Goal: Information Seeking & Learning: Learn about a topic

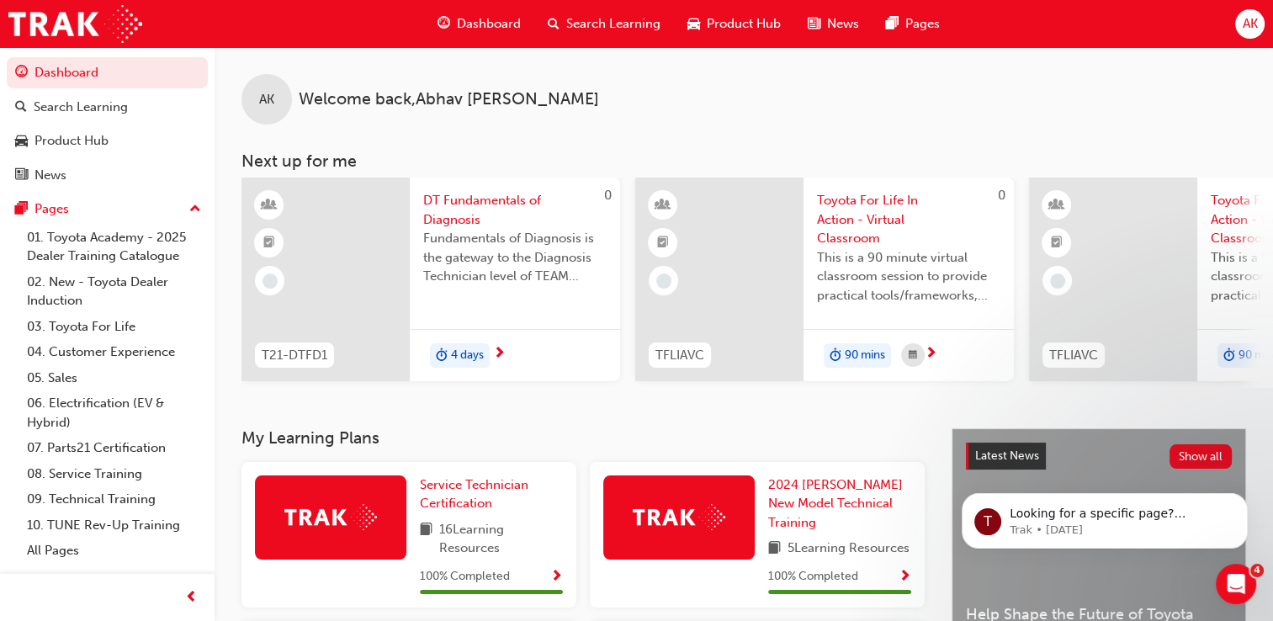
click at [579, 30] on span "Search Learning" at bounding box center [613, 23] width 94 height 19
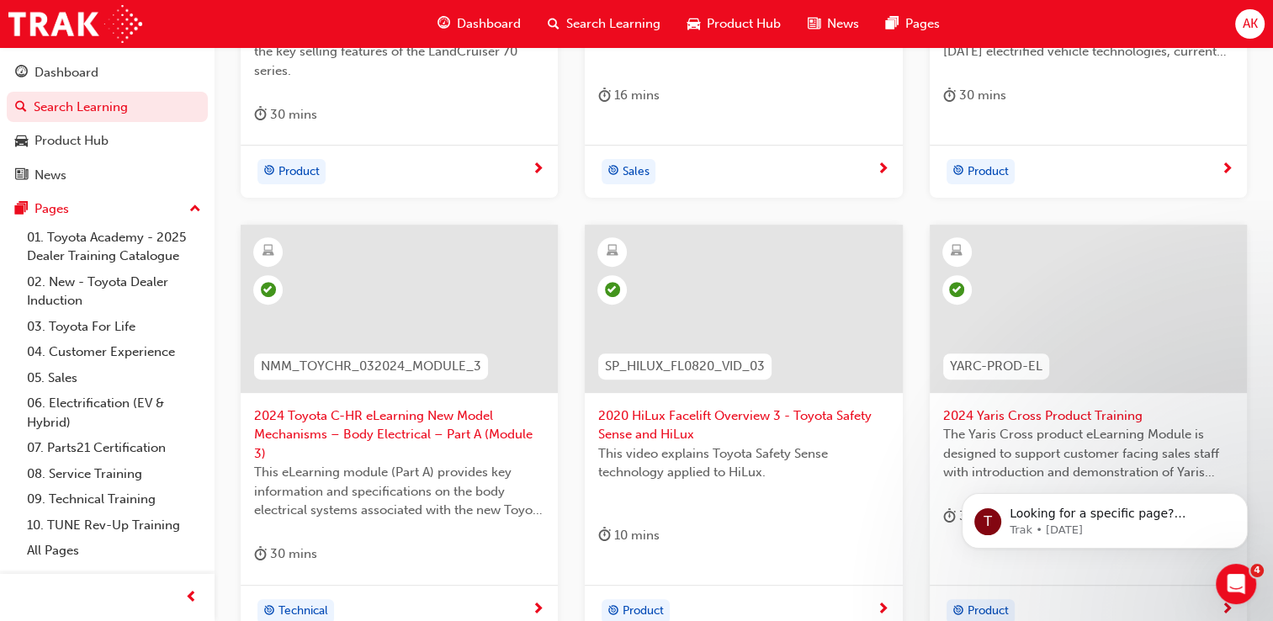
scroll to position [808, 0]
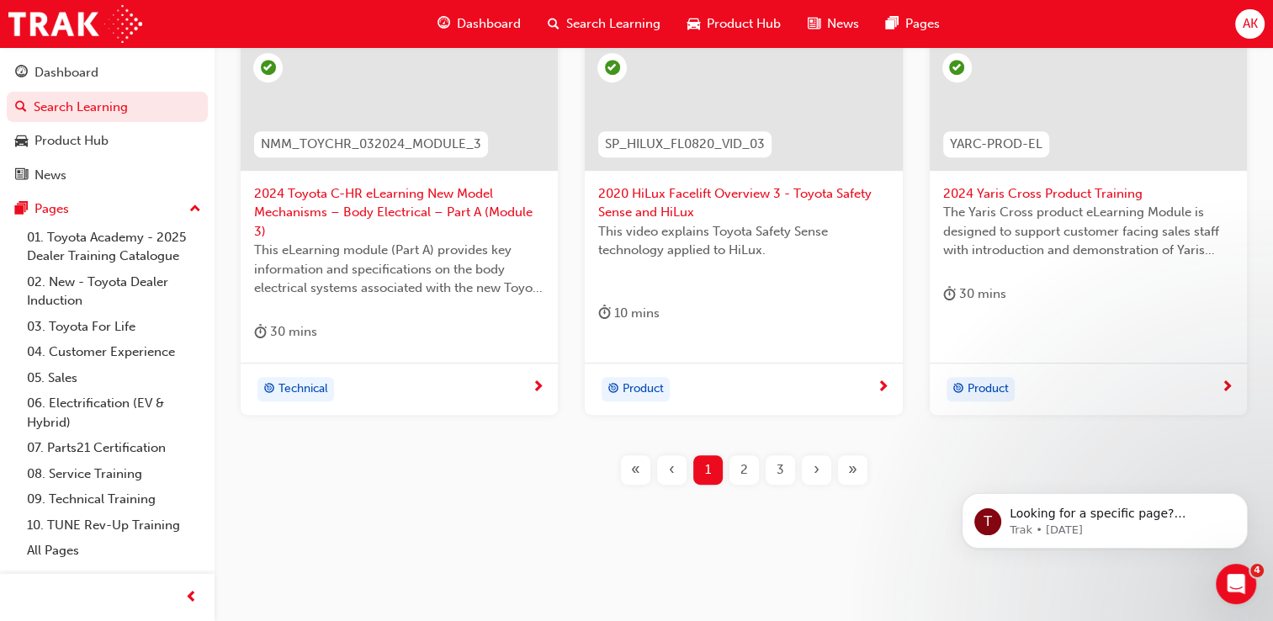
click at [812, 473] on div "›" at bounding box center [816, 469] width 29 height 29
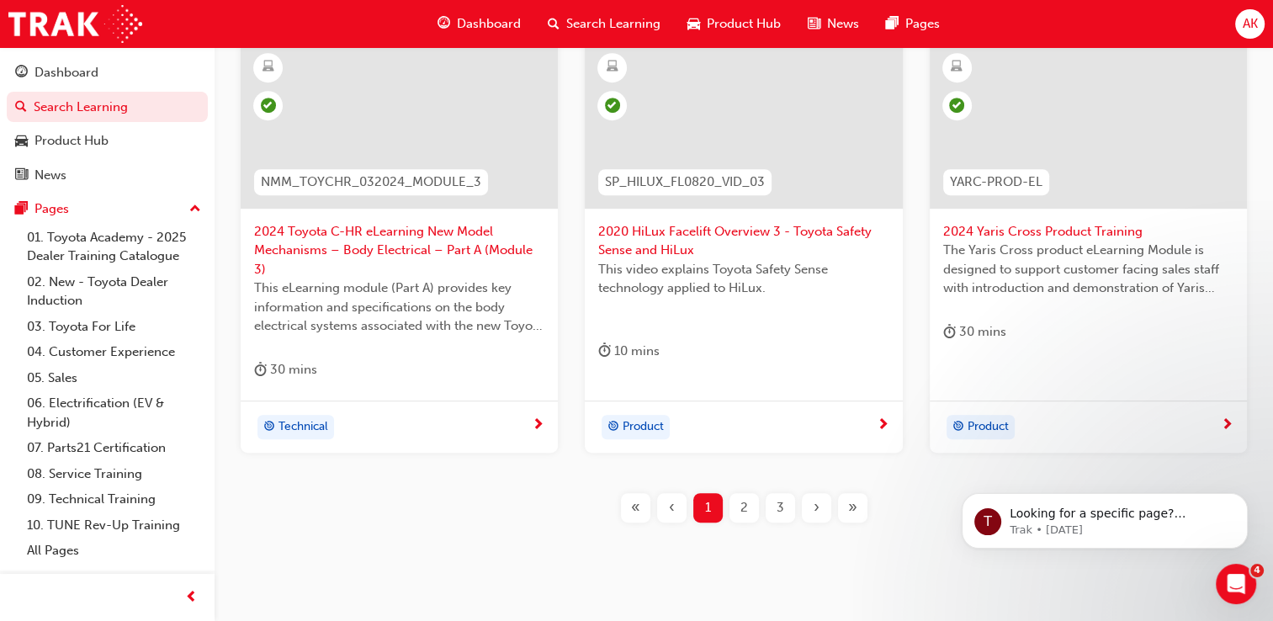
click at [812, 493] on div "›" at bounding box center [816, 507] width 29 height 29
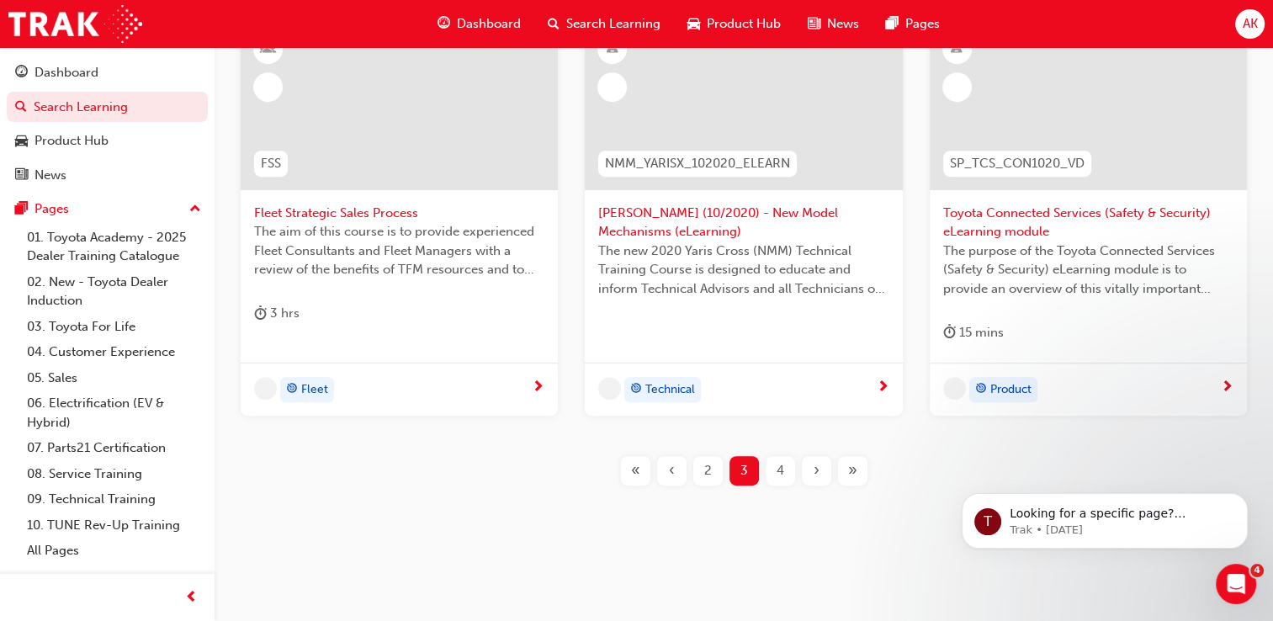
click at [812, 473] on div "›" at bounding box center [816, 470] width 29 height 29
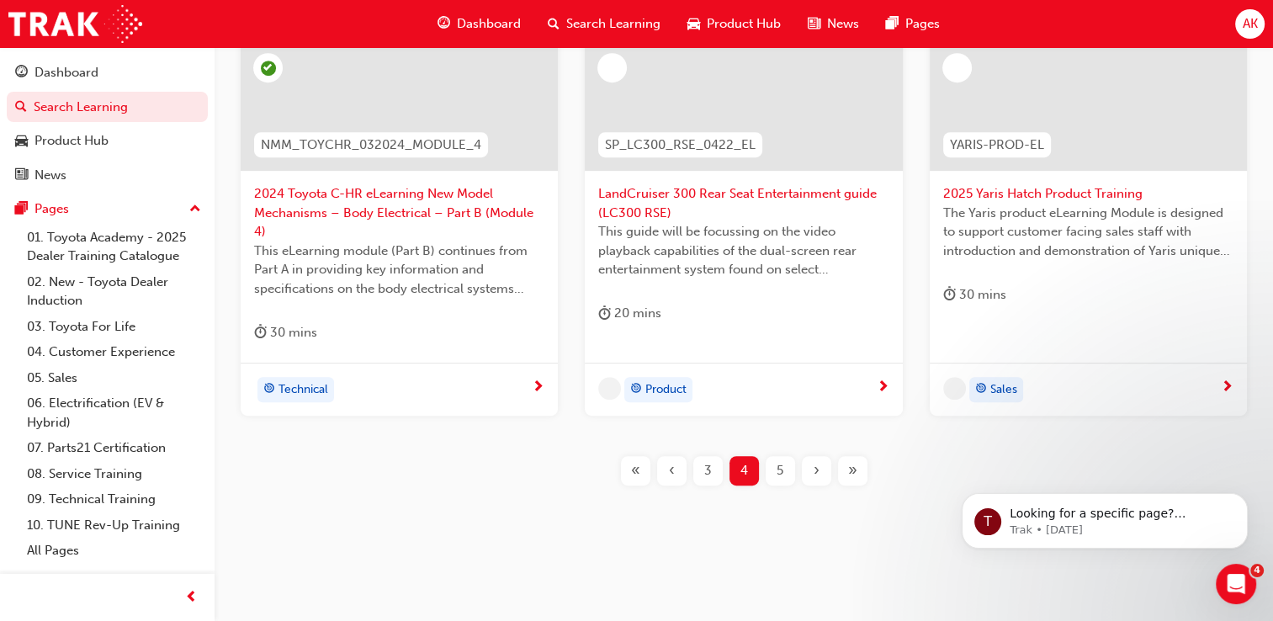
click at [812, 473] on div "›" at bounding box center [816, 470] width 29 height 29
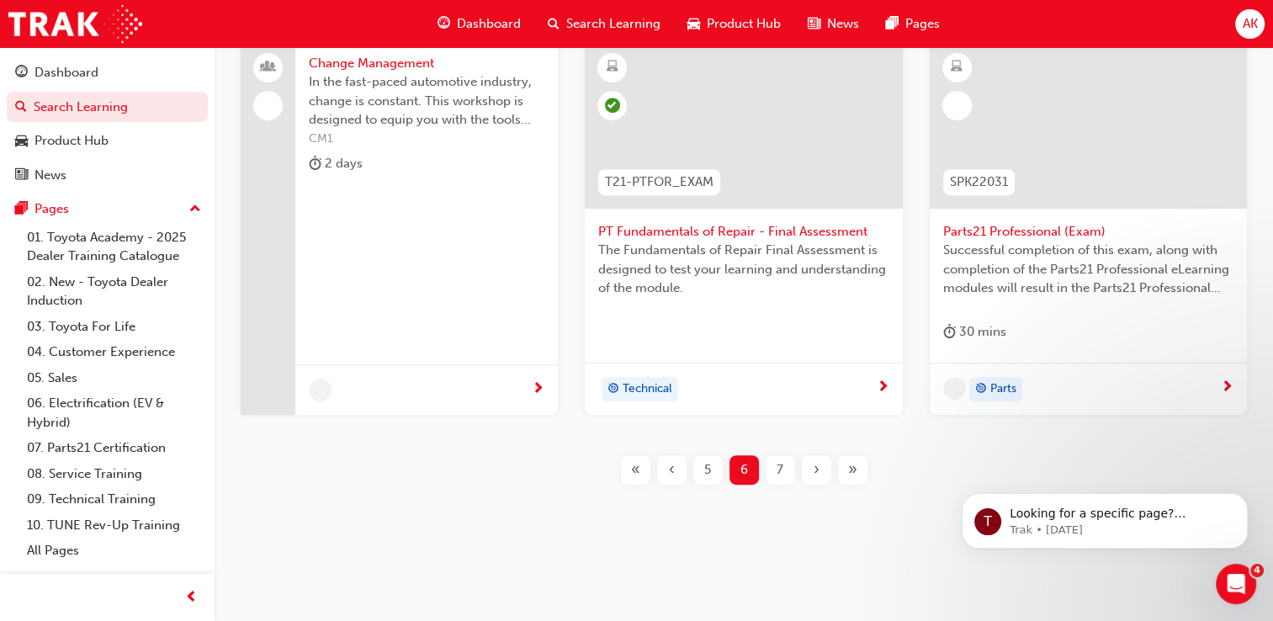
click at [812, 473] on div "›" at bounding box center [816, 469] width 29 height 29
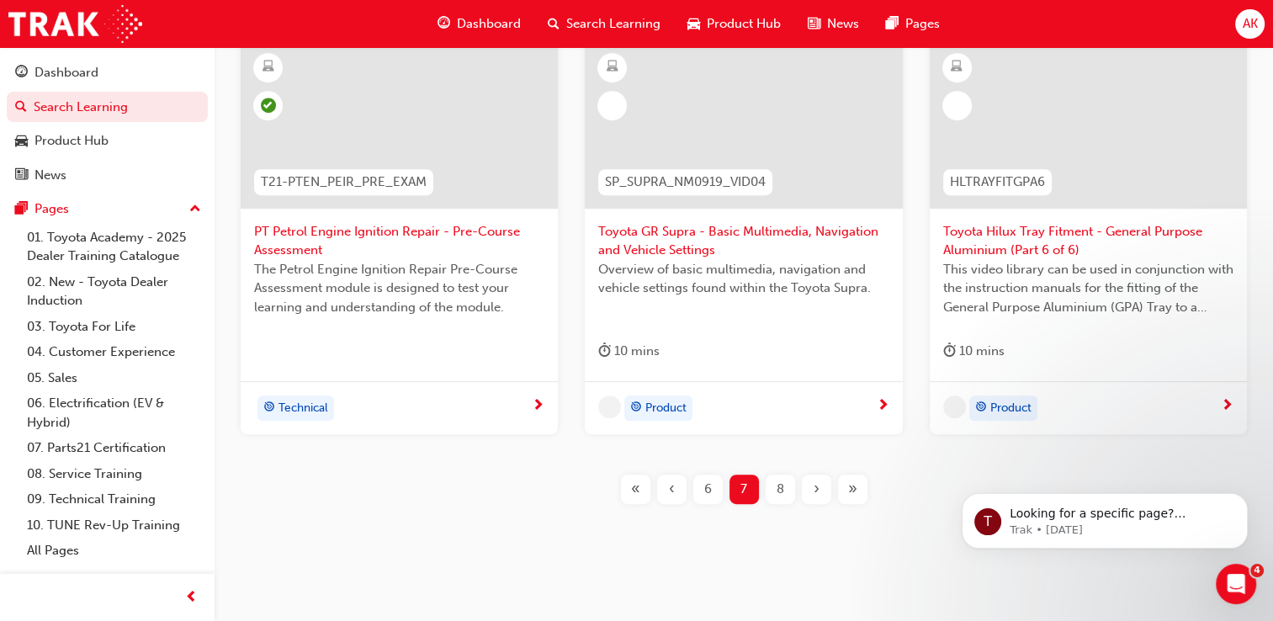
scroll to position [789, 0]
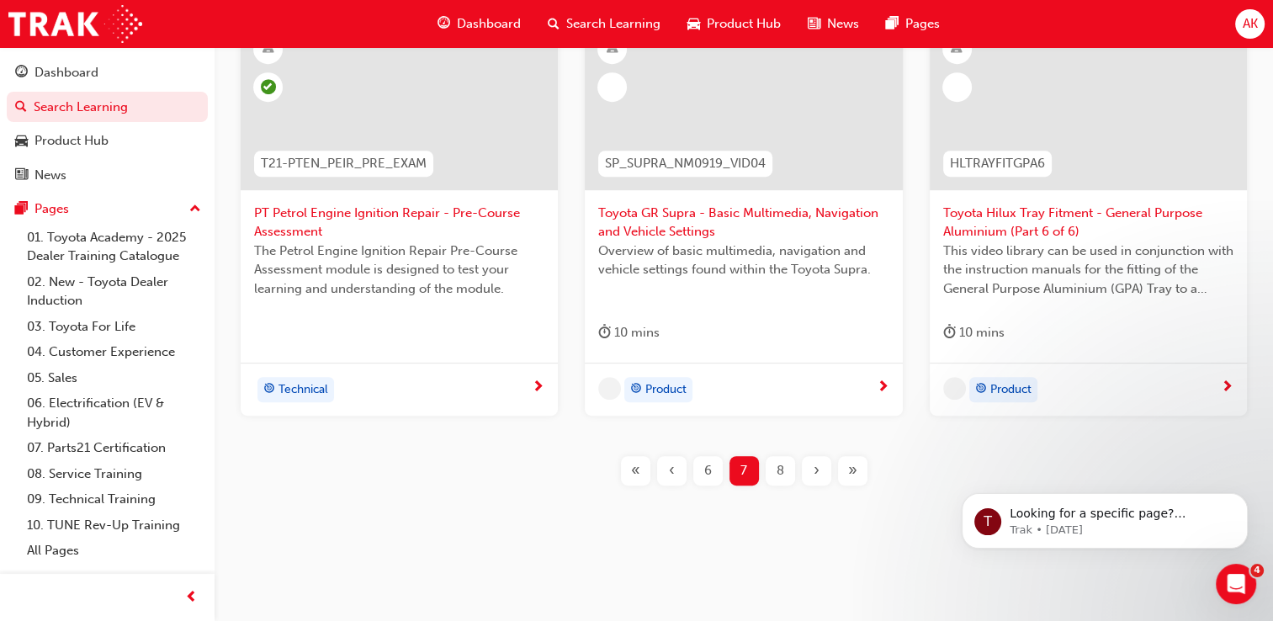
click at [812, 473] on div "›" at bounding box center [816, 470] width 29 height 29
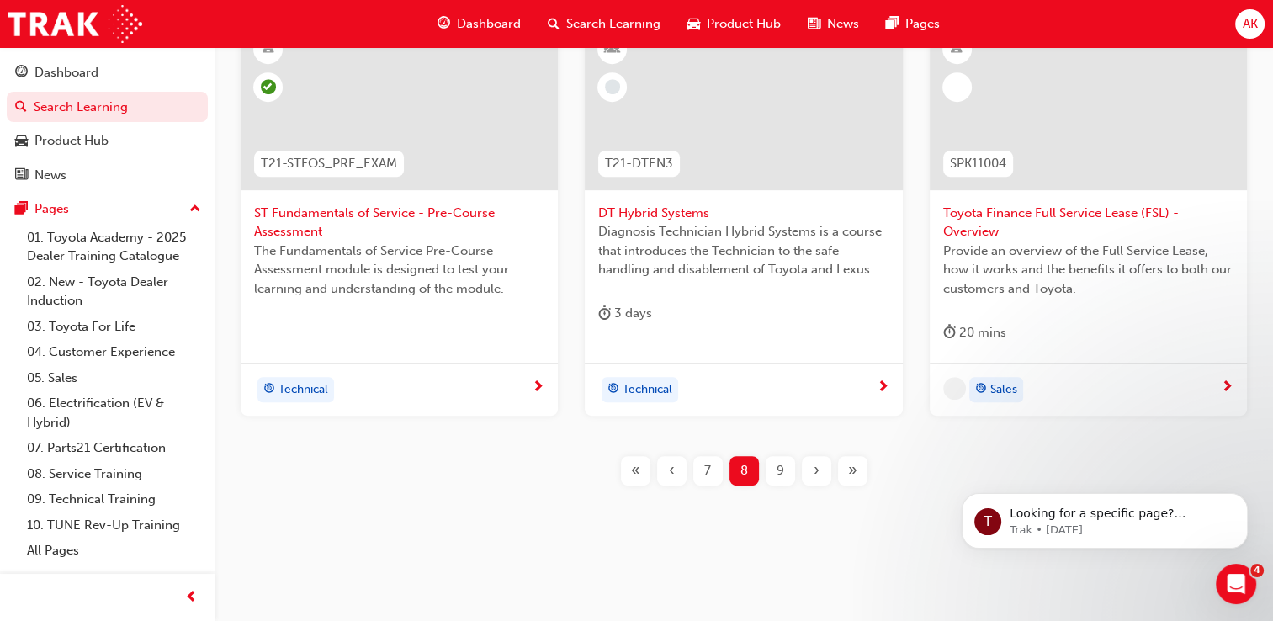
click at [812, 473] on div "›" at bounding box center [816, 470] width 29 height 29
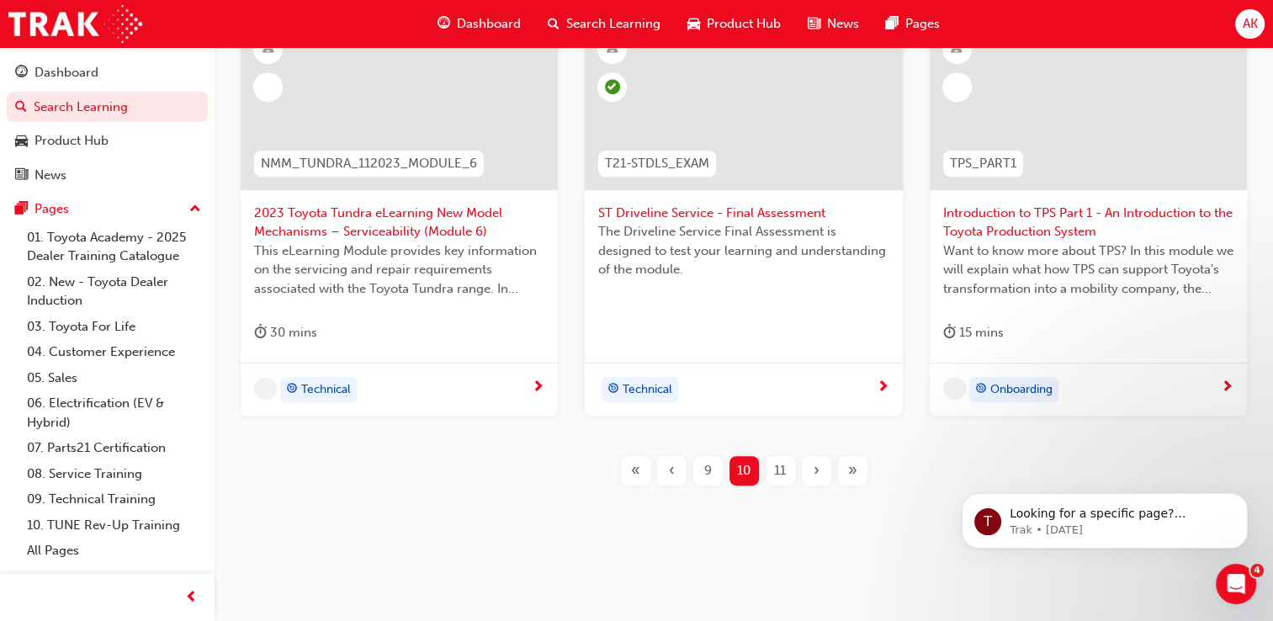
click at [812, 473] on div "›" at bounding box center [816, 470] width 29 height 29
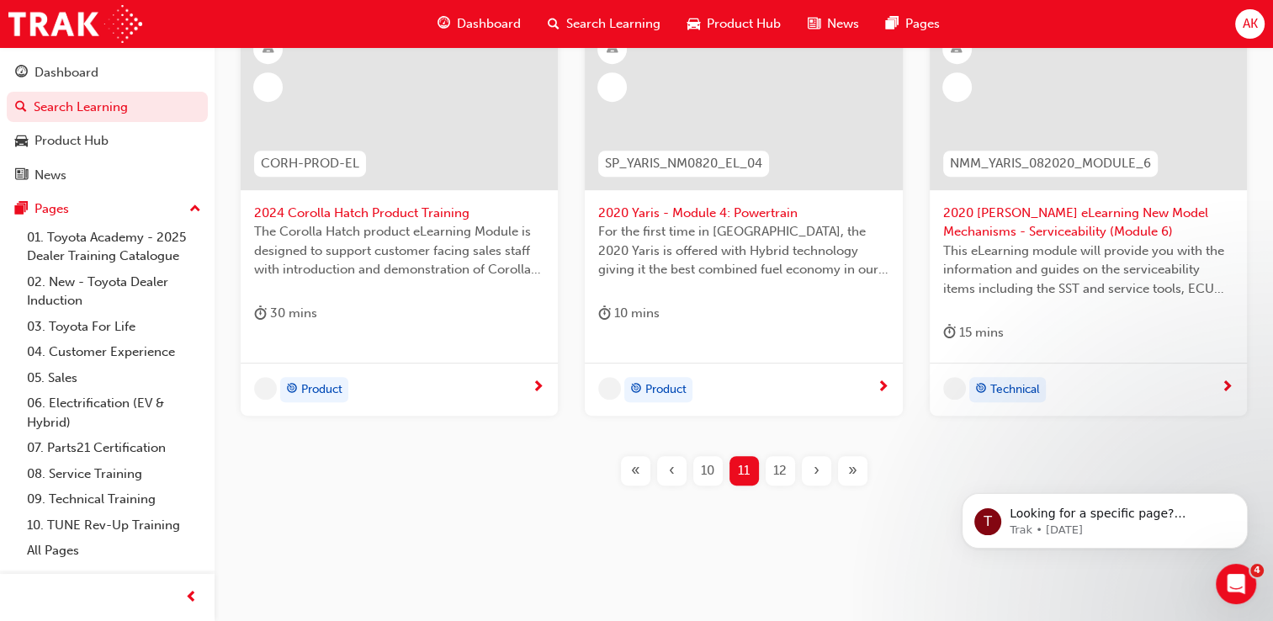
click at [812, 473] on div "›" at bounding box center [816, 470] width 29 height 29
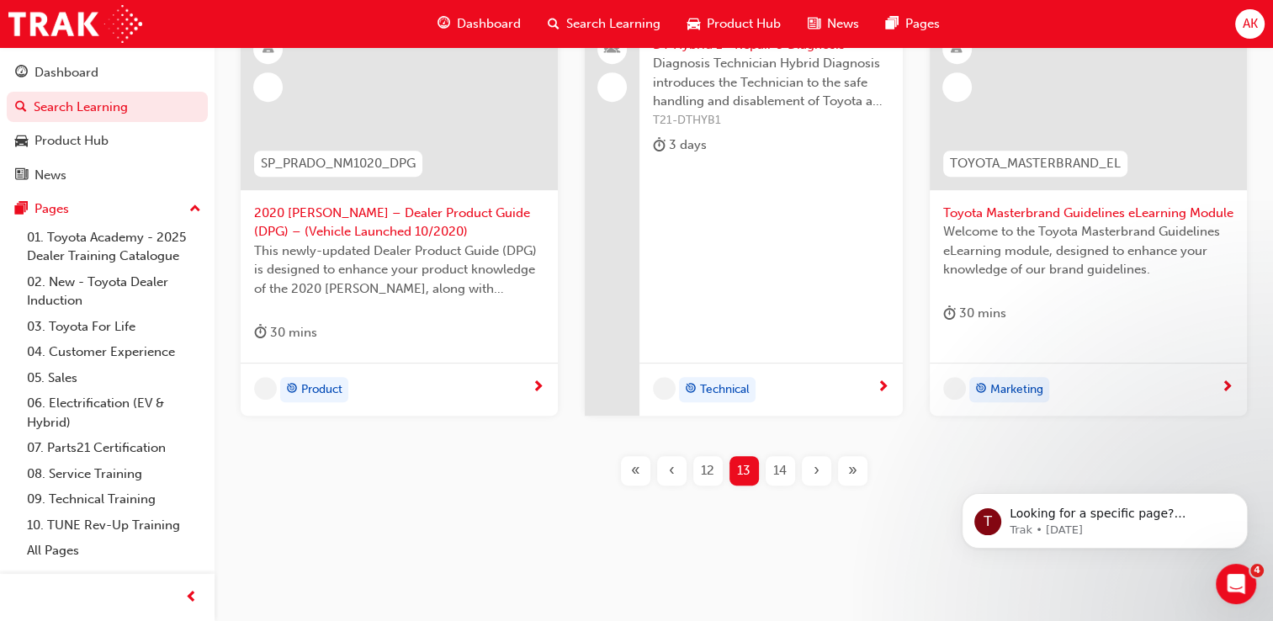
click at [812, 473] on div "›" at bounding box center [816, 470] width 29 height 29
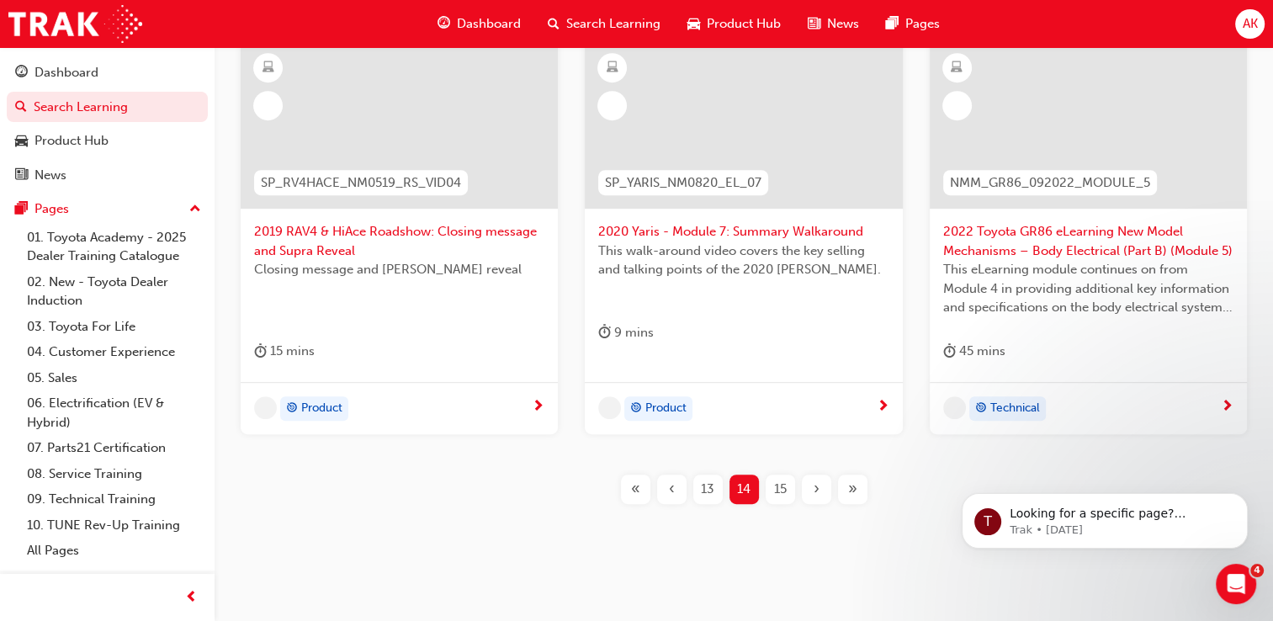
click at [812, 475] on div "›" at bounding box center [816, 489] width 29 height 29
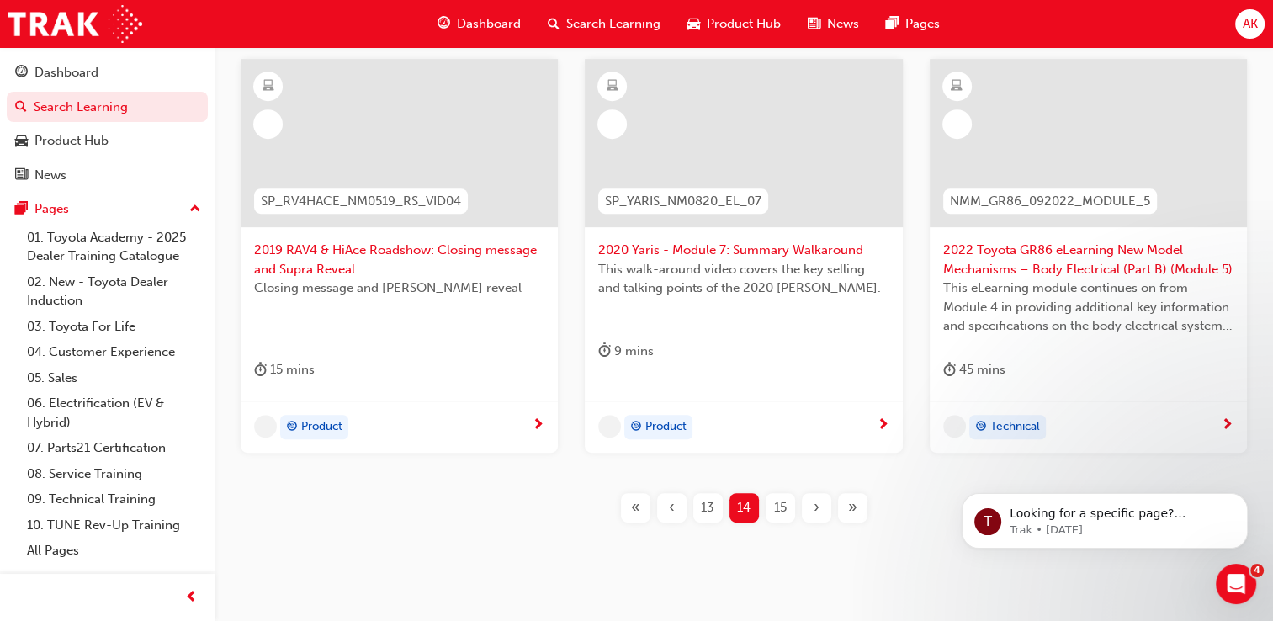
click at [812, 493] on div "›" at bounding box center [816, 507] width 29 height 29
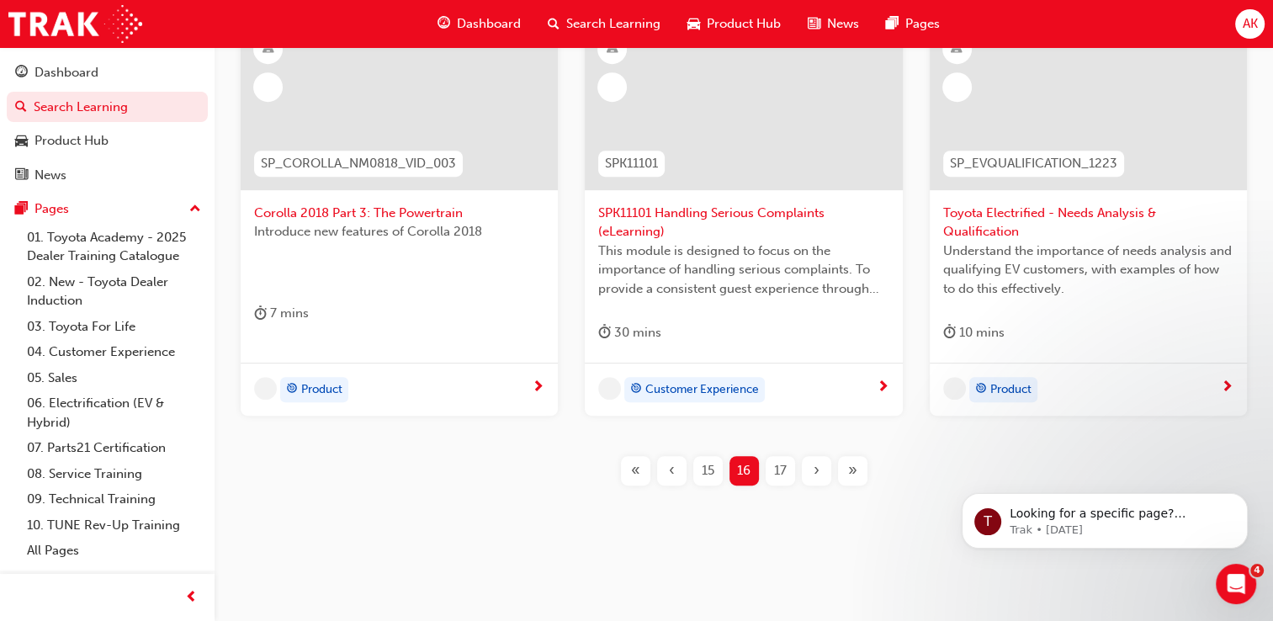
click at [812, 473] on div "›" at bounding box center [816, 470] width 29 height 29
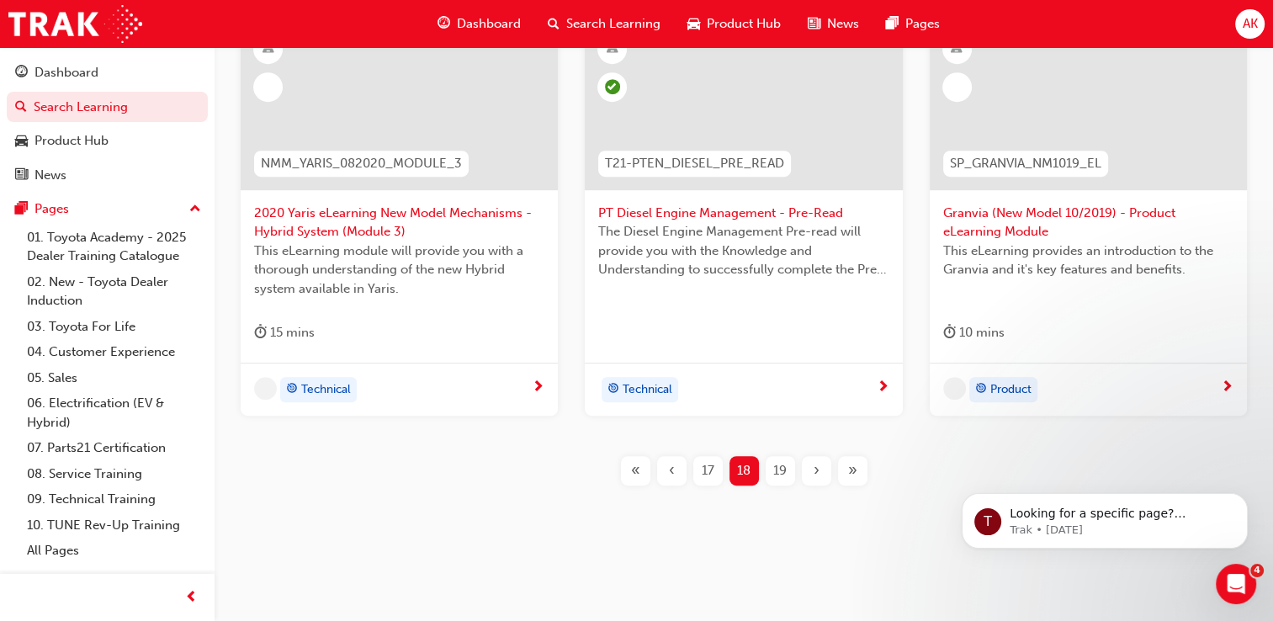
click at [812, 473] on div "›" at bounding box center [816, 470] width 29 height 29
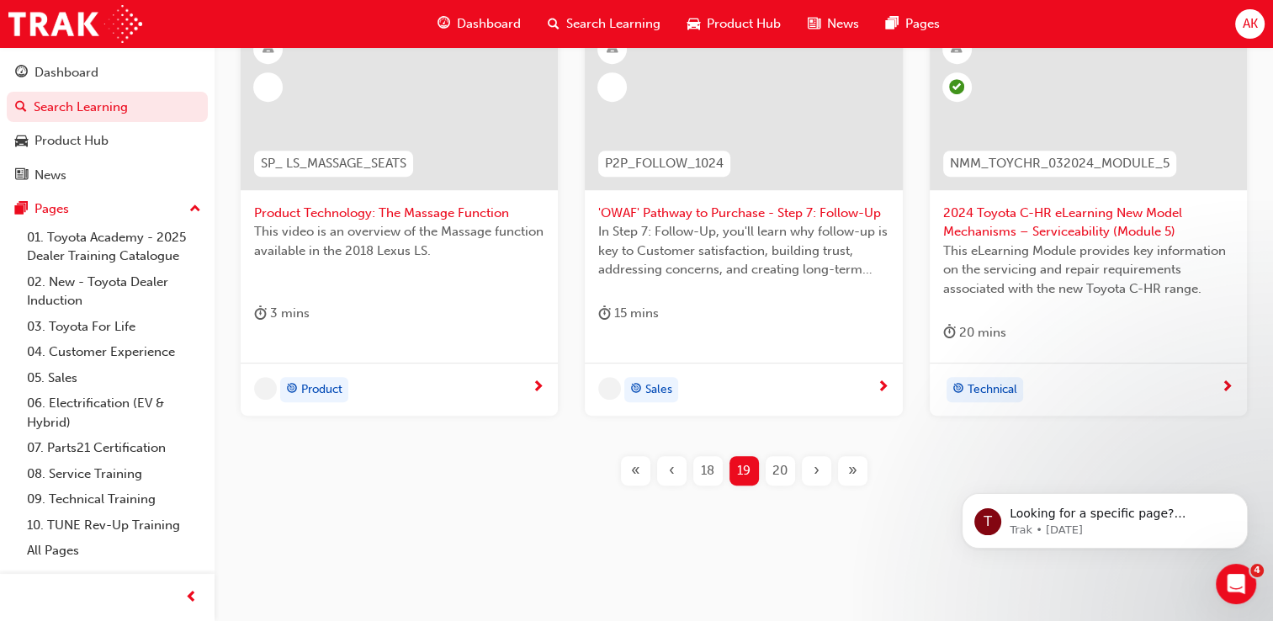
click at [812, 473] on div "›" at bounding box center [816, 470] width 29 height 29
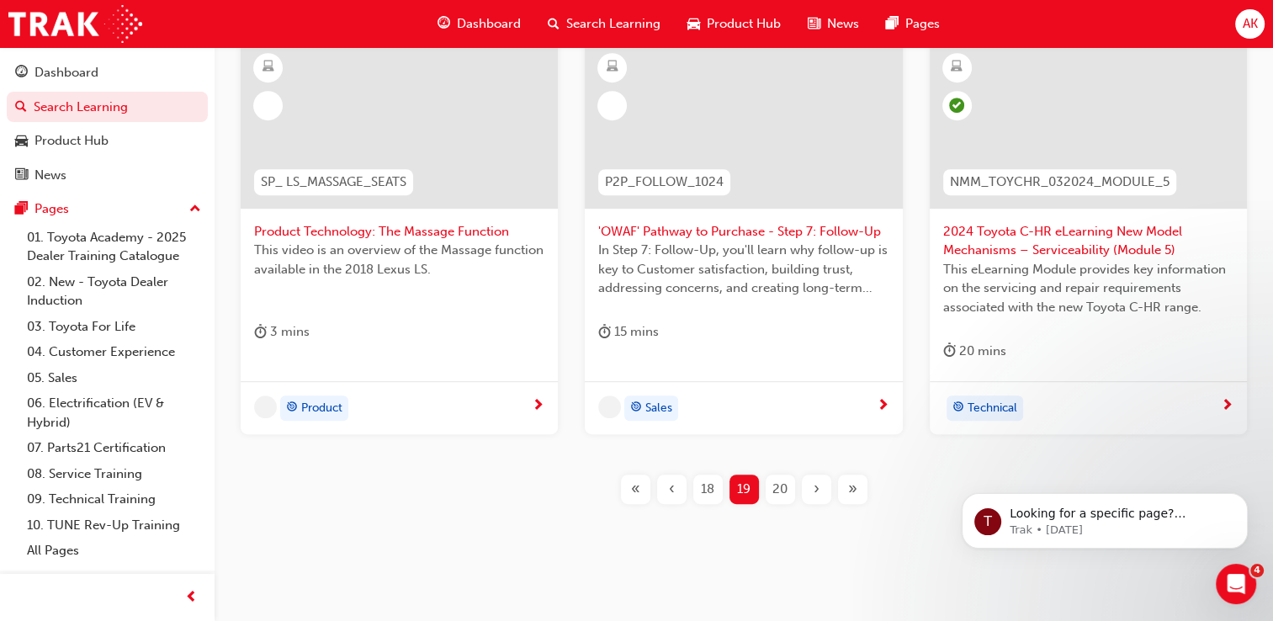
click at [812, 475] on div "›" at bounding box center [816, 489] width 29 height 29
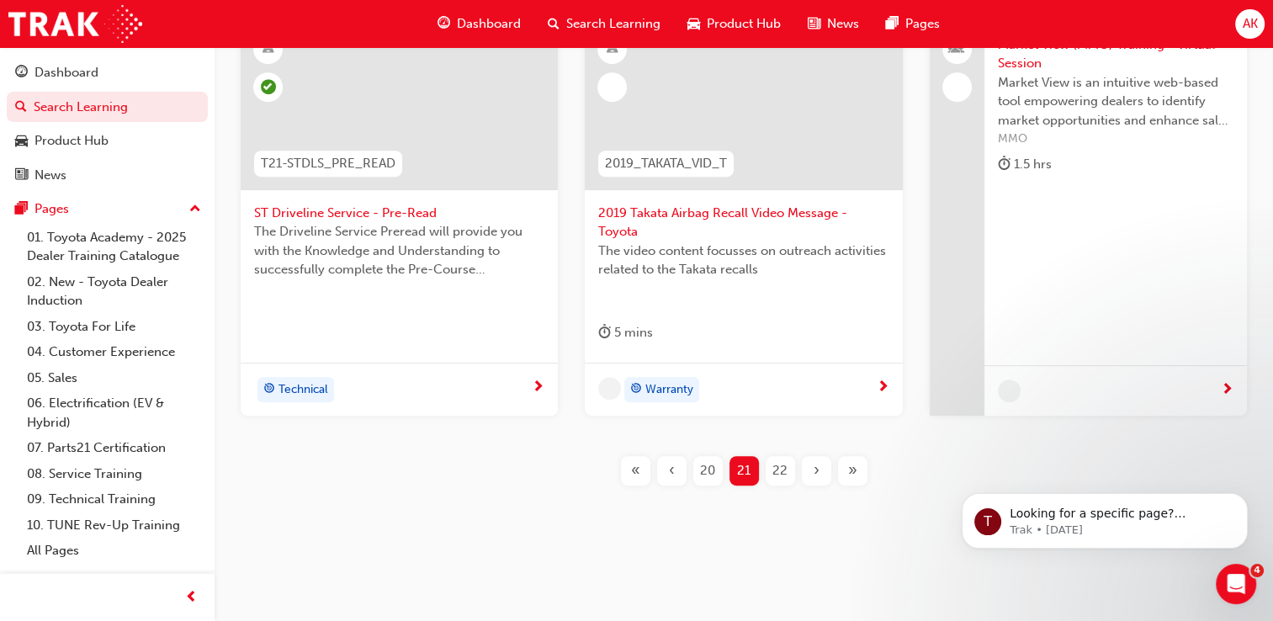
click at [812, 473] on div "›" at bounding box center [816, 470] width 29 height 29
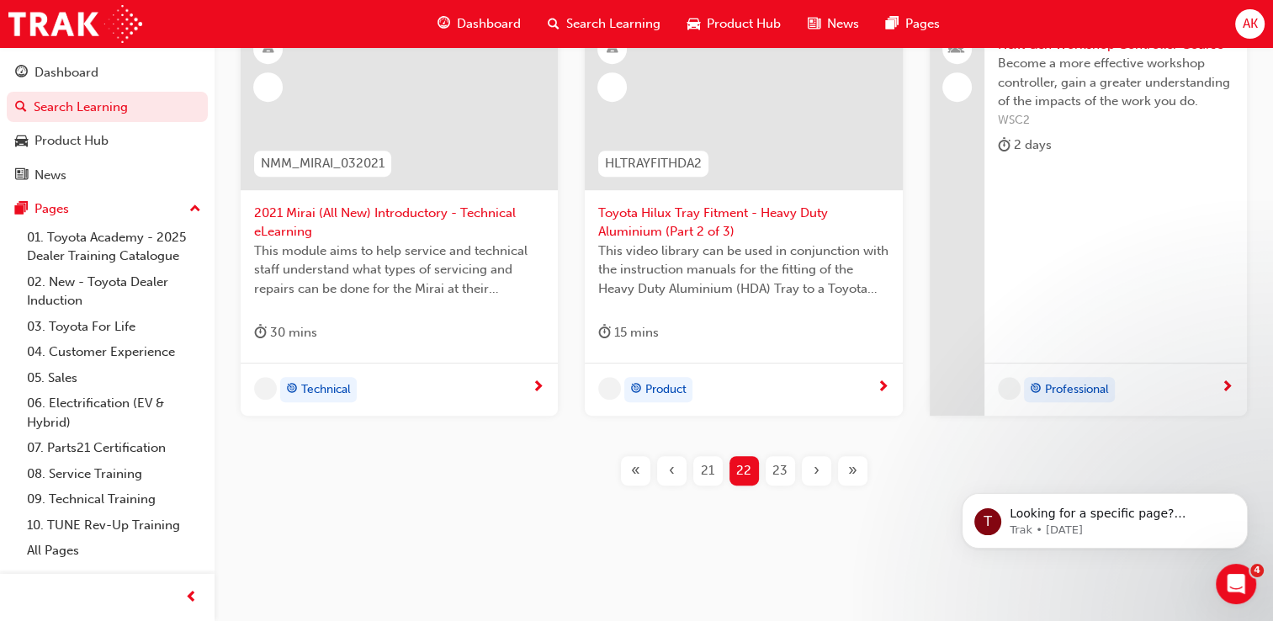
click at [812, 473] on div "›" at bounding box center [816, 470] width 29 height 29
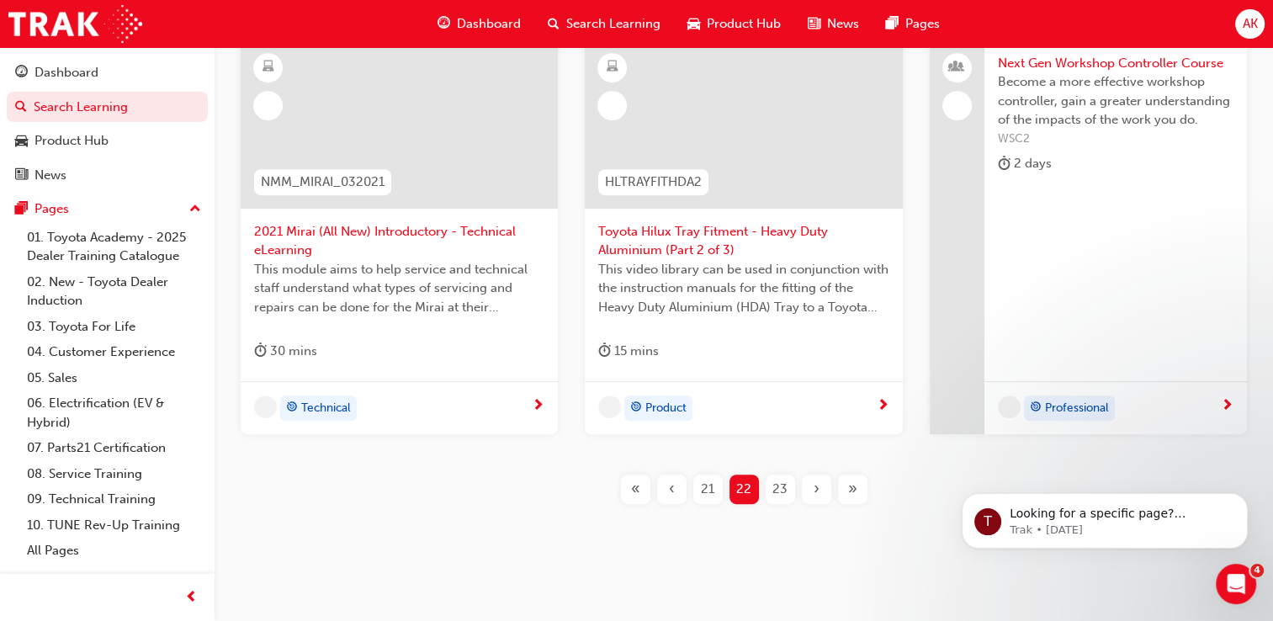
click at [812, 475] on div "›" at bounding box center [816, 489] width 29 height 29
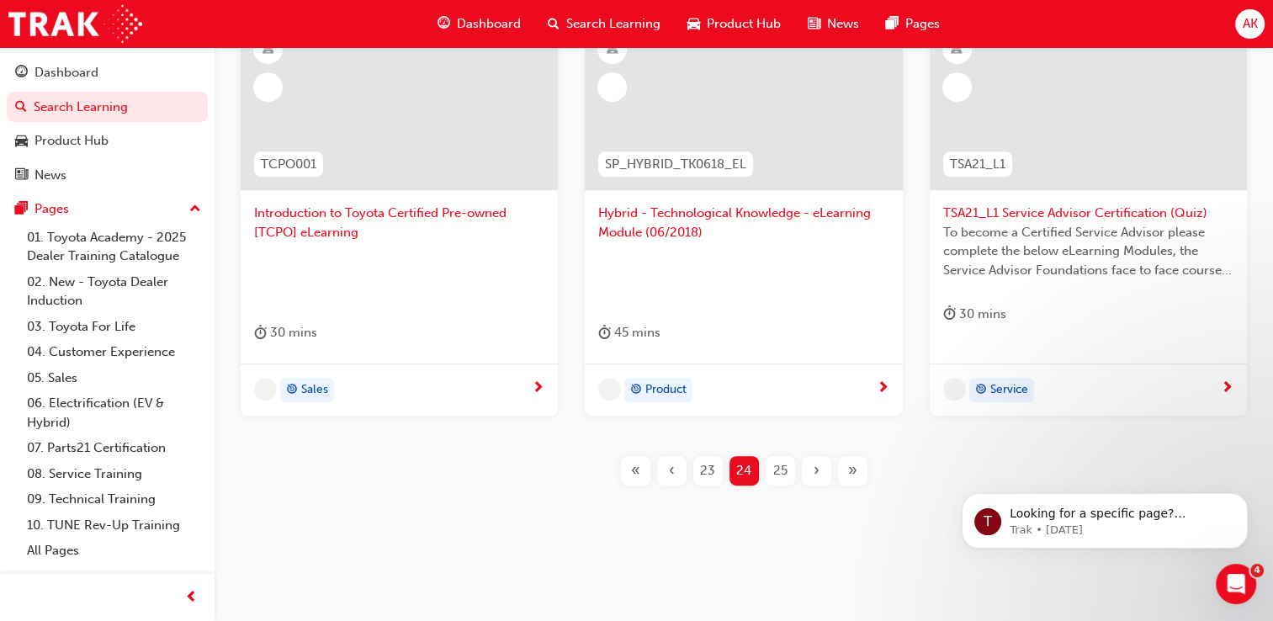
click at [812, 473] on div "›" at bounding box center [816, 470] width 29 height 29
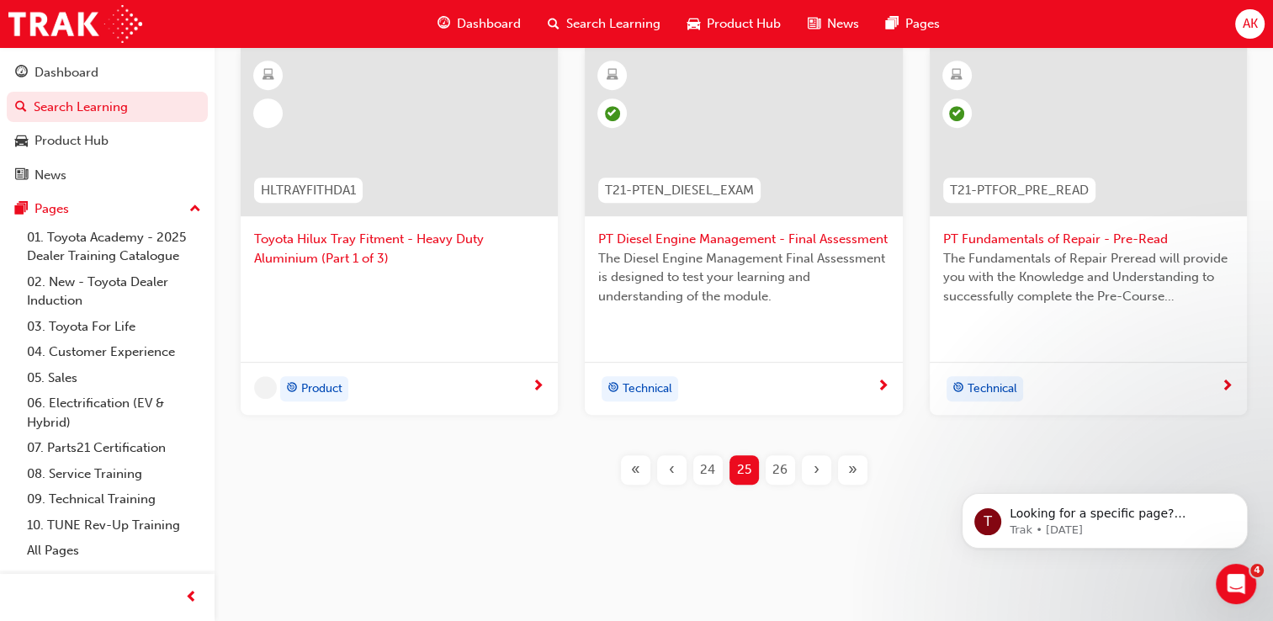
click at [812, 473] on div "›" at bounding box center [816, 469] width 29 height 29
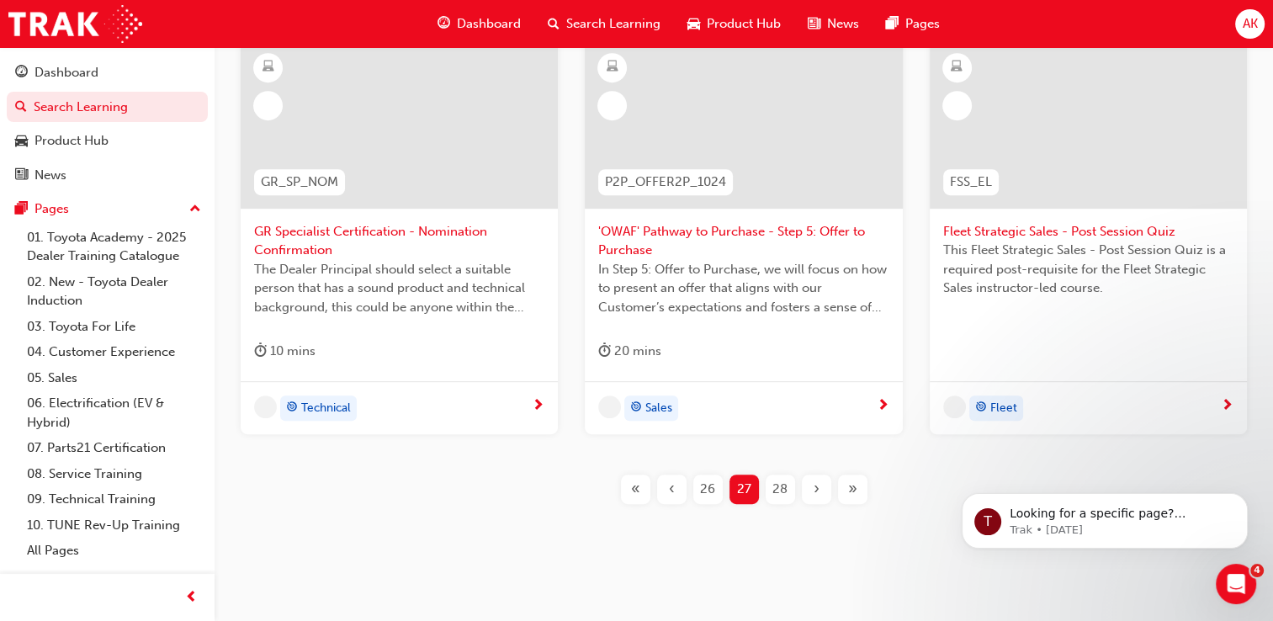
click at [812, 475] on div "›" at bounding box center [816, 489] width 29 height 29
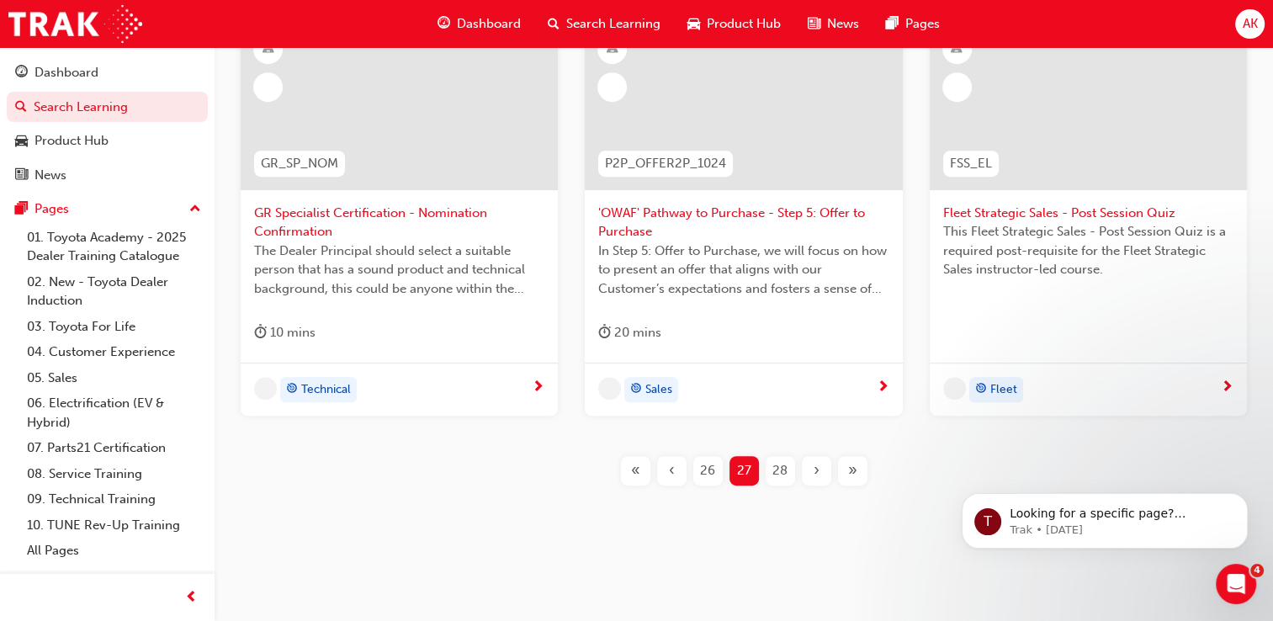
click at [812, 473] on div "›" at bounding box center [816, 470] width 29 height 29
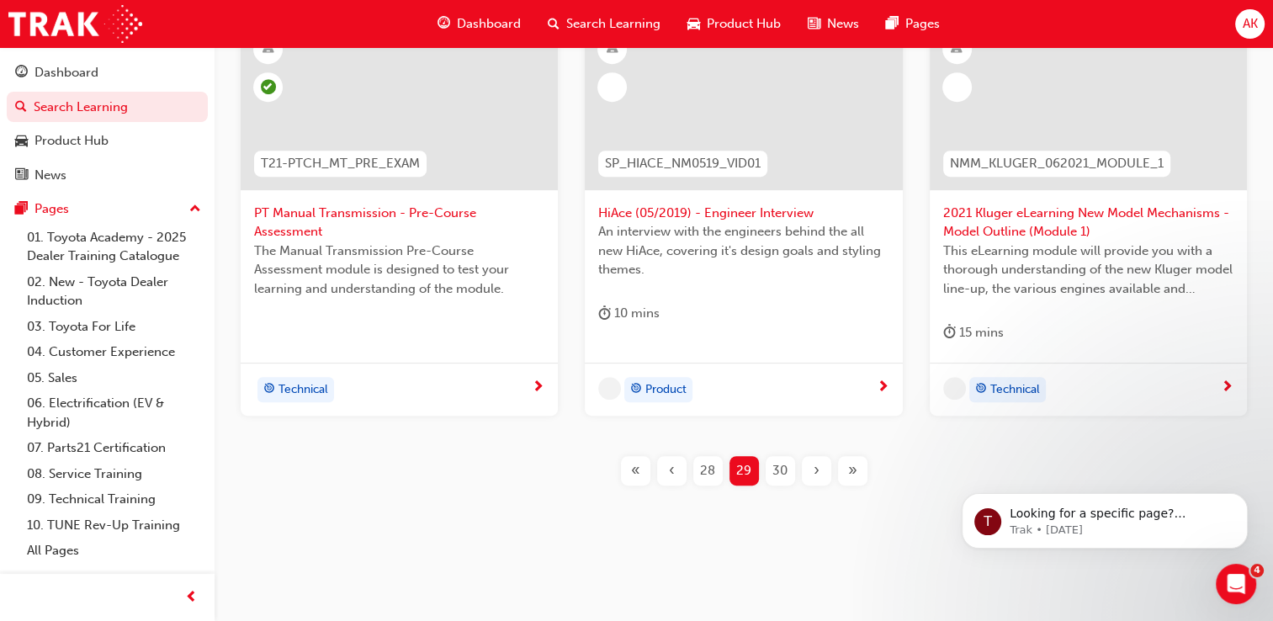
click at [812, 473] on div "›" at bounding box center [816, 470] width 29 height 29
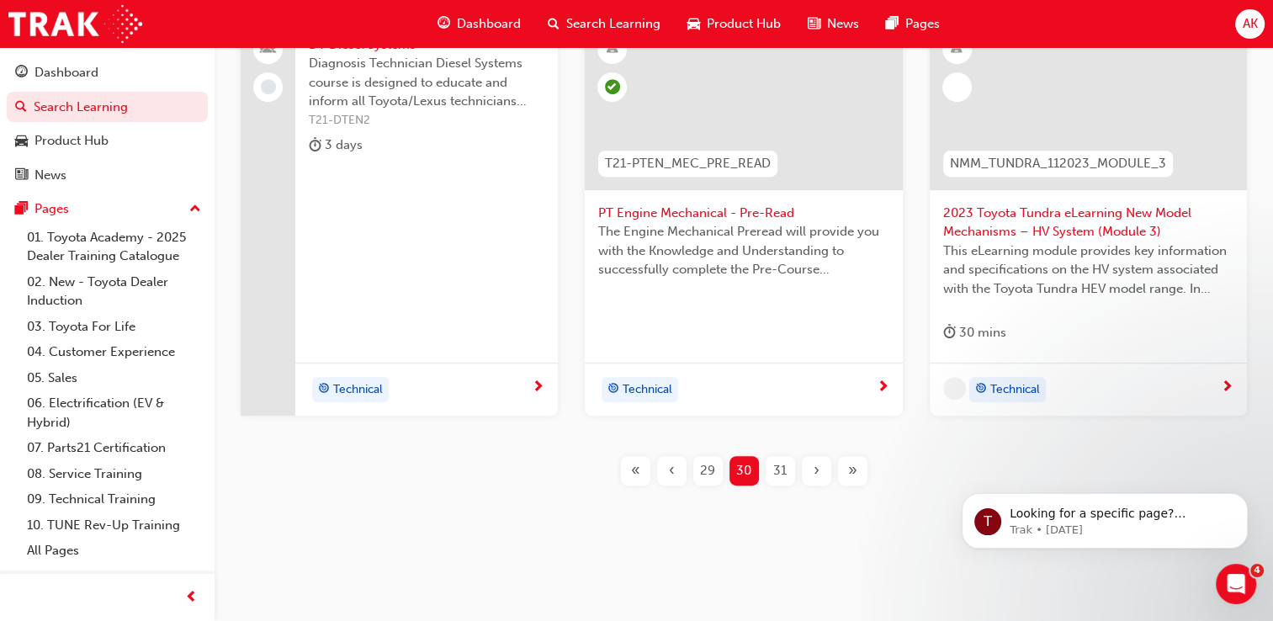
click at [812, 473] on div "›" at bounding box center [816, 470] width 29 height 29
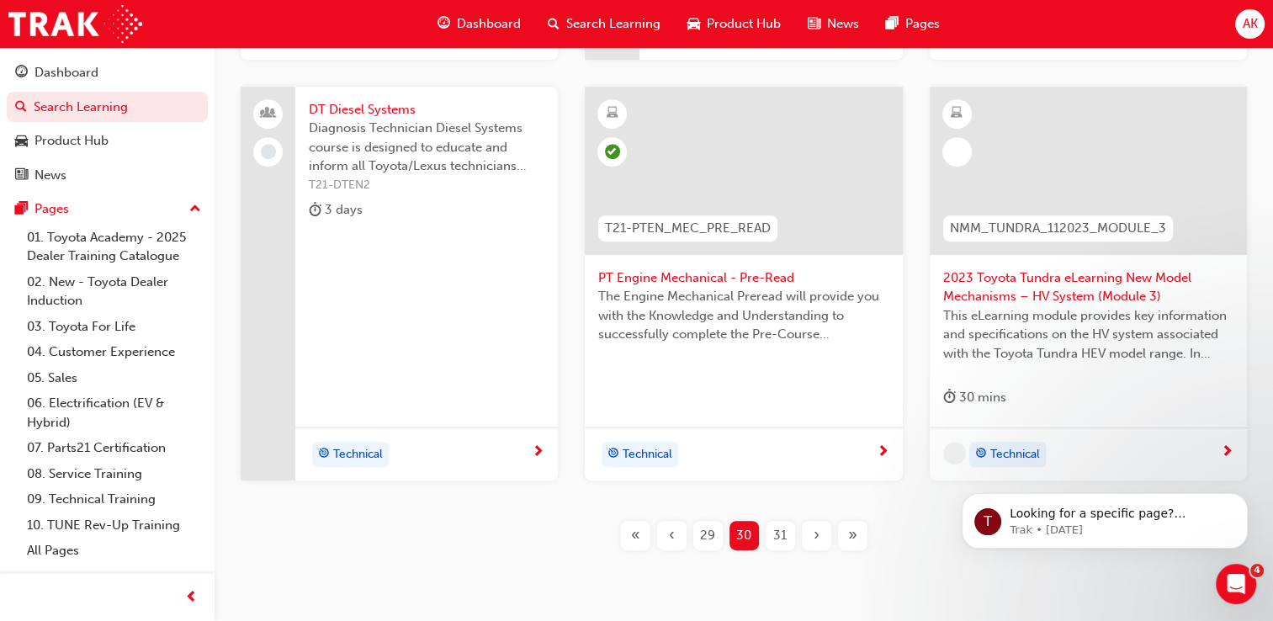
click at [812, 521] on div "›" at bounding box center [816, 535] width 29 height 29
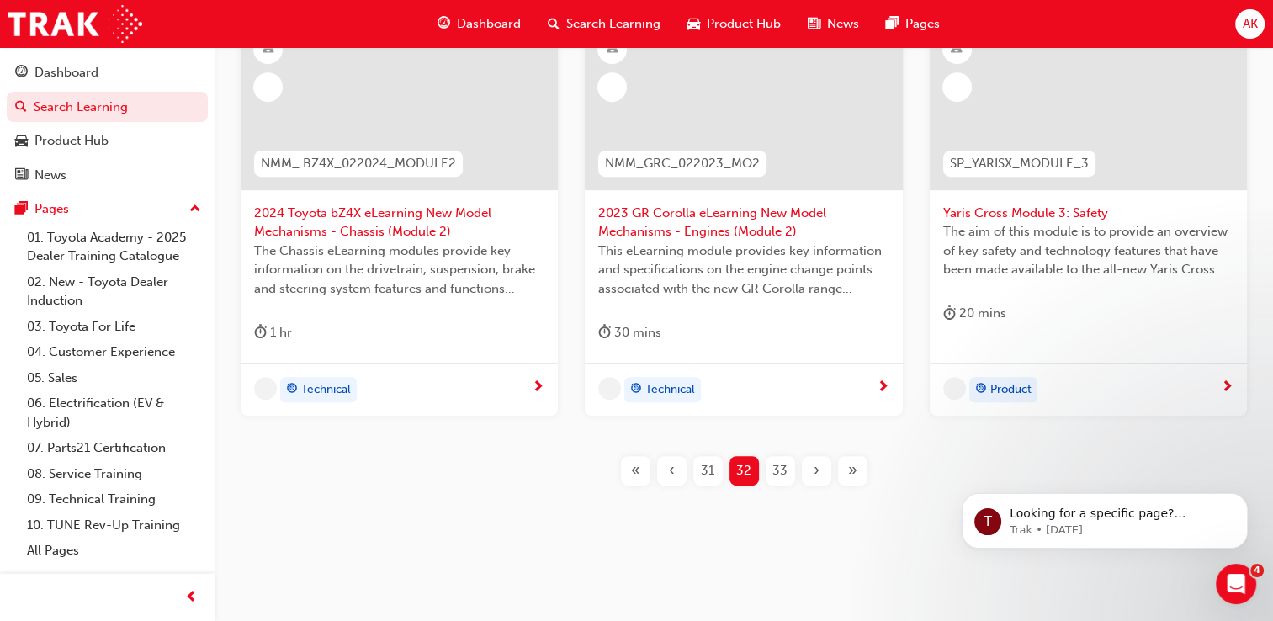
click at [812, 473] on div "›" at bounding box center [816, 470] width 29 height 29
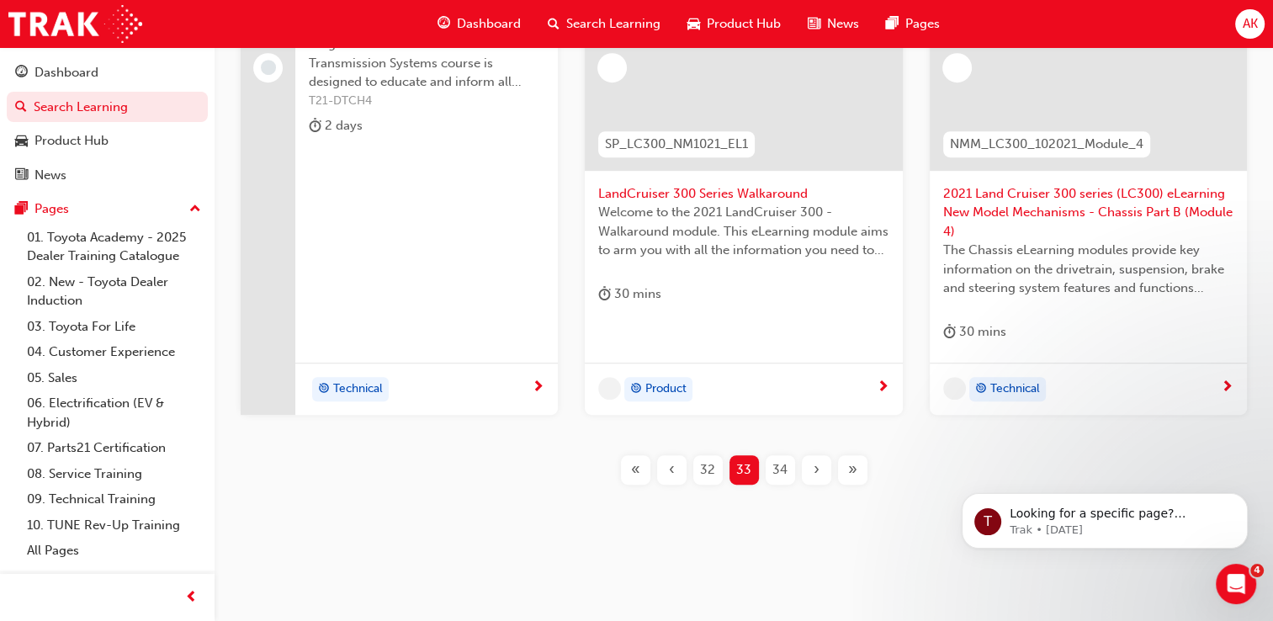
click at [812, 473] on div "›" at bounding box center [816, 469] width 29 height 29
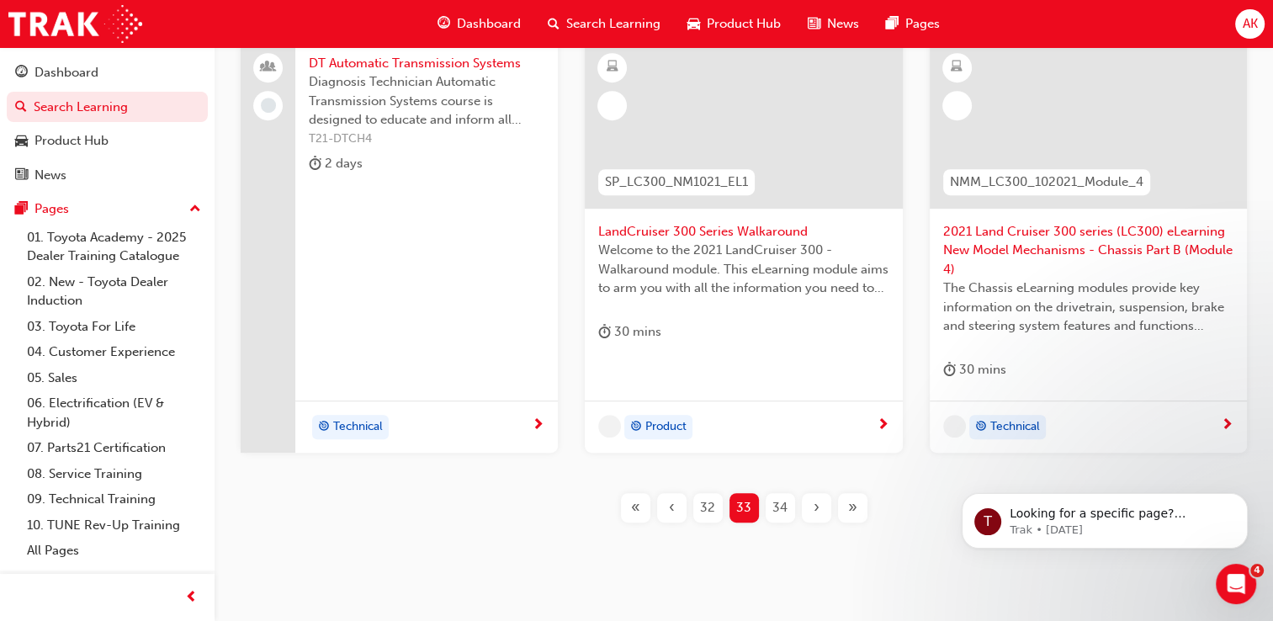
click at [812, 493] on div "›" at bounding box center [816, 507] width 29 height 29
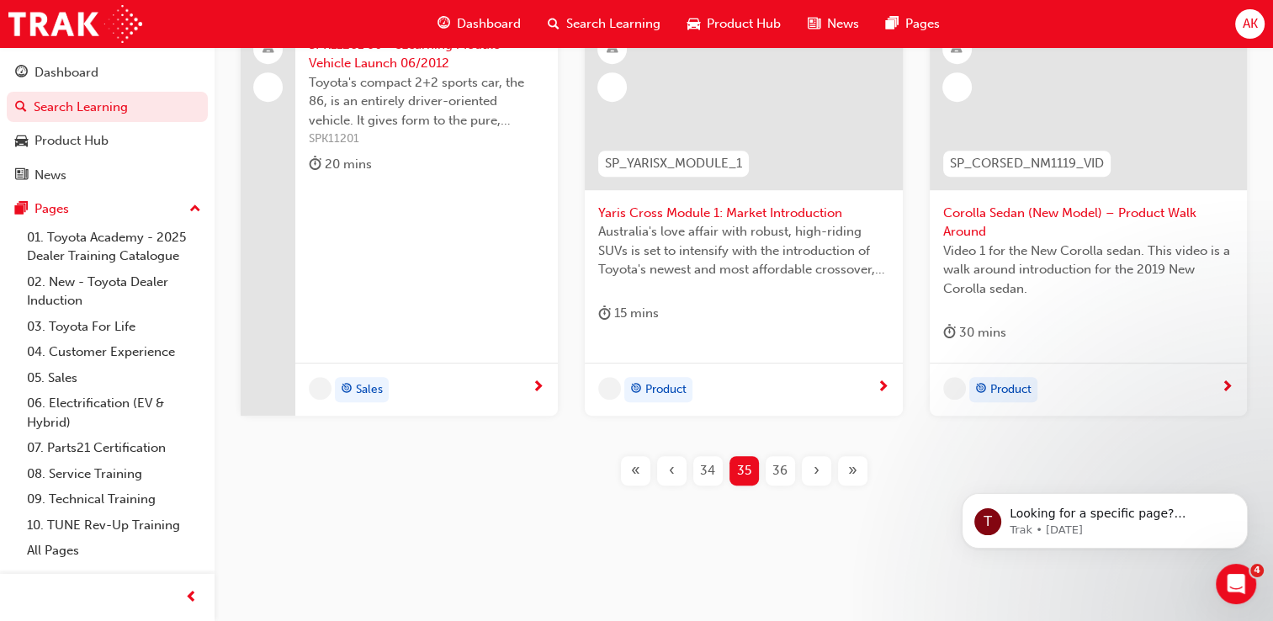
click at [812, 473] on div "›" at bounding box center [816, 470] width 29 height 29
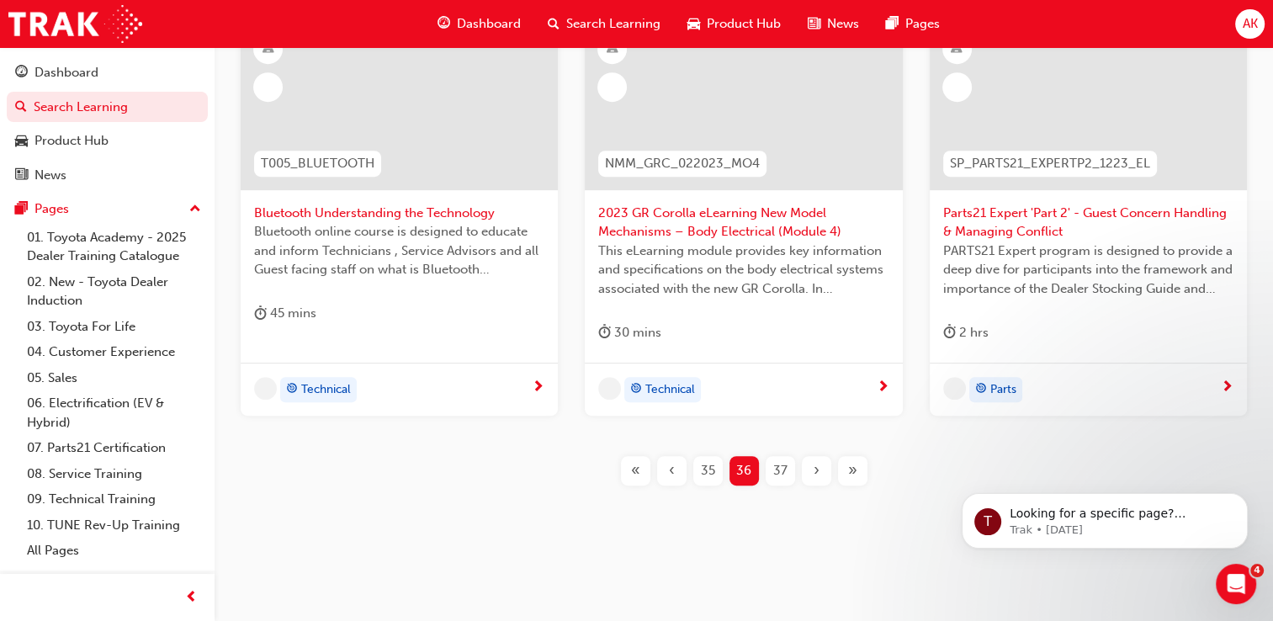
click at [812, 473] on div "›" at bounding box center [816, 470] width 29 height 29
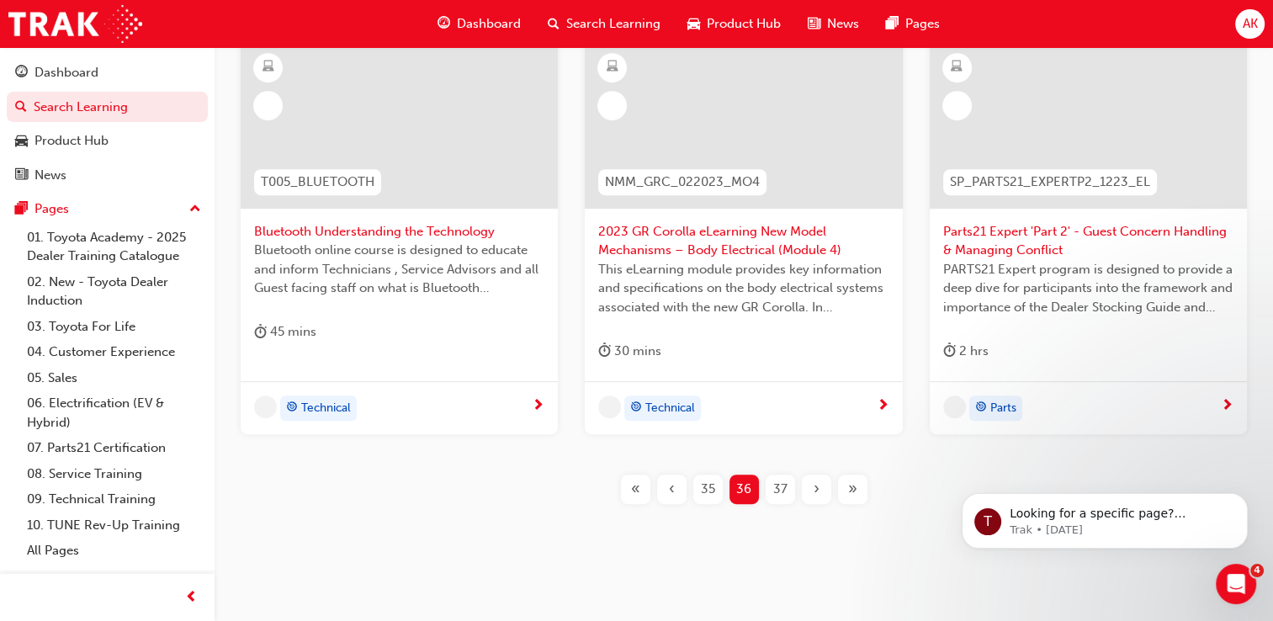
click at [812, 475] on div "›" at bounding box center [816, 489] width 29 height 29
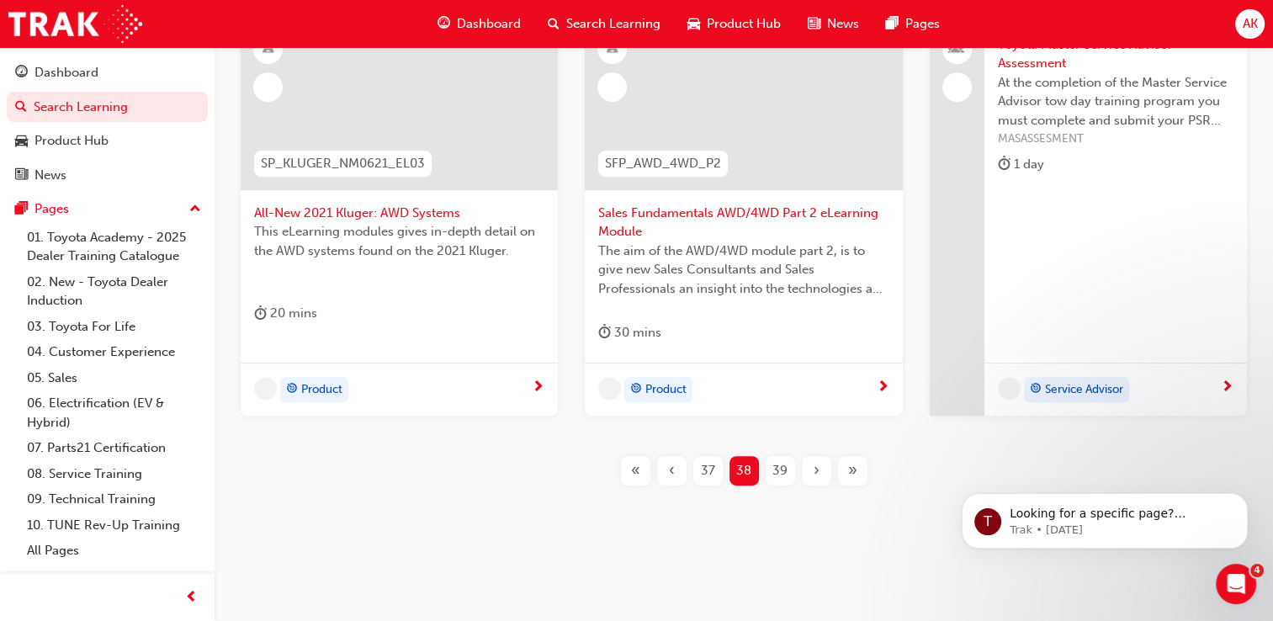
click at [812, 473] on div "›" at bounding box center [816, 470] width 29 height 29
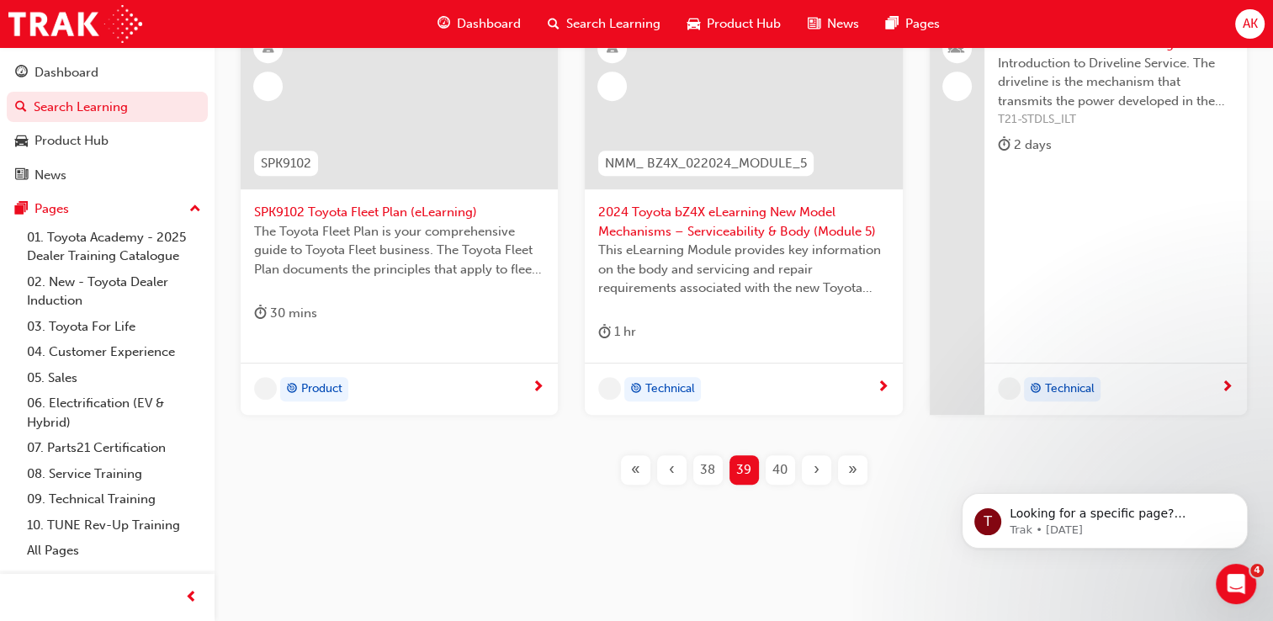
click at [812, 473] on div "›" at bounding box center [816, 469] width 29 height 29
click at [812, 473] on div "SP_TOY2021MM_EL Toyota Multimedia eLearning Module The Toyota Multimedia eLearn…" at bounding box center [744, 66] width 1005 height 893
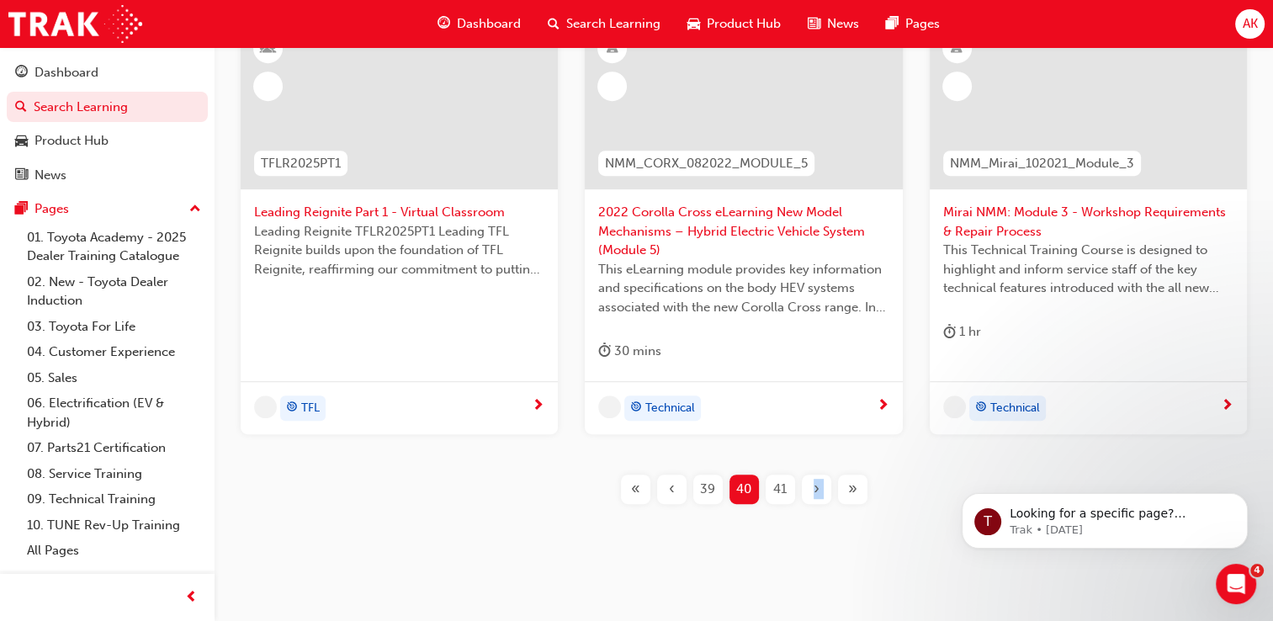
click at [812, 473] on div "NMM_LC300_102021_Module_3 2021 Land Cruiser 300 series (LC300) eLearning New Mo…" at bounding box center [744, 56] width 1005 height 949
click at [661, 487] on div "‹" at bounding box center [671, 489] width 29 height 29
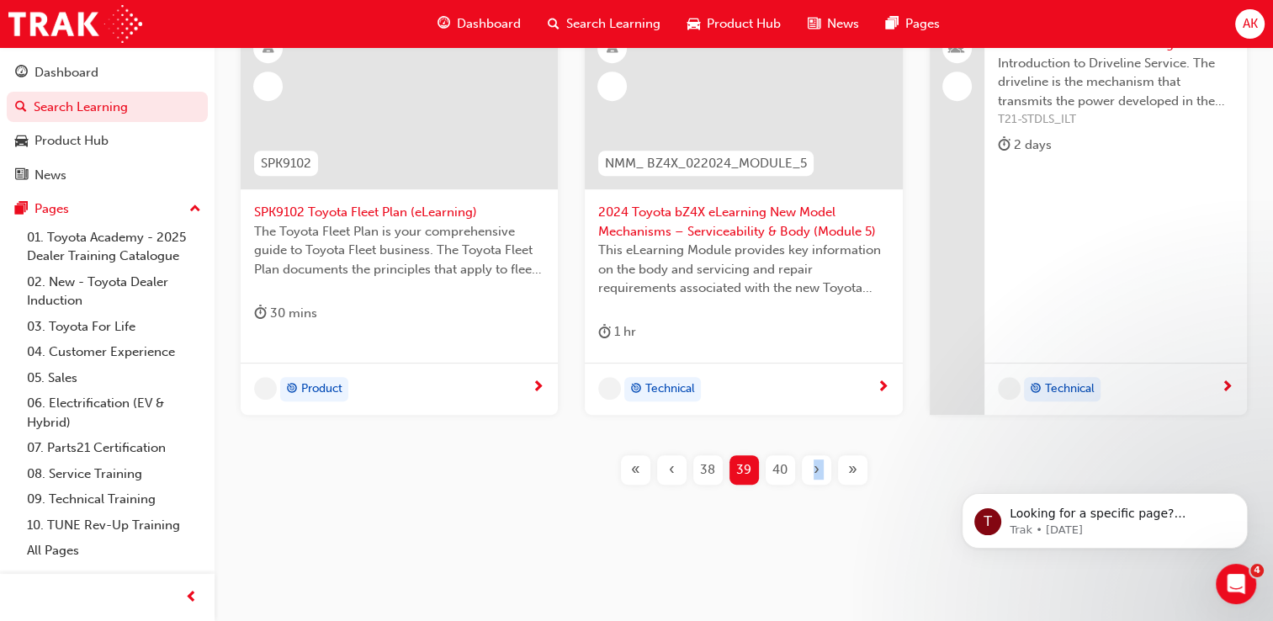
scroll to position [770, 0]
click at [674, 517] on div "Filter Learning Resources Showing 455 results SP_TOY2021MM_EL Toyota Multimedia…" at bounding box center [744, 3] width 1059 height 1046
click at [670, 476] on span "‹" at bounding box center [672, 469] width 6 height 19
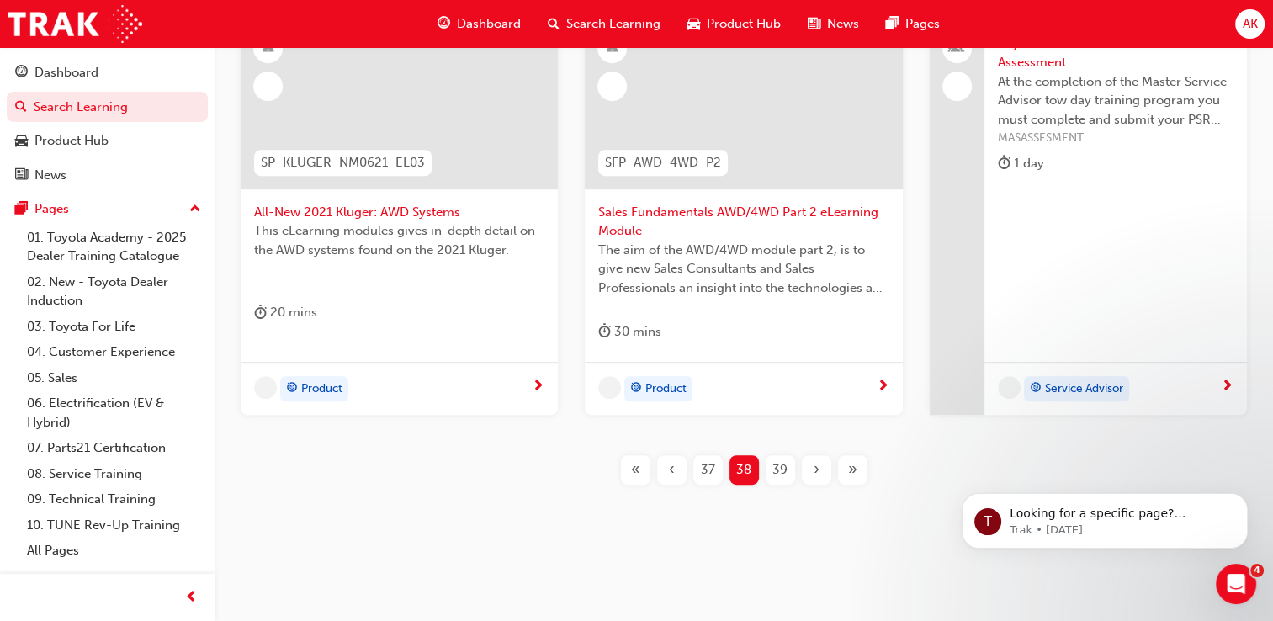
scroll to position [742, 0]
click at [670, 476] on span "‹" at bounding box center [672, 470] width 6 height 19
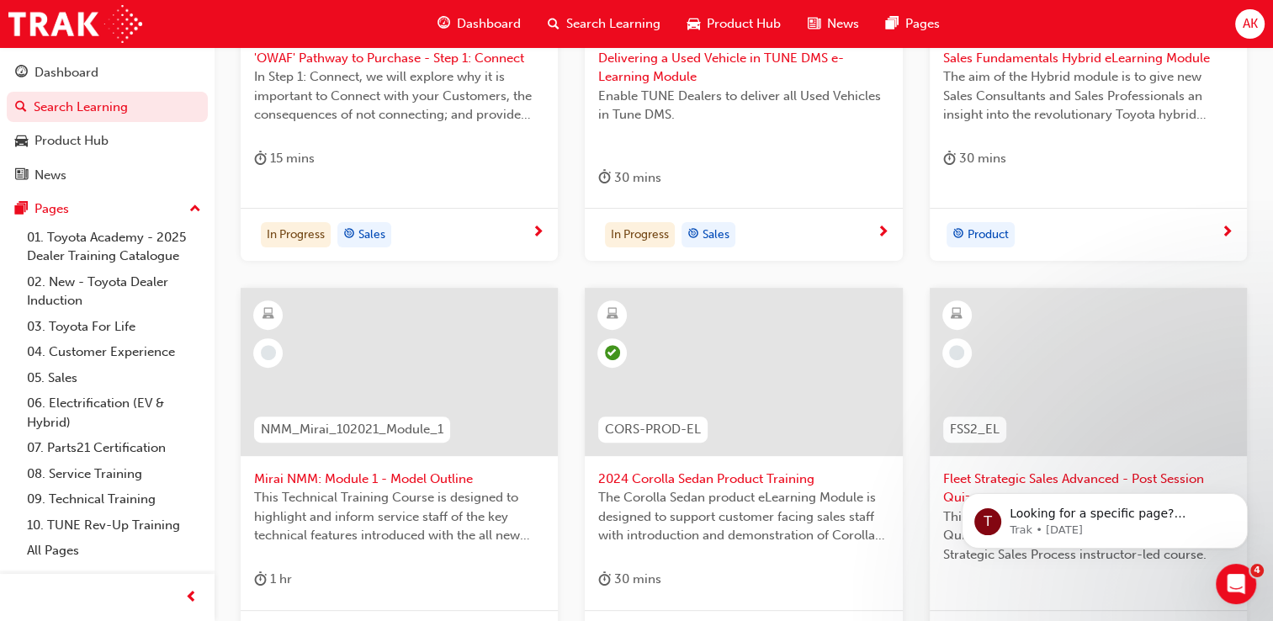
scroll to position [770, 0]
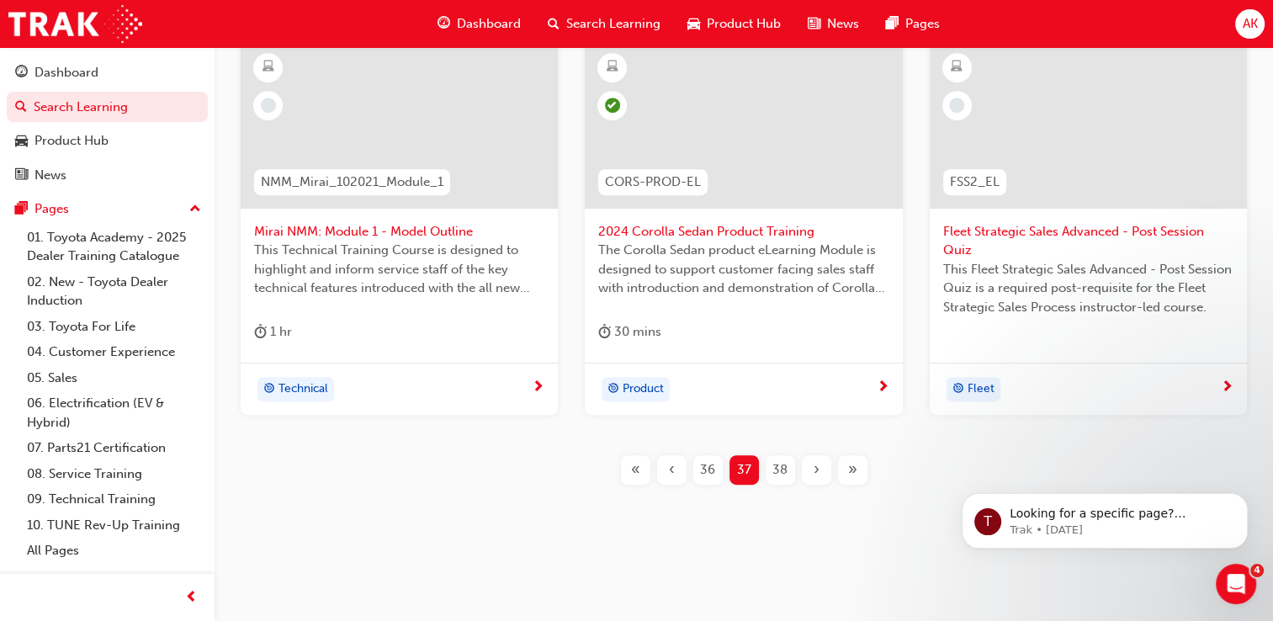
click at [1102, 233] on span "Fleet Strategic Sales Advanced - Post Session Quiz" at bounding box center [1088, 241] width 290 height 38
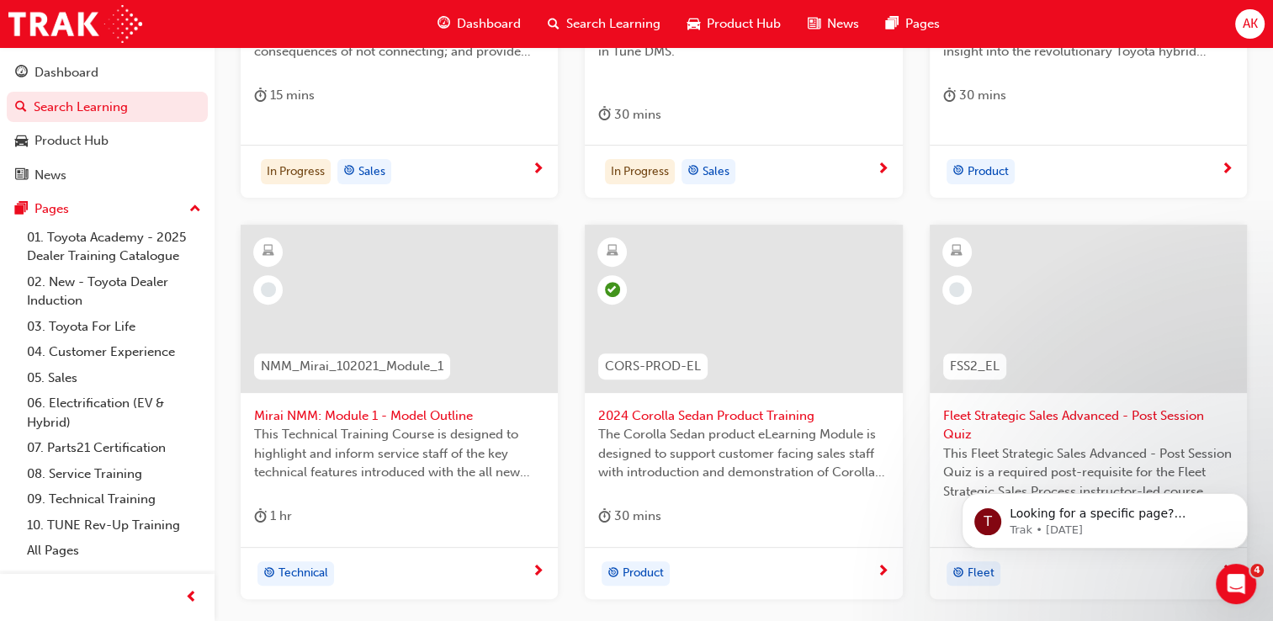
scroll to position [770, 0]
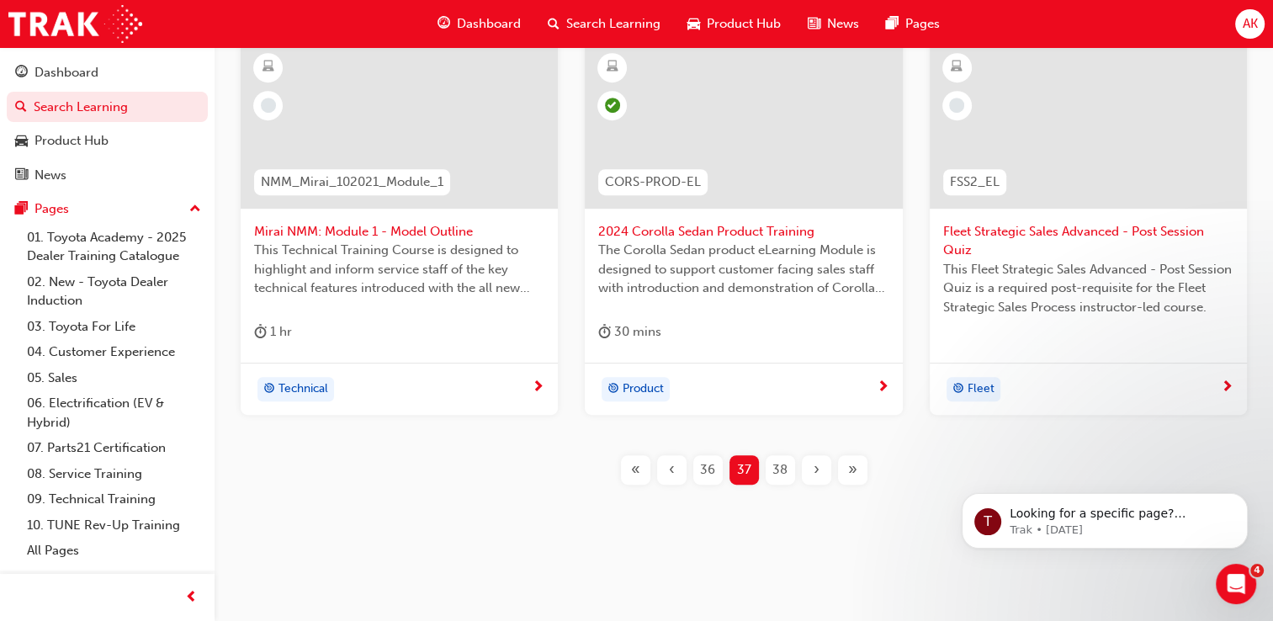
click at [784, 462] on span "38" at bounding box center [780, 469] width 15 height 19
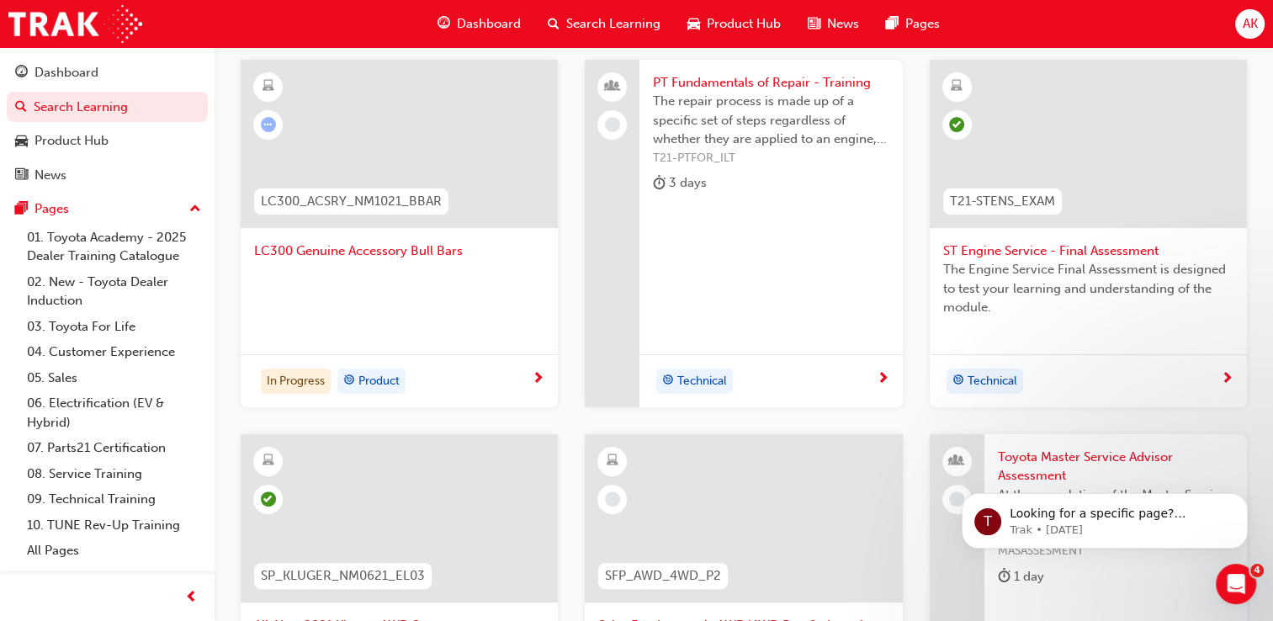
scroll to position [330, 0]
click at [380, 274] on div at bounding box center [399, 293] width 290 height 67
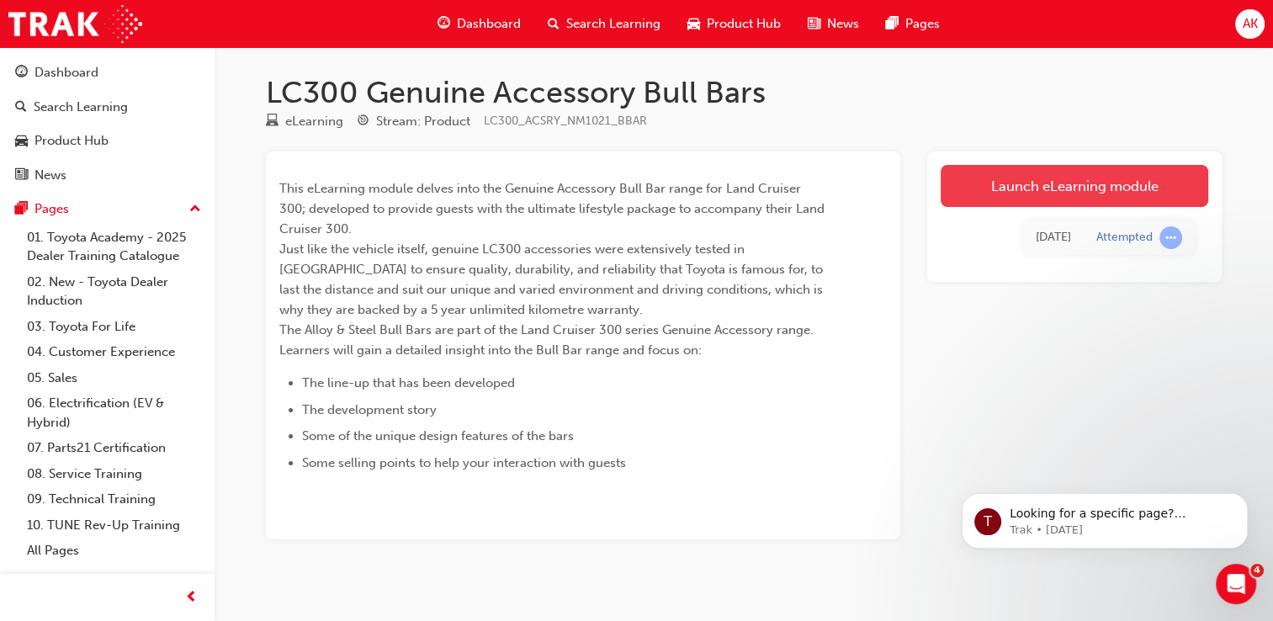
click at [976, 180] on link "Launch eLearning module" at bounding box center [1075, 186] width 268 height 42
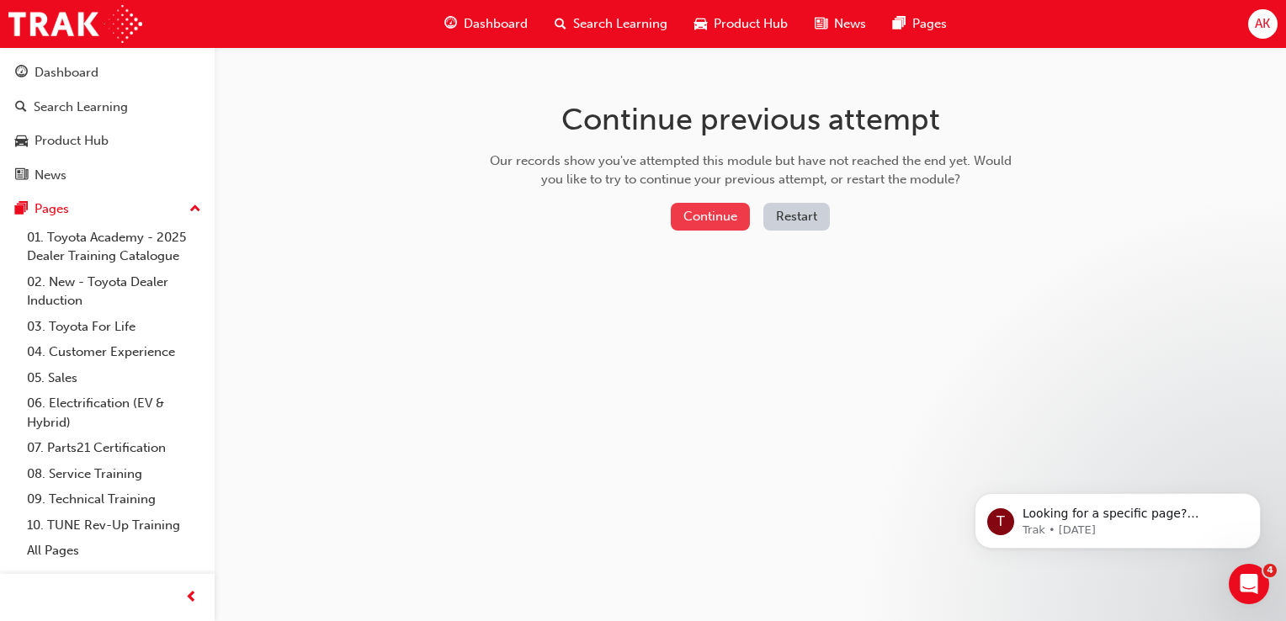
click at [733, 223] on button "Continue" at bounding box center [710, 217] width 79 height 28
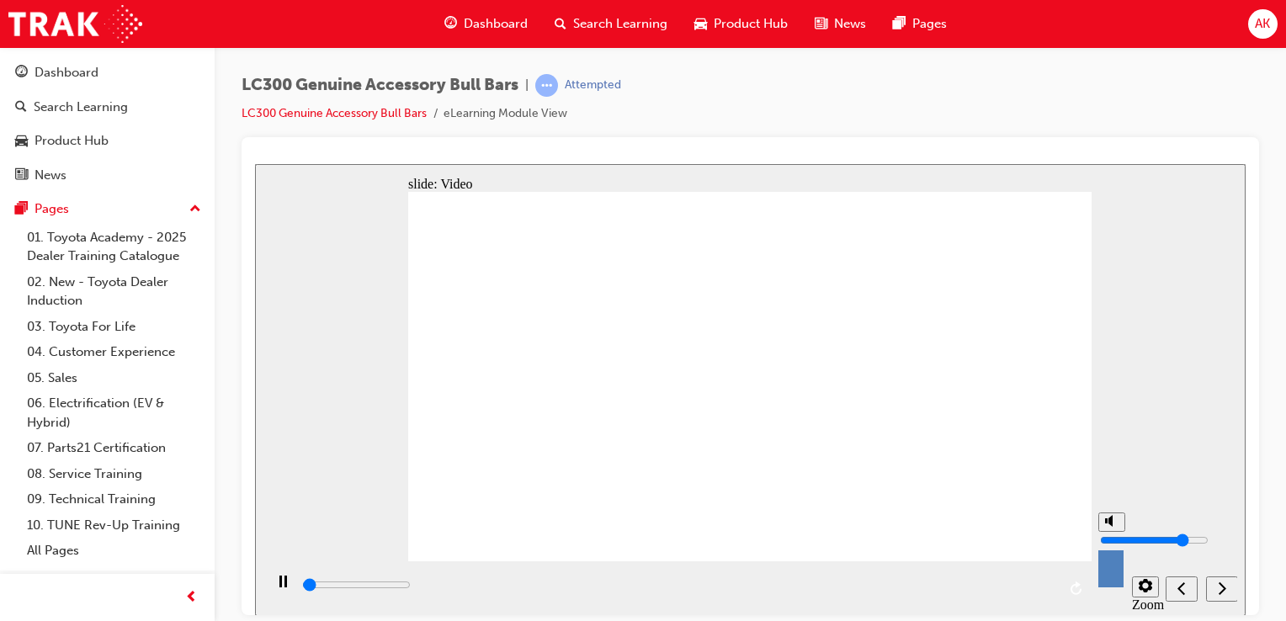
click at [1113, 582] on div "misc controls" at bounding box center [1110, 562] width 25 height 63
type input "8900"
type input "0"
type input "9100"
type input "0"
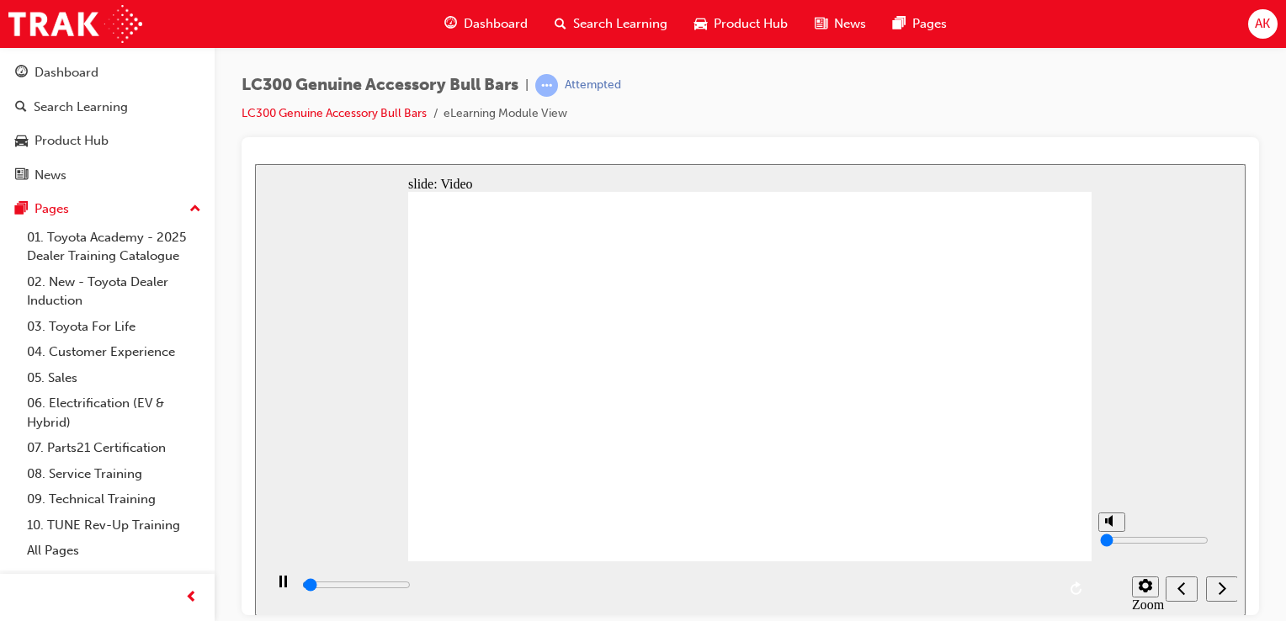
click at [1111, 546] on input "volume" at bounding box center [1154, 539] width 109 height 13
type input "63100"
type input "4"
type input "63300"
type input "4"
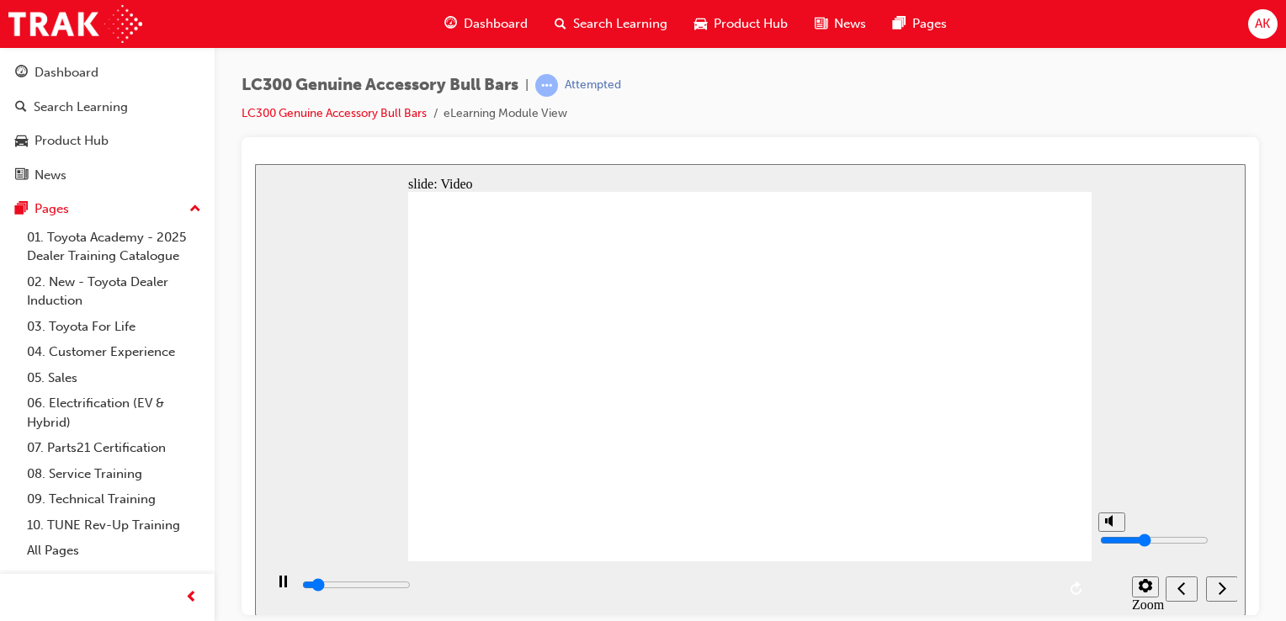
click at [1111, 542] on input "volume" at bounding box center [1154, 539] width 109 height 13
click at [1054, 592] on div "playback controls" at bounding box center [678, 585] width 756 height 19
click at [1223, 580] on div "next" at bounding box center [1222, 589] width 19 height 18
click at [1222, 585] on icon "next" at bounding box center [1223, 587] width 8 height 13
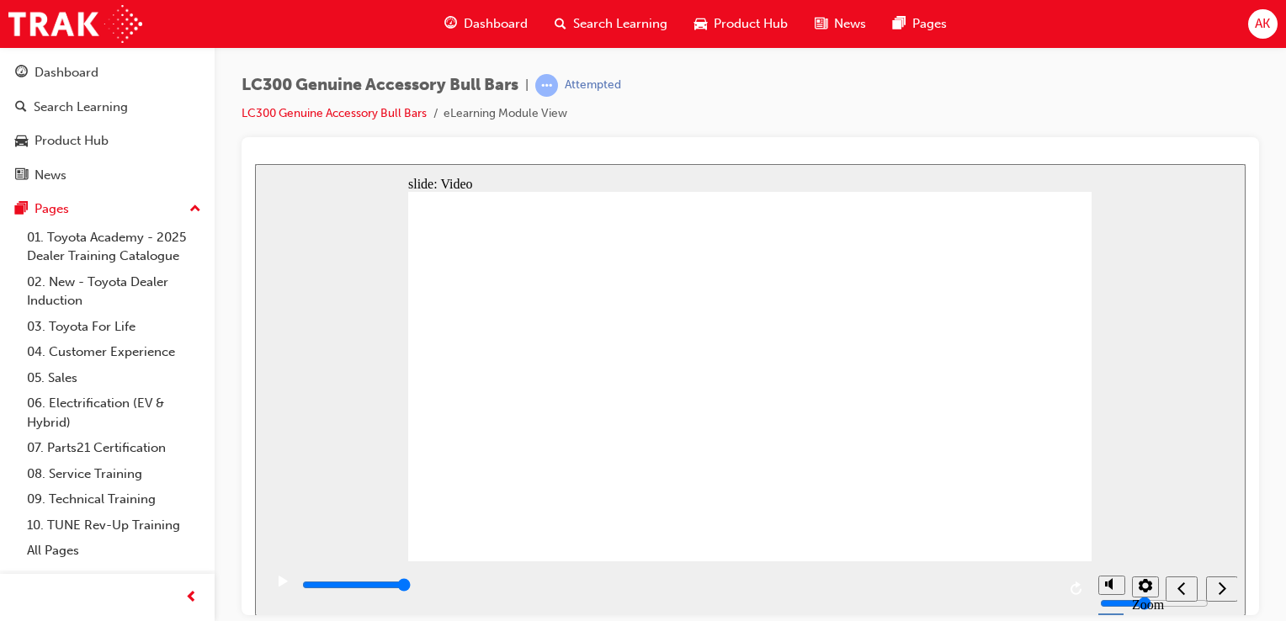
click at [1222, 585] on icon "next" at bounding box center [1223, 587] width 8 height 13
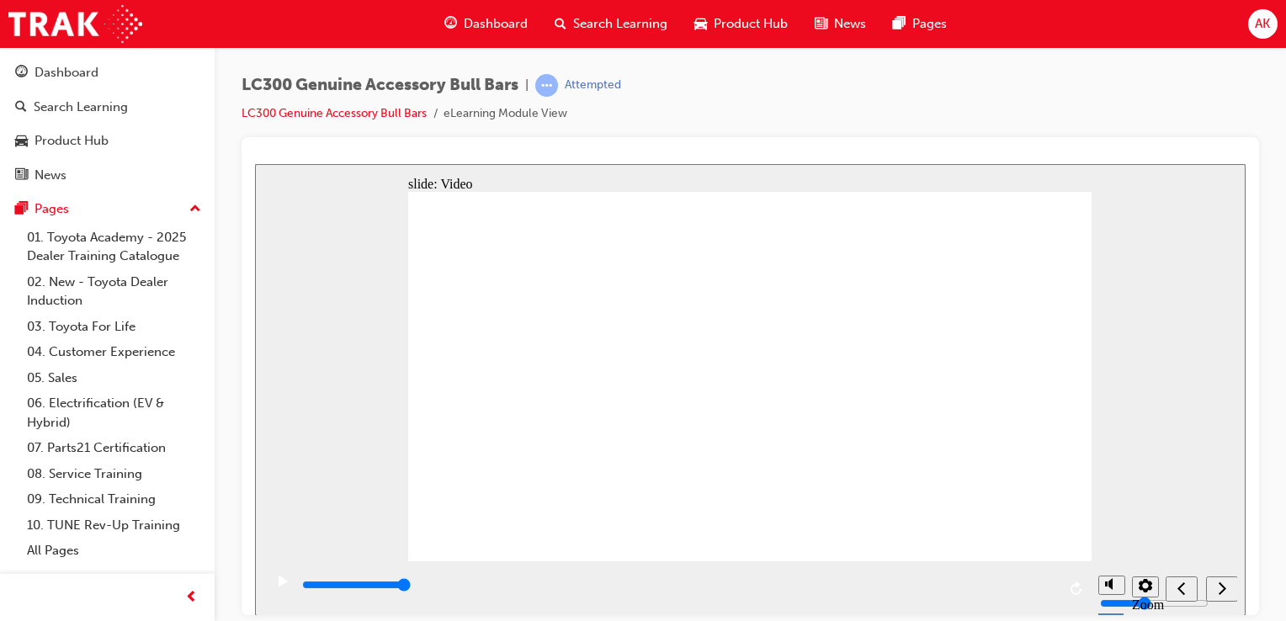
click at [279, 586] on icon "play/pause" at bounding box center [283, 580] width 9 height 11
click at [599, 32] on span "Search Learning" at bounding box center [620, 23] width 94 height 19
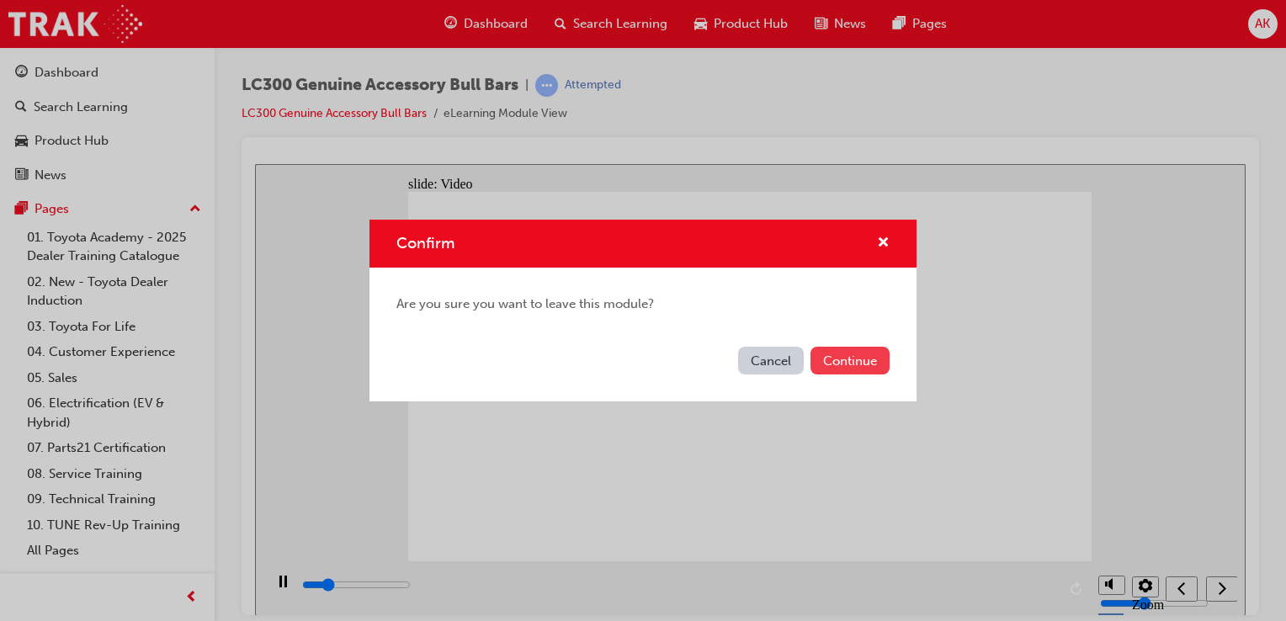
type input "130000"
click at [837, 360] on button "Continue" at bounding box center [849, 361] width 79 height 28
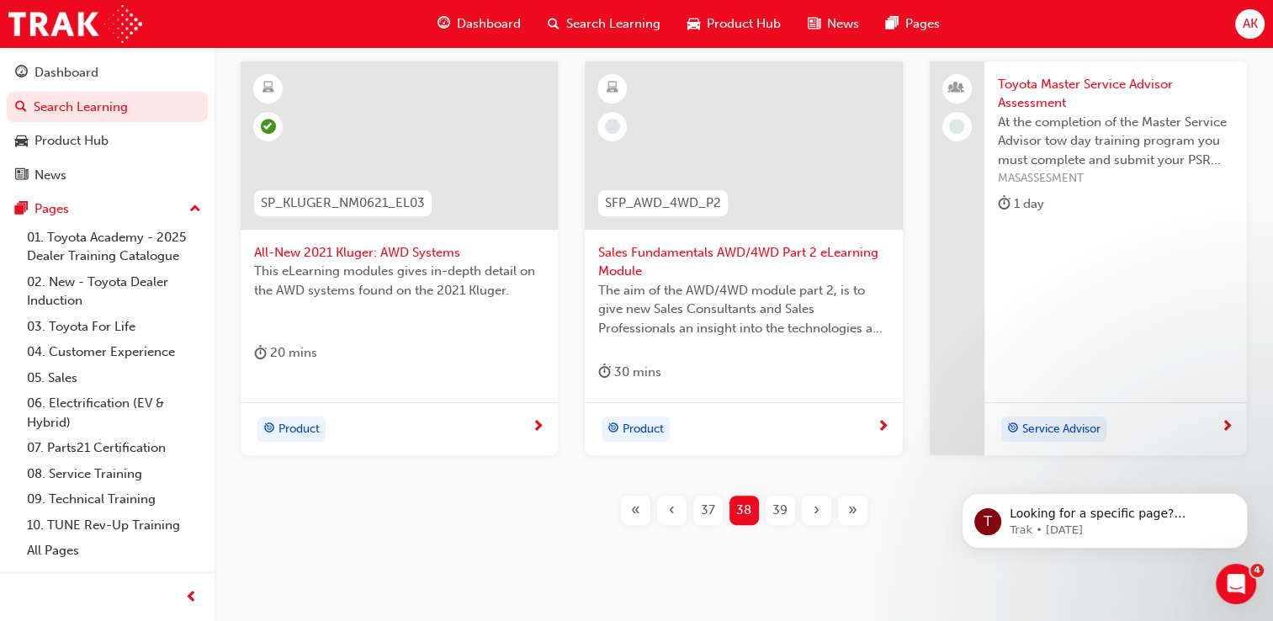
scroll to position [702, 0]
click at [712, 376] on div "30 mins" at bounding box center [743, 377] width 290 height 28
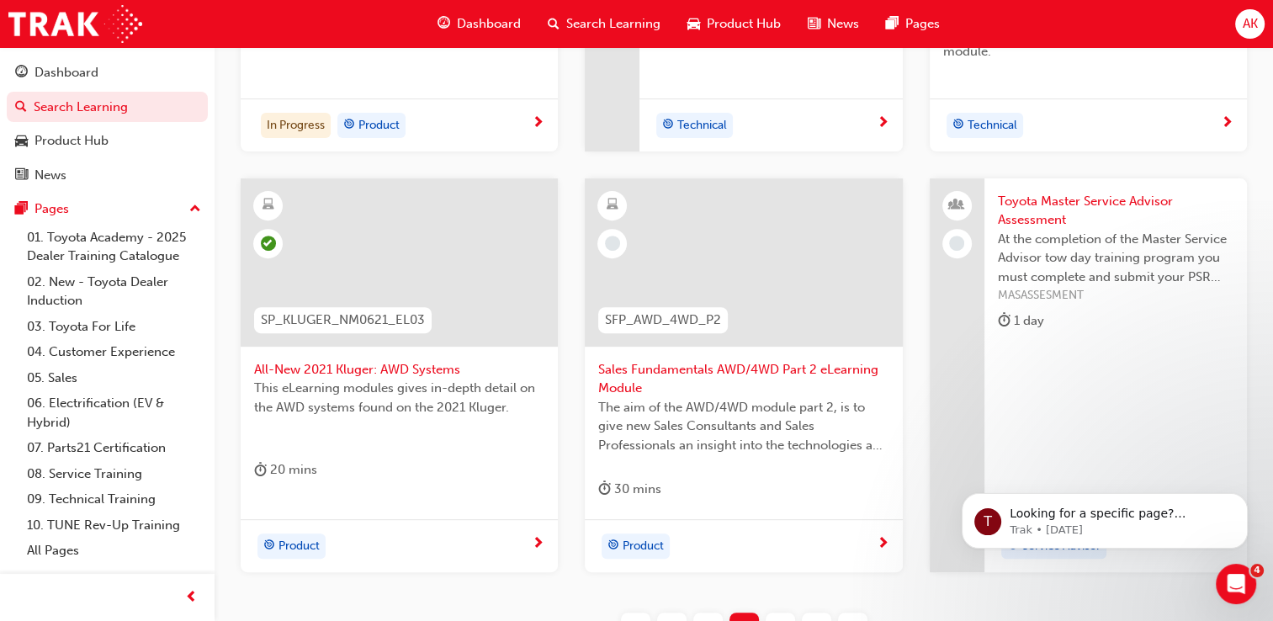
scroll to position [742, 0]
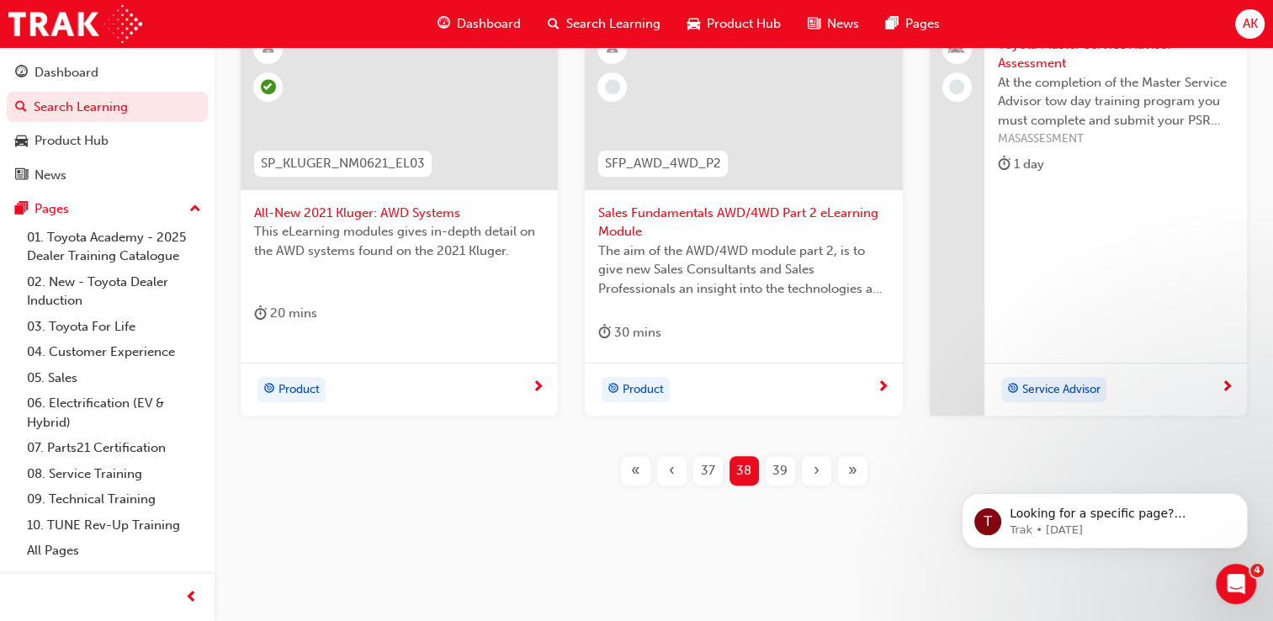
click at [773, 471] on span "39" at bounding box center [780, 470] width 15 height 19
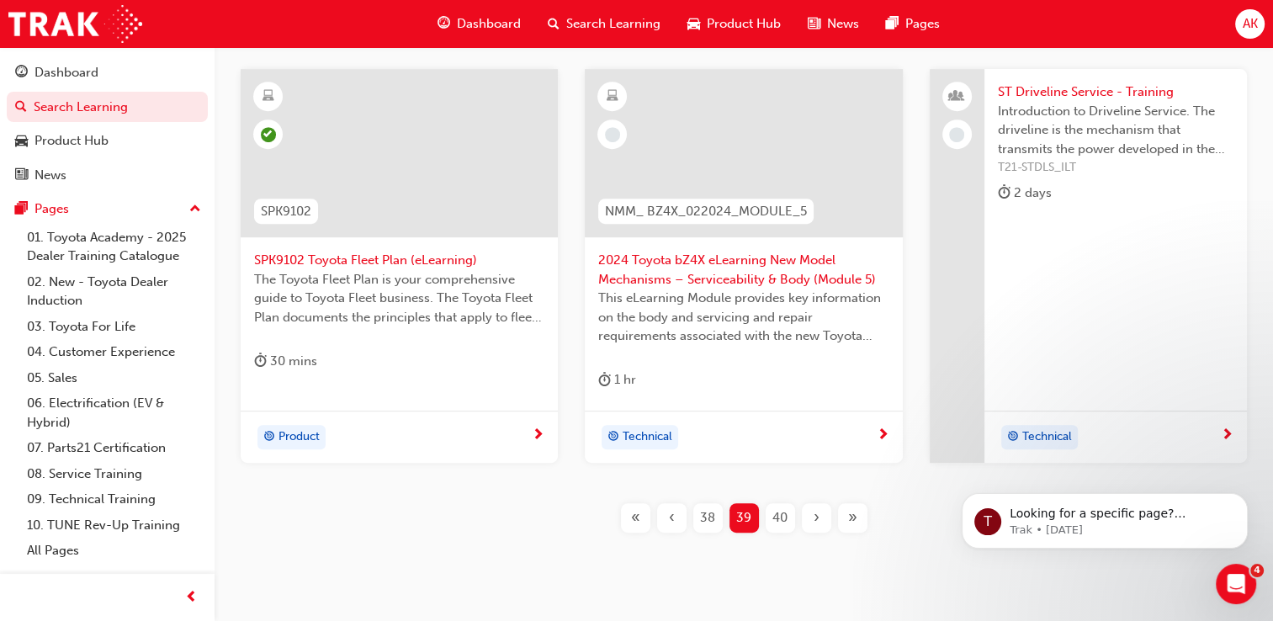
scroll to position [727, 0]
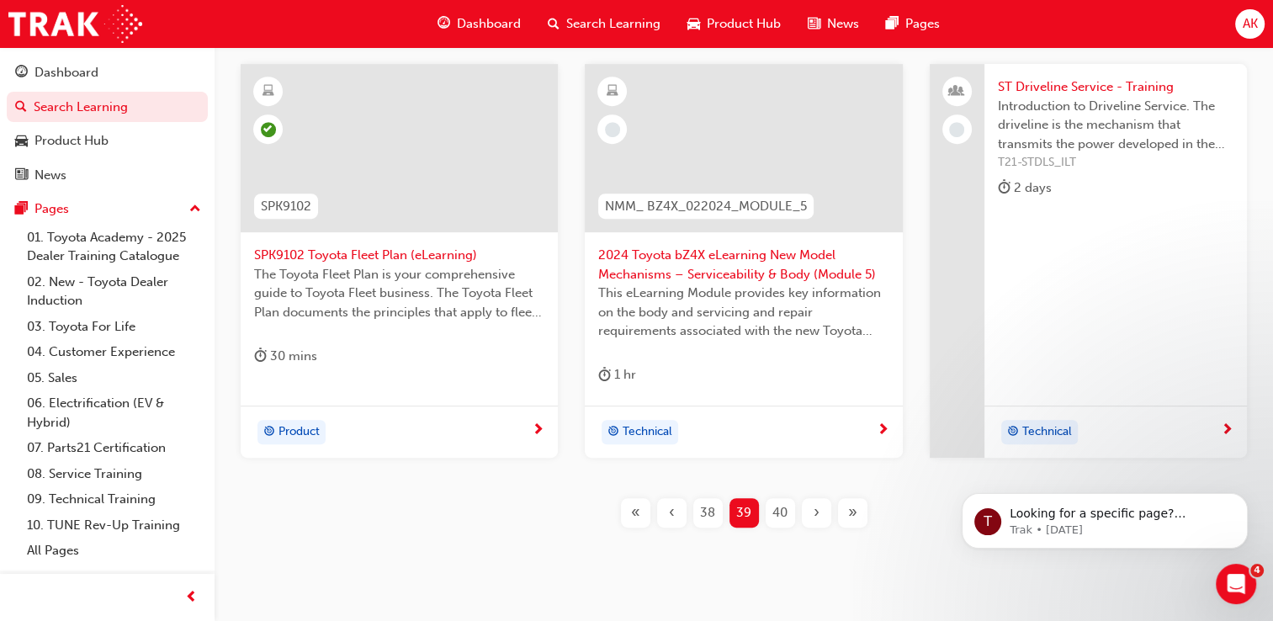
click at [776, 507] on span "40" at bounding box center [780, 512] width 15 height 19
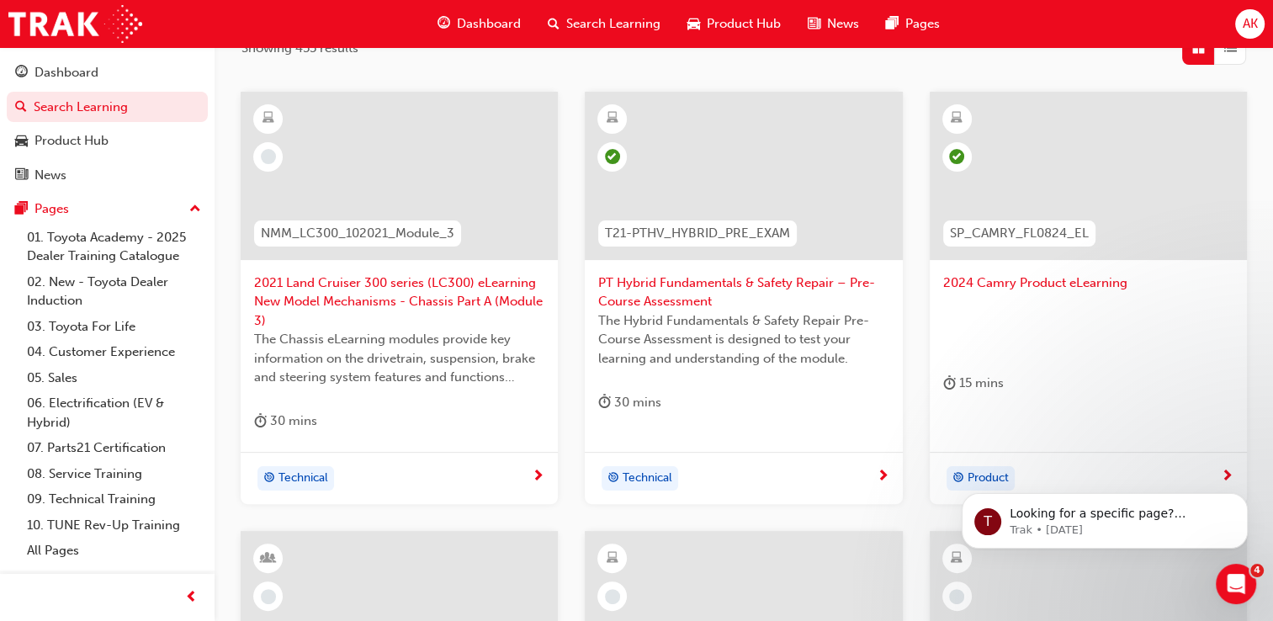
scroll to position [303, 0]
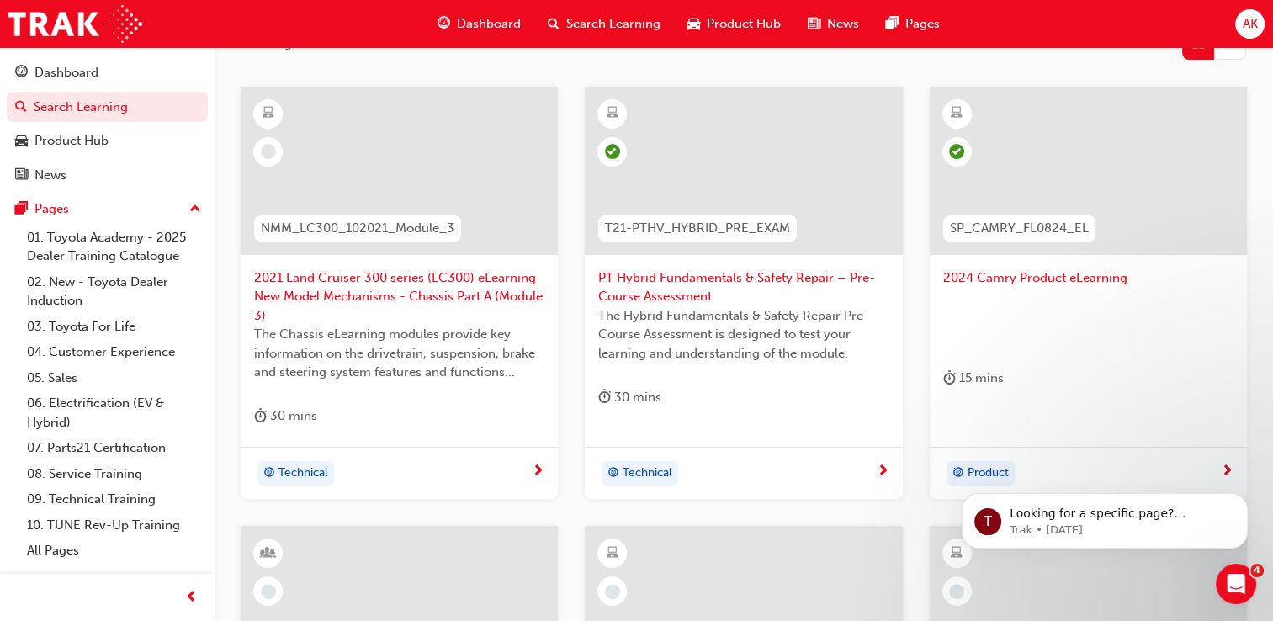
click at [360, 433] on div "30 mins" at bounding box center [399, 420] width 290 height 28
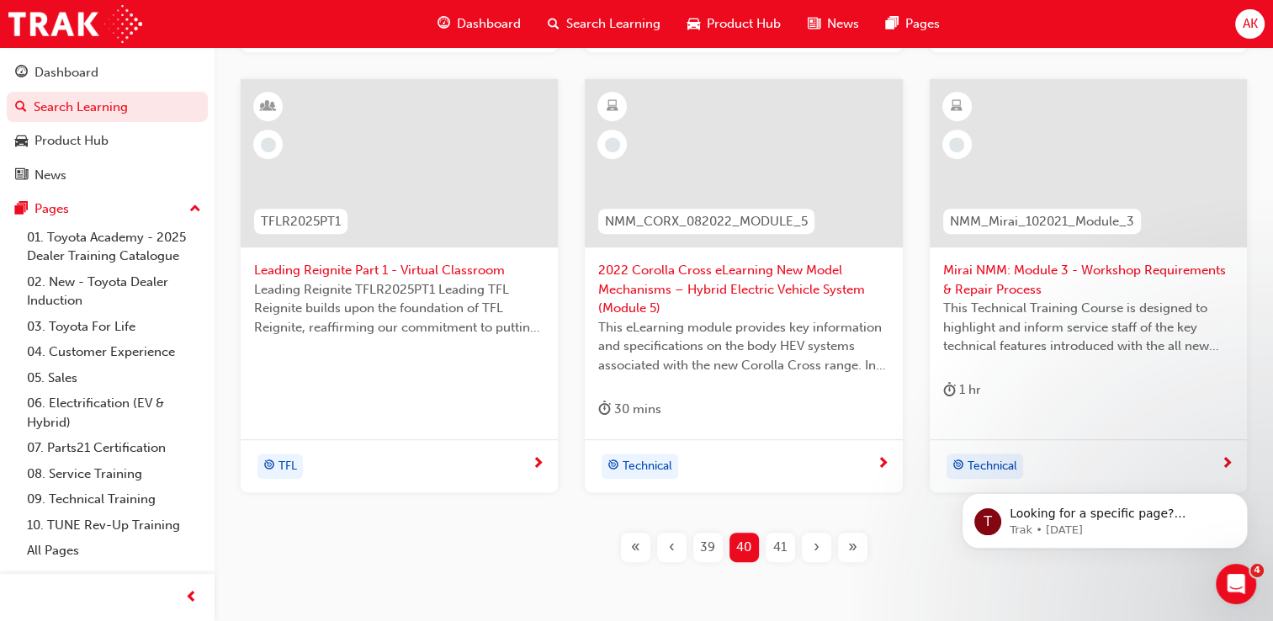
scroll to position [751, 0]
click at [720, 378] on div "This eLearning module provides key information and specifications on the body H…" at bounding box center [743, 350] width 290 height 67
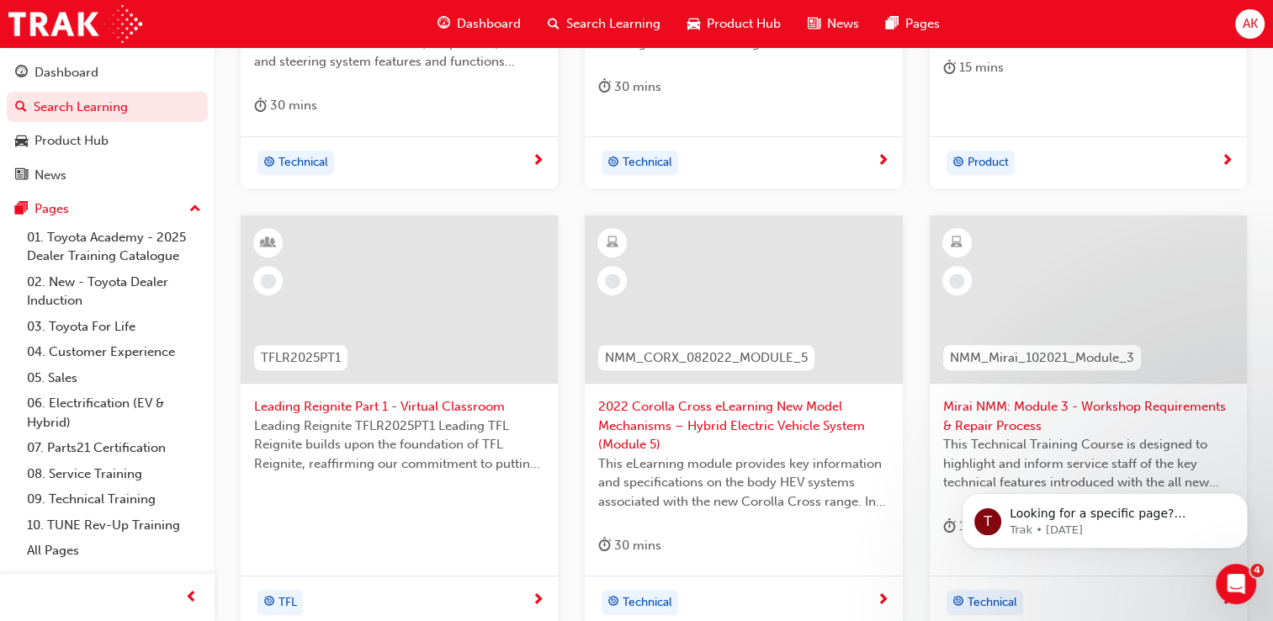
scroll to position [827, 0]
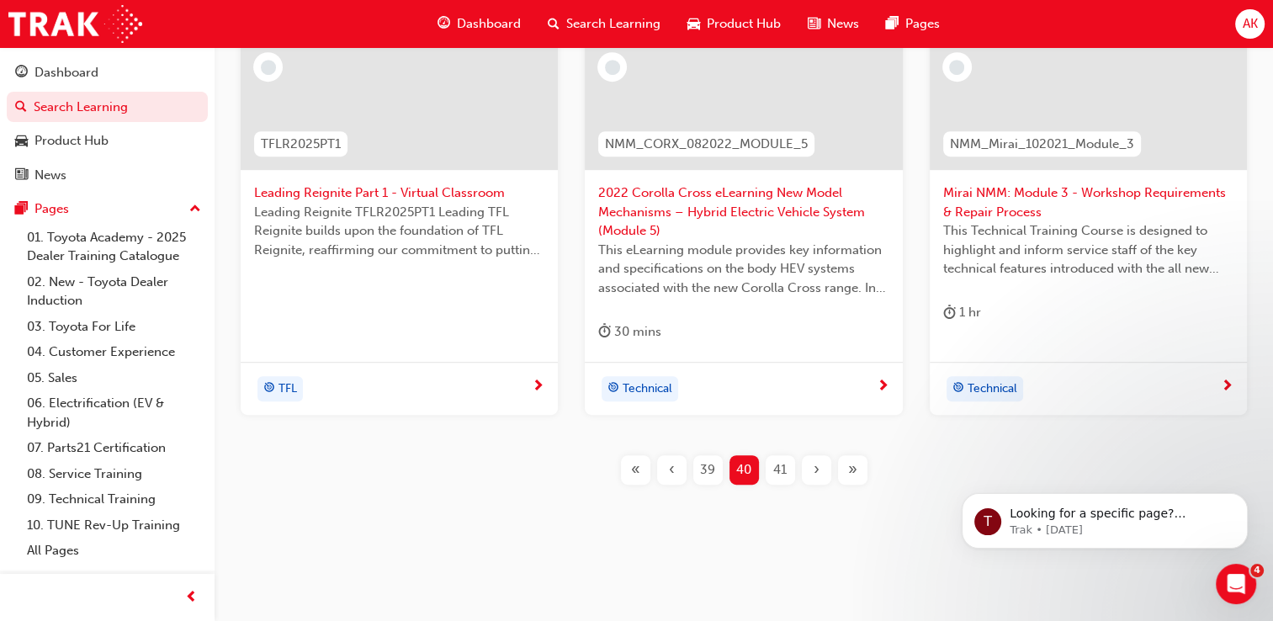
click at [788, 482] on div "41" at bounding box center [780, 469] width 29 height 29
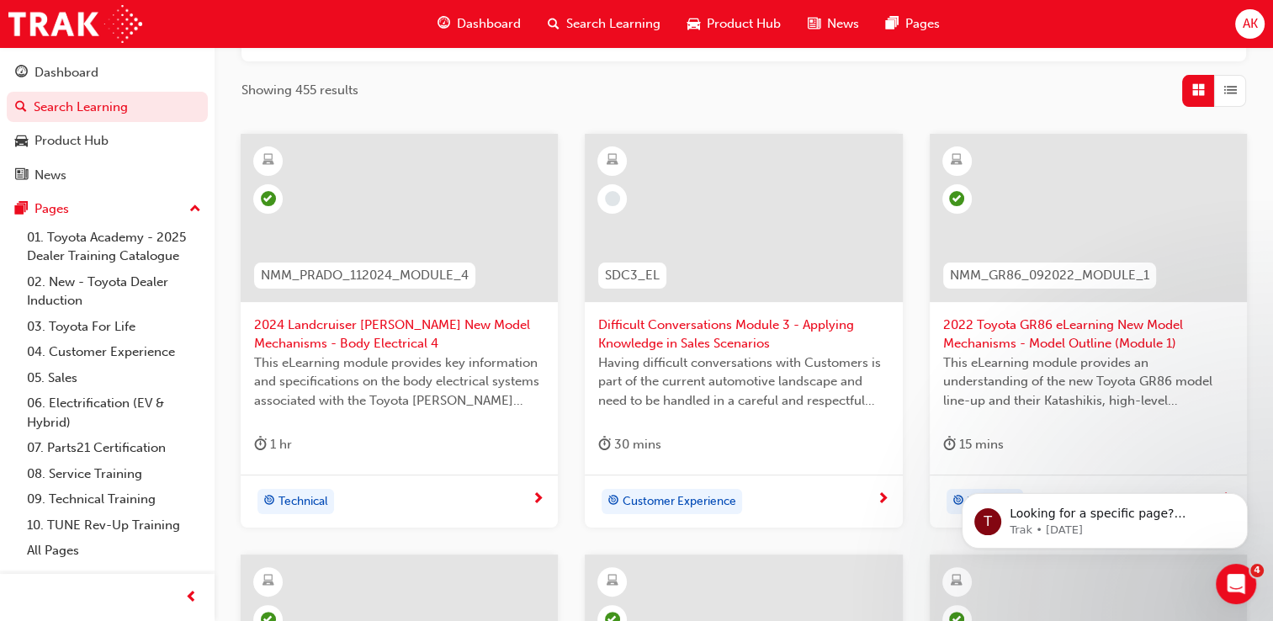
scroll to position [263, 0]
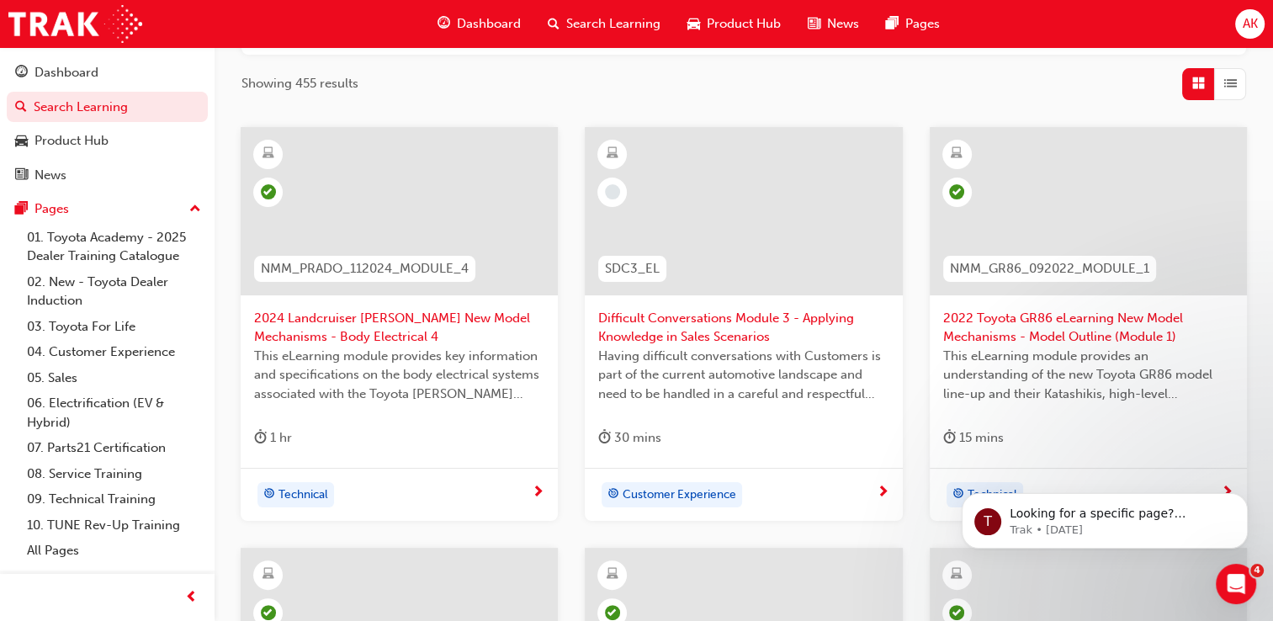
click at [780, 420] on div "Difficult Conversations Module 3 - Applying Knowledge in Sales Scenarios Having…" at bounding box center [743, 298] width 317 height 342
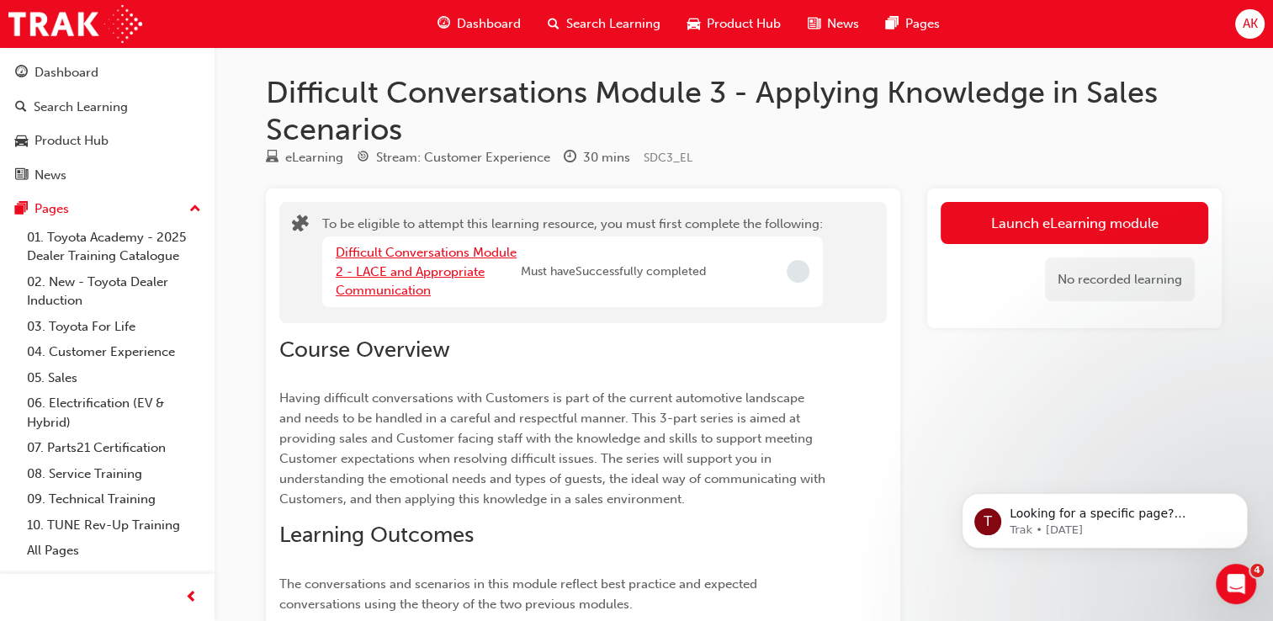
click at [449, 271] on link "Difficult Conversations Module 2 - LACE and Appropriate Communication" at bounding box center [426, 271] width 181 height 53
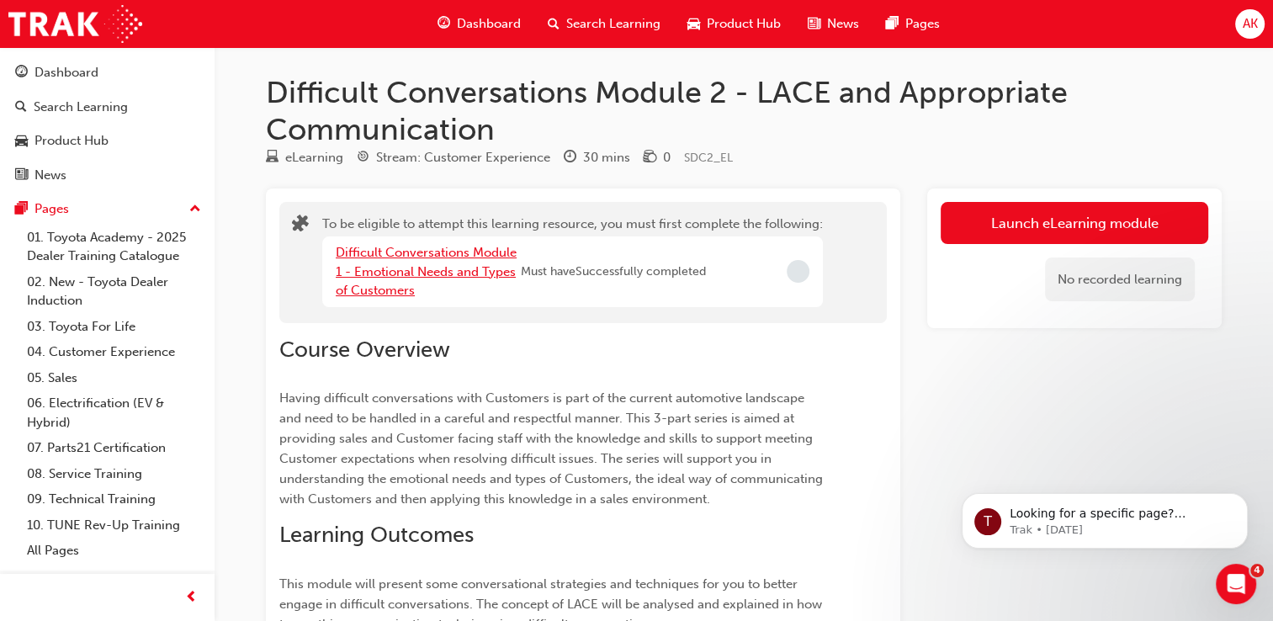
click at [483, 271] on link "Difficult Conversations Module 1 - Emotional Needs and Types of Customers" at bounding box center [426, 271] width 181 height 53
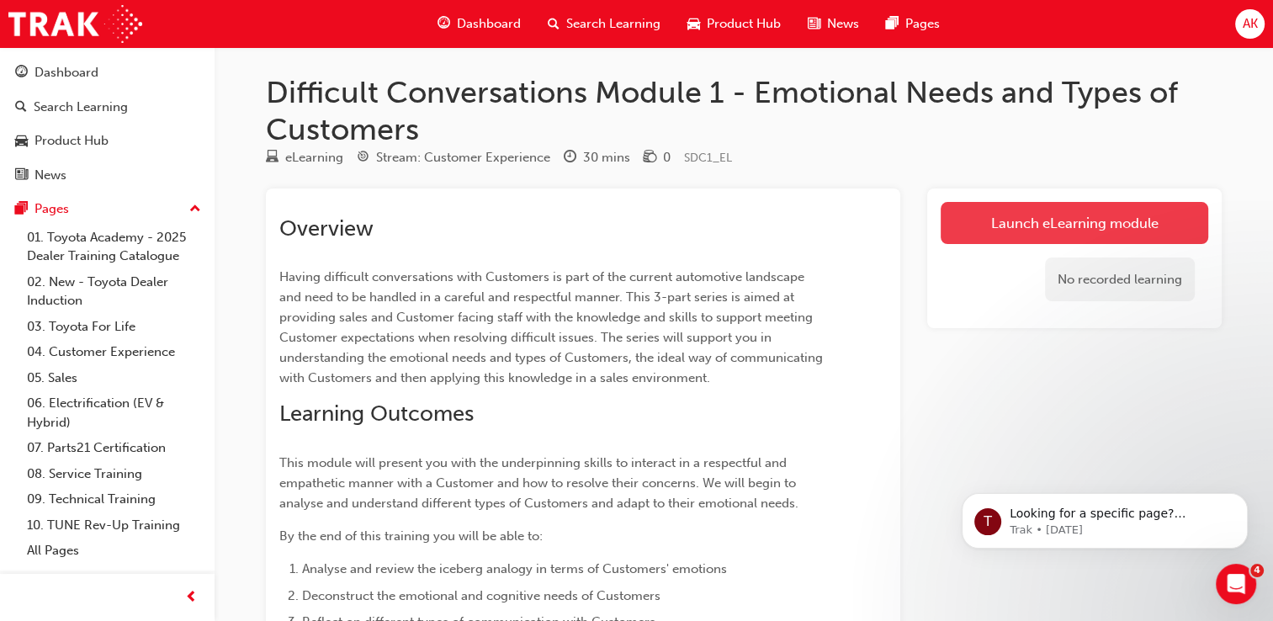
click at [1003, 219] on link "Launch eLearning module" at bounding box center [1075, 223] width 268 height 42
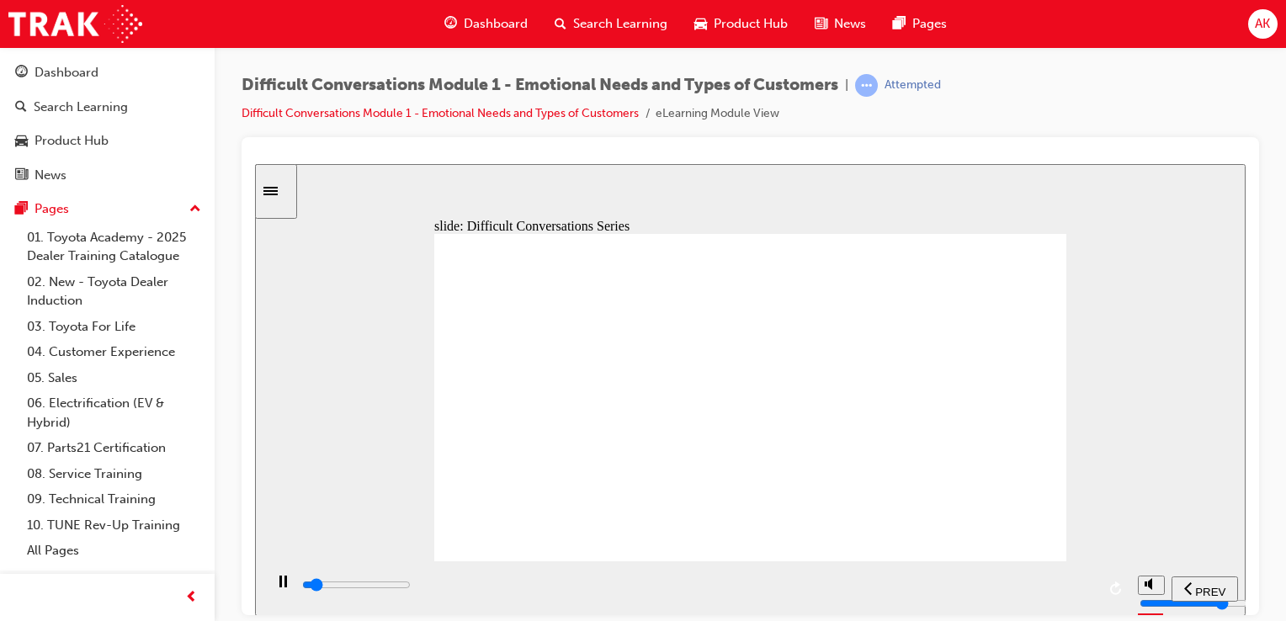
click at [1084, 589] on div "playback controls" at bounding box center [697, 585] width 795 height 19
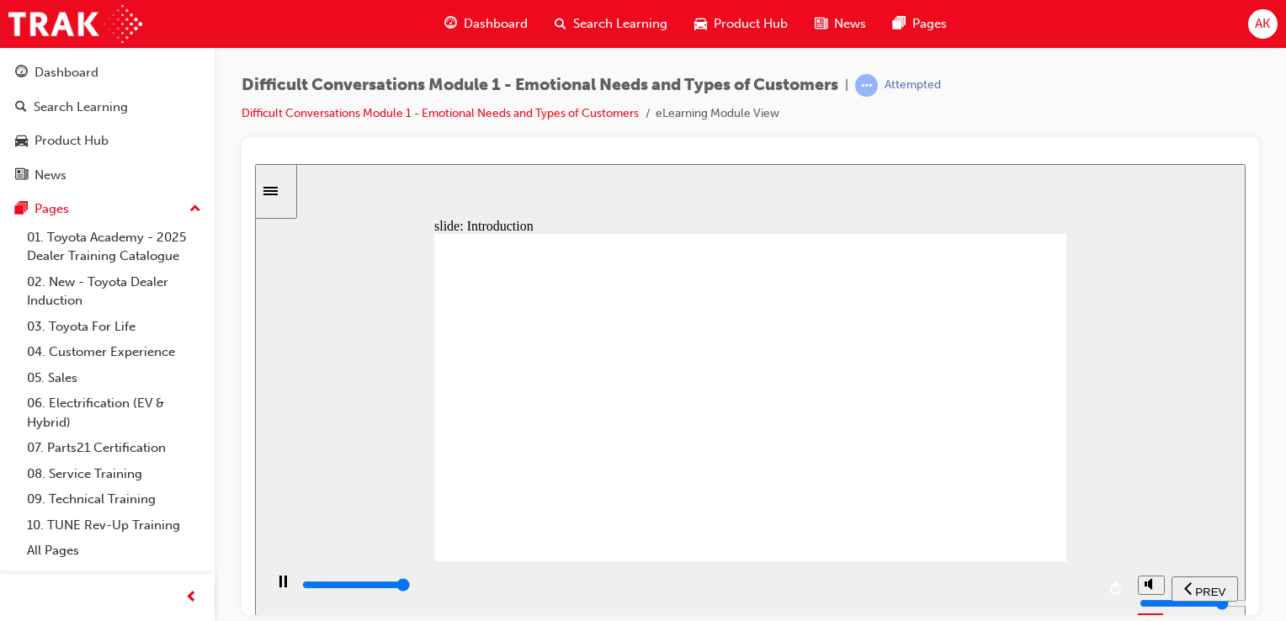
click at [411, 586] on input "slide progress" at bounding box center [356, 583] width 109 height 13
click at [411, 587] on input "slide progress" at bounding box center [356, 583] width 109 height 13
click at [1090, 594] on div "playback controls" at bounding box center [697, 585] width 795 height 19
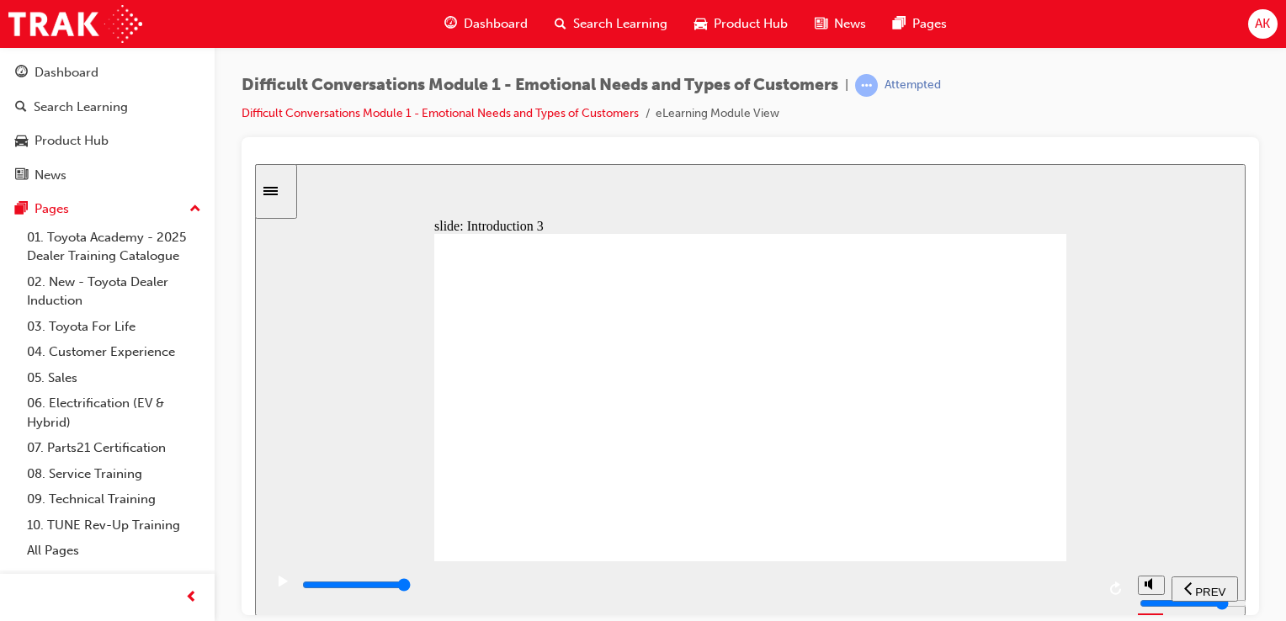
click at [411, 588] on input "slide progress" at bounding box center [356, 583] width 109 height 13
click at [1090, 593] on div "playback controls" at bounding box center [697, 585] width 795 height 19
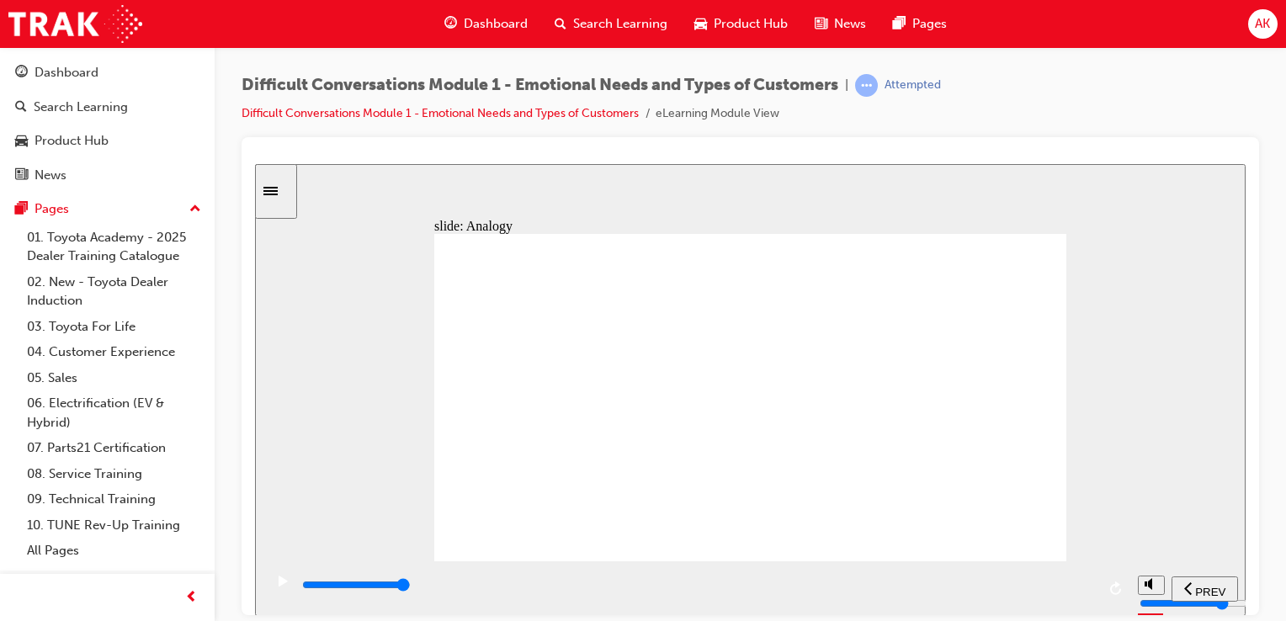
click at [411, 588] on input "slide progress" at bounding box center [356, 583] width 109 height 13
click at [1091, 592] on div "playback controls" at bounding box center [697, 585] width 795 height 19
click at [1082, 592] on div "playback controls" at bounding box center [697, 585] width 795 height 19
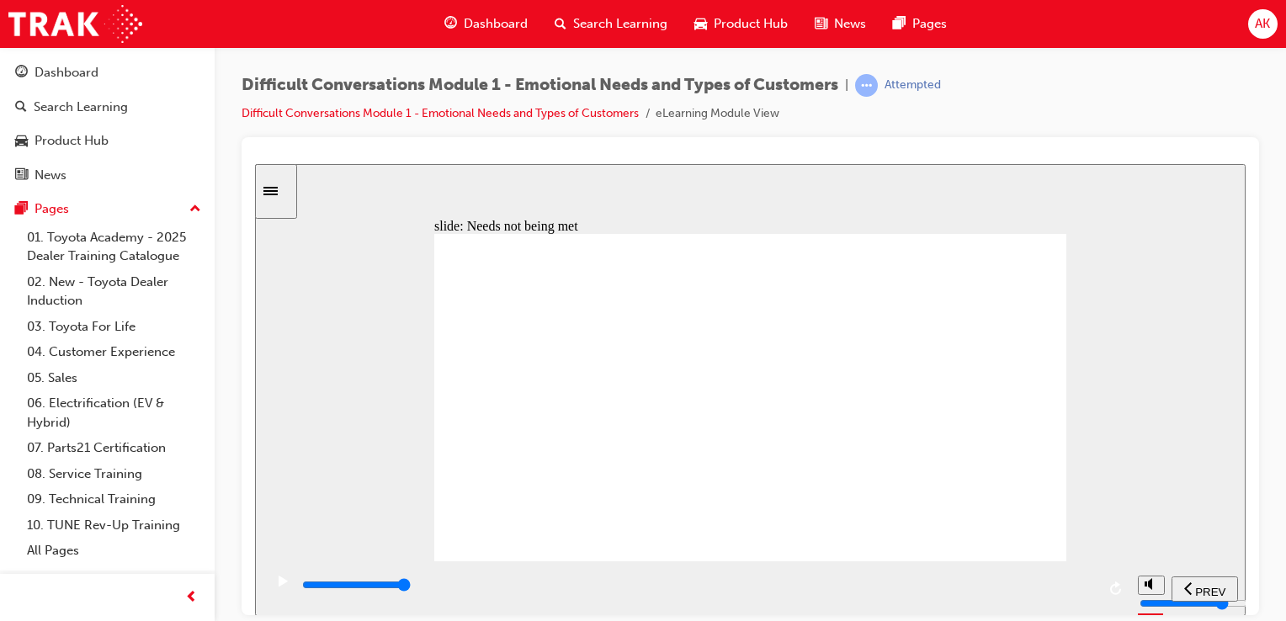
drag, startPoint x: 1088, startPoint y: 592, endPoint x: 877, endPoint y: 418, distance: 273.3
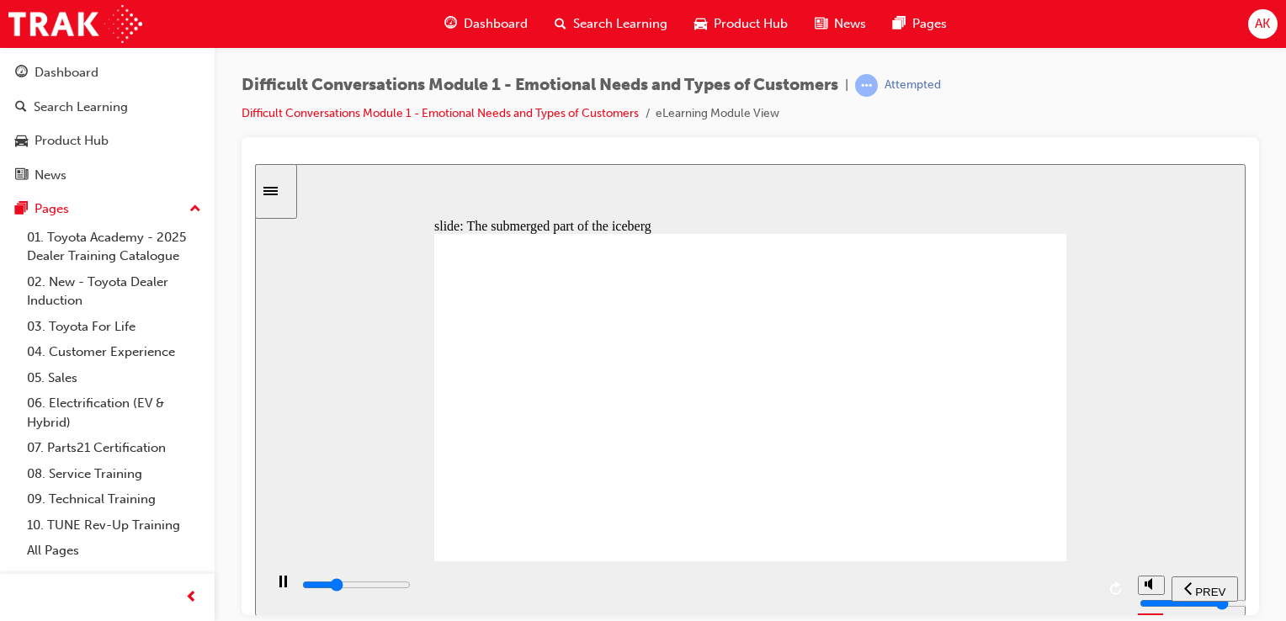
click at [1089, 589] on div "playback controls" at bounding box center [697, 585] width 795 height 19
drag, startPoint x: 1081, startPoint y: 592, endPoint x: 822, endPoint y: 448, distance: 296.5
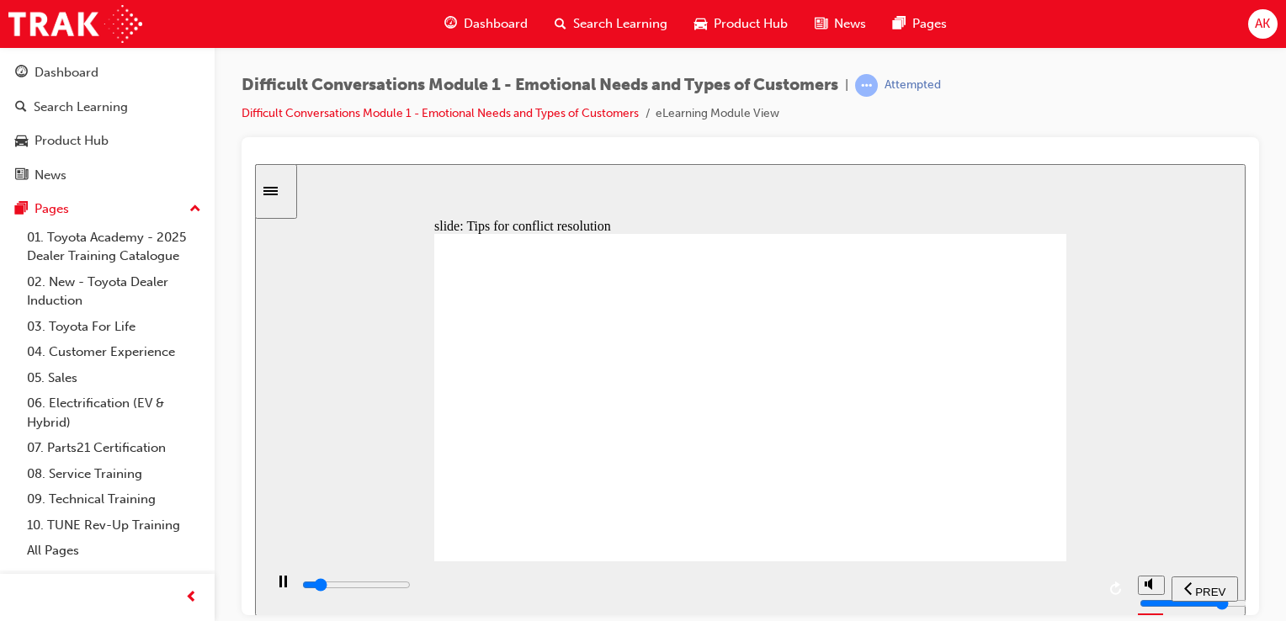
click at [1086, 590] on div "playback controls" at bounding box center [697, 585] width 795 height 19
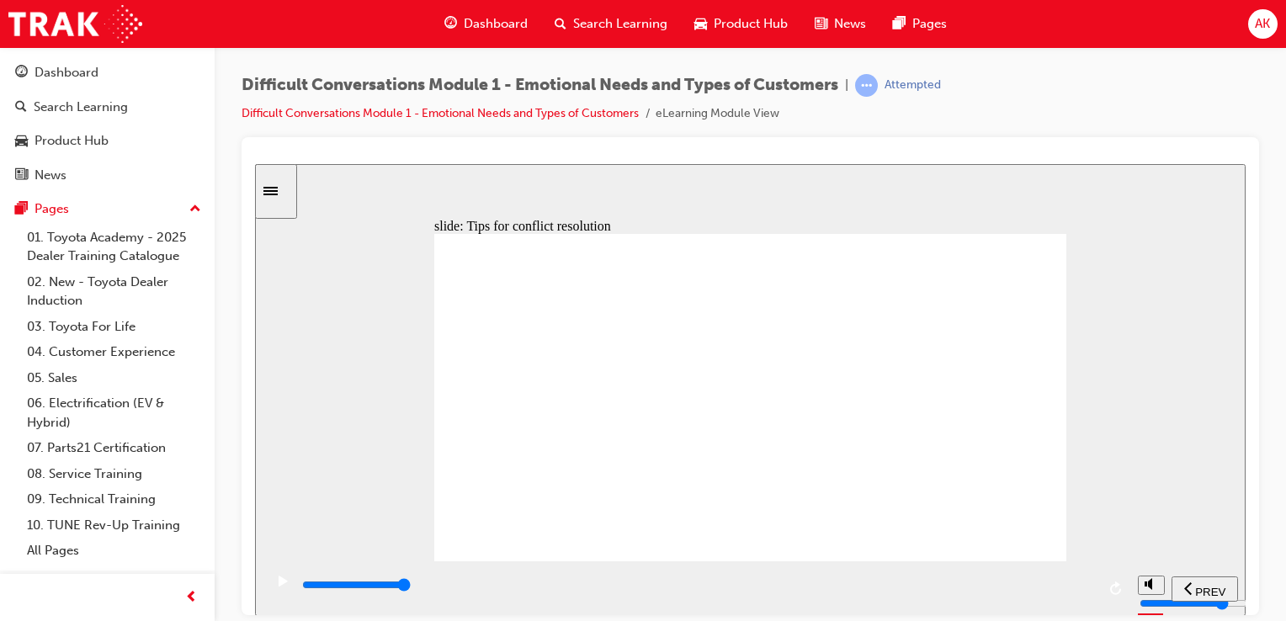
click at [1081, 586] on div "playback controls" at bounding box center [697, 585] width 795 height 19
click at [1084, 592] on div "playback controls" at bounding box center [697, 585] width 795 height 19
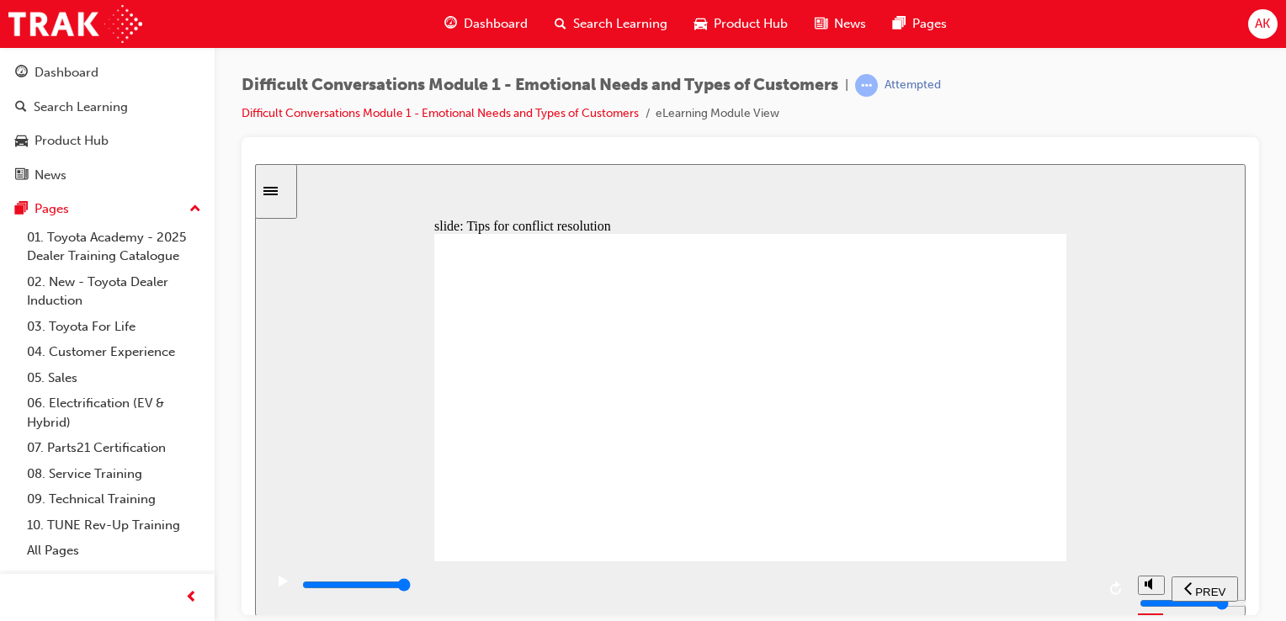
click at [411, 588] on input "slide progress" at bounding box center [356, 583] width 109 height 13
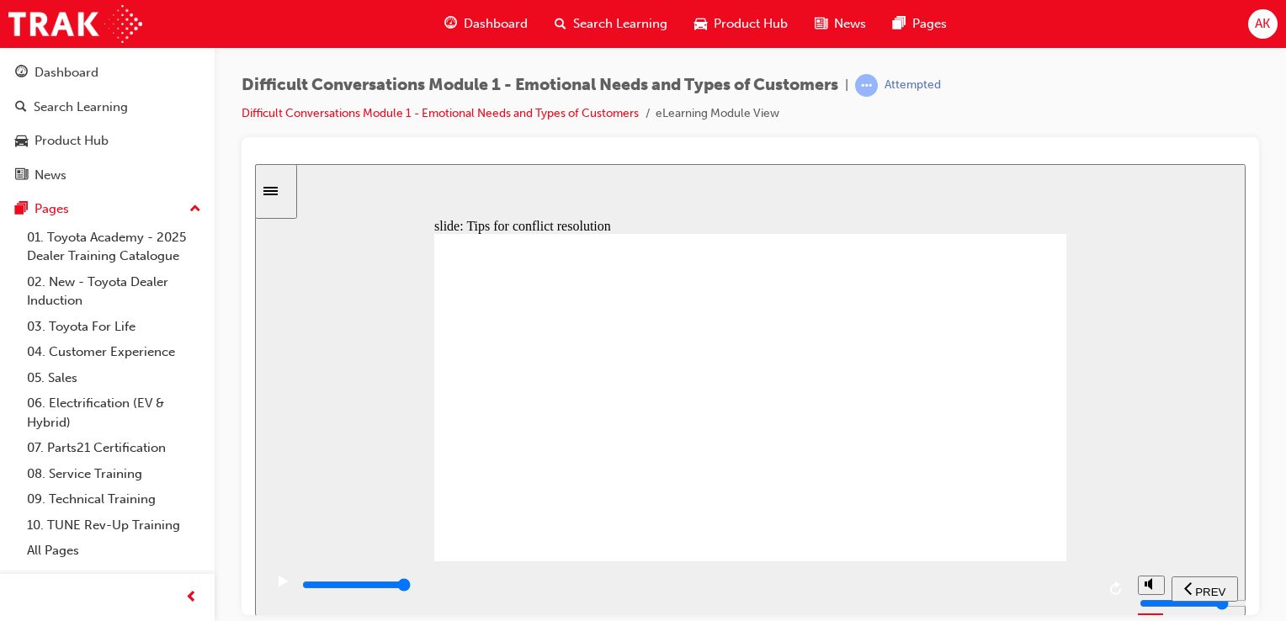
click at [1089, 591] on div "playback controls" at bounding box center [697, 585] width 795 height 19
click at [411, 588] on input "slide progress" at bounding box center [356, 583] width 109 height 13
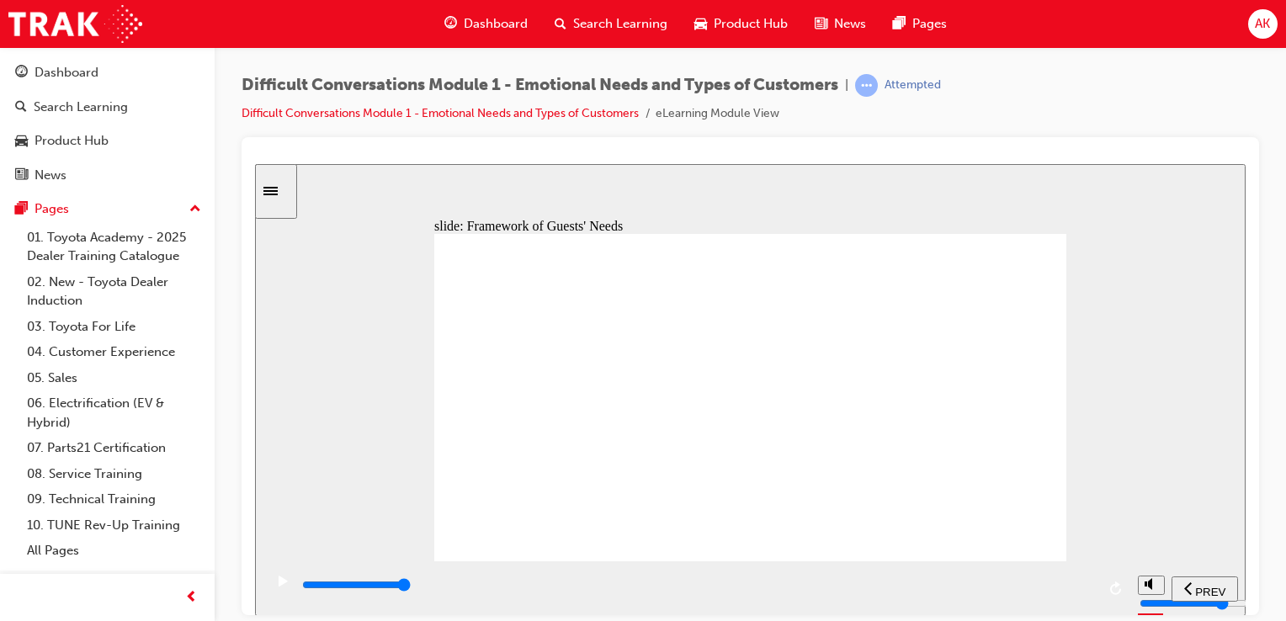
click at [1091, 594] on div "playback controls" at bounding box center [697, 585] width 795 height 19
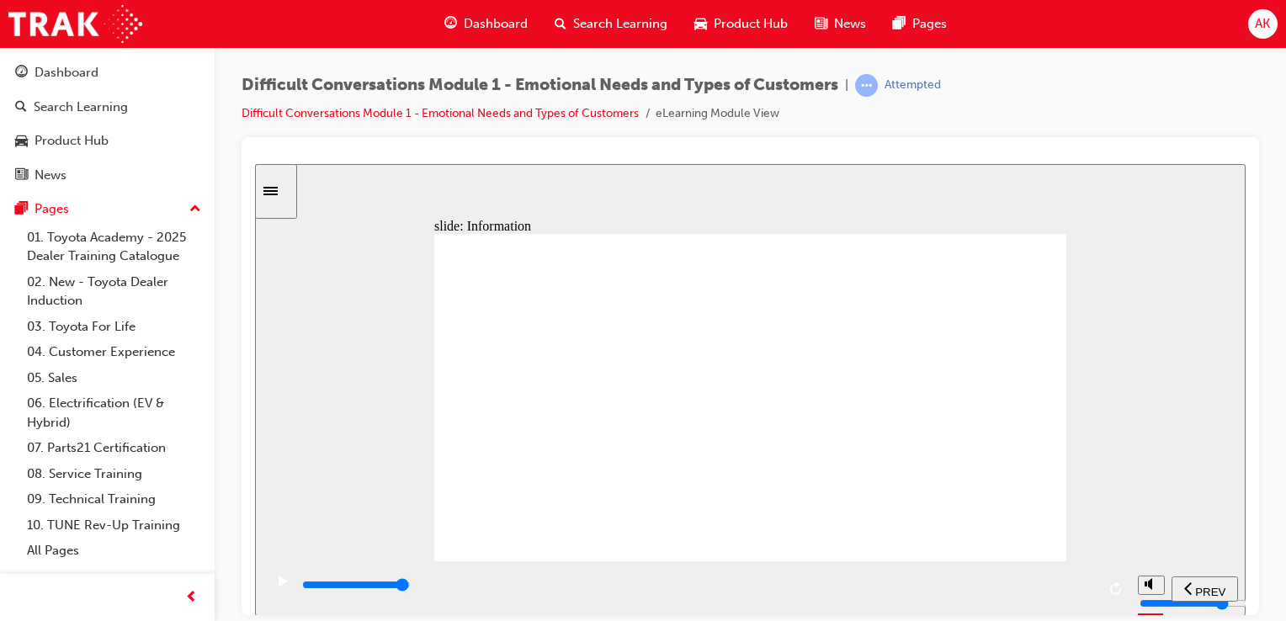
click at [1084, 589] on div "playback controls" at bounding box center [697, 585] width 795 height 19
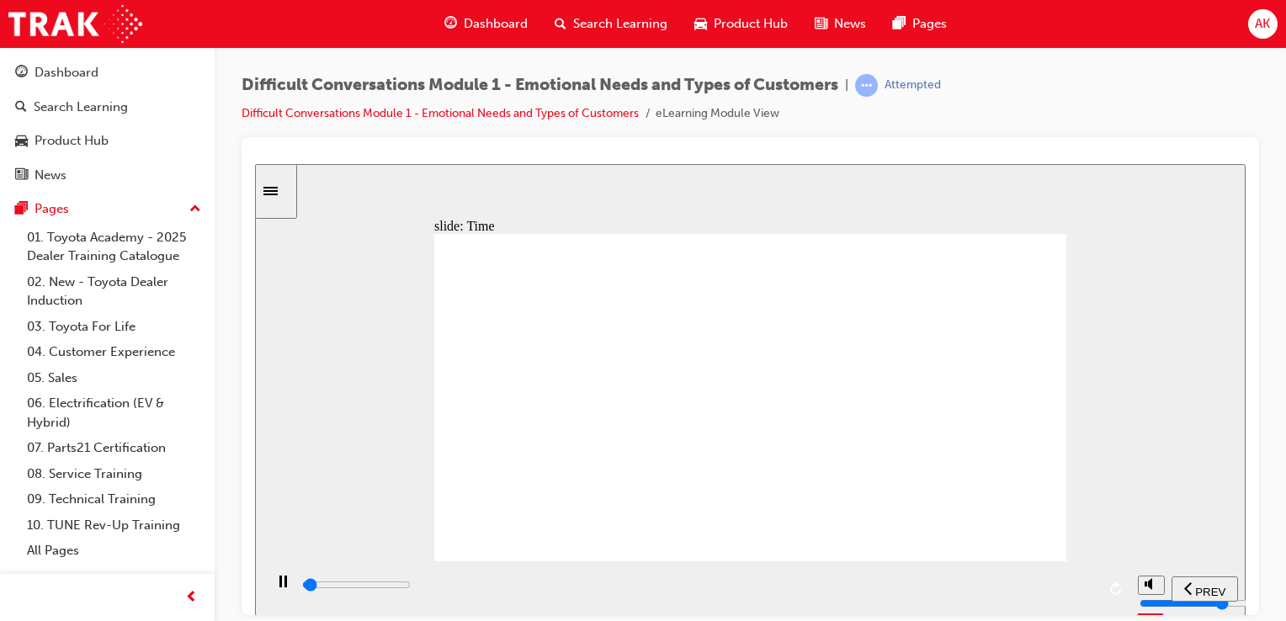
click at [411, 587] on input "slide progress" at bounding box center [356, 583] width 109 height 13
drag, startPoint x: 794, startPoint y: 306, endPoint x: 938, endPoint y: 541, distance: 275.8
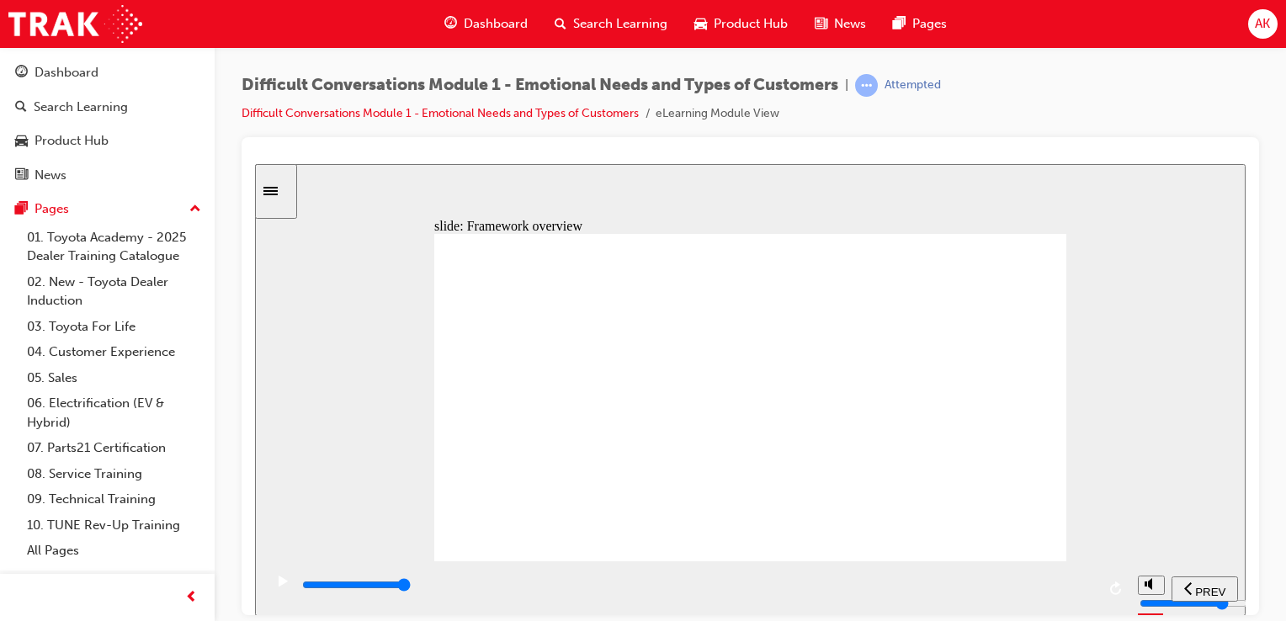
click at [1084, 592] on div "playback controls" at bounding box center [697, 585] width 795 height 19
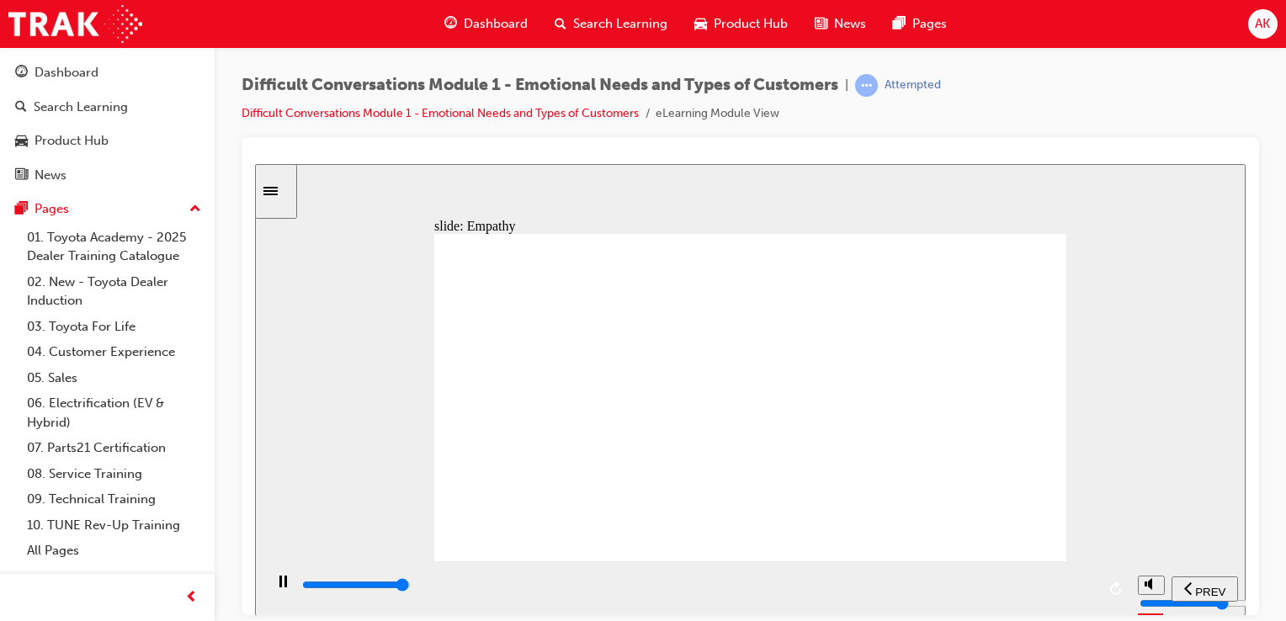
click at [411, 586] on input "slide progress" at bounding box center [356, 583] width 109 height 13
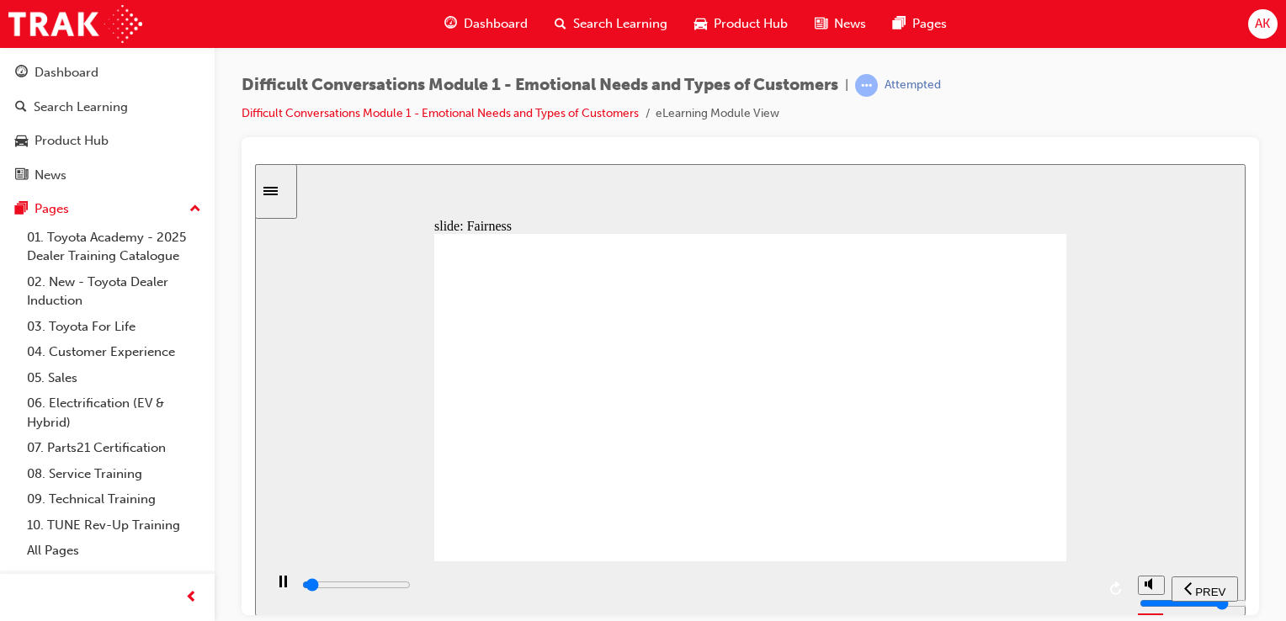
click at [1091, 591] on div "playback controls" at bounding box center [697, 585] width 795 height 19
click at [411, 587] on input "slide progress" at bounding box center [356, 583] width 109 height 13
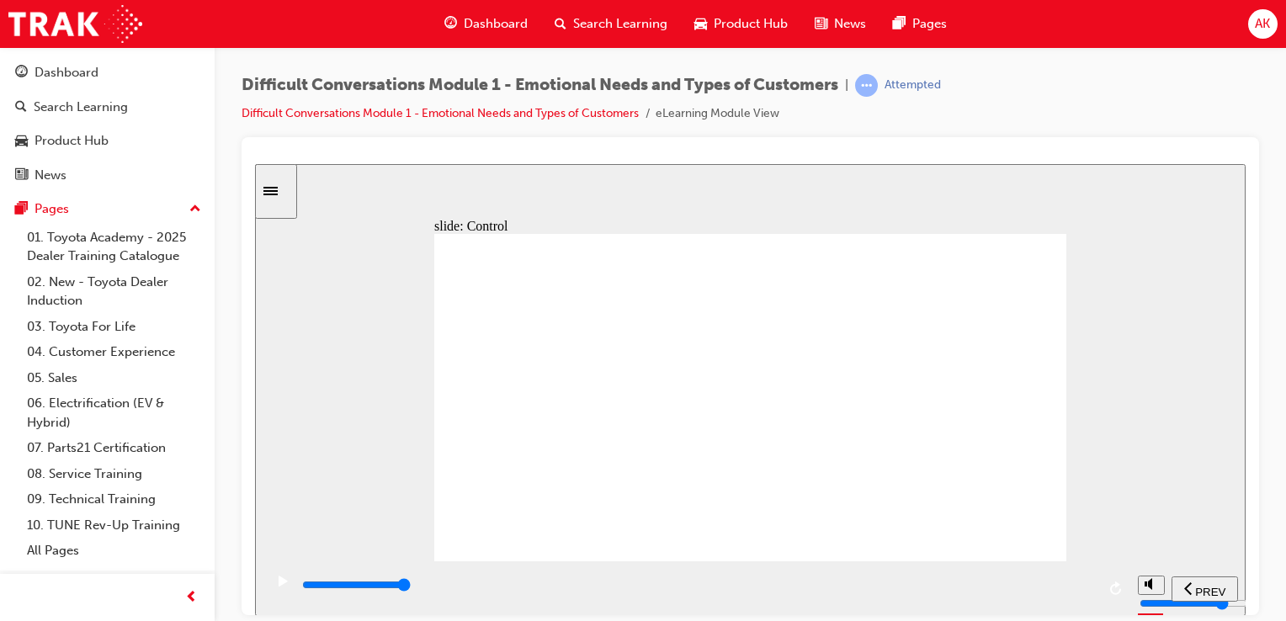
click at [1080, 589] on div "playback controls" at bounding box center [697, 585] width 795 height 19
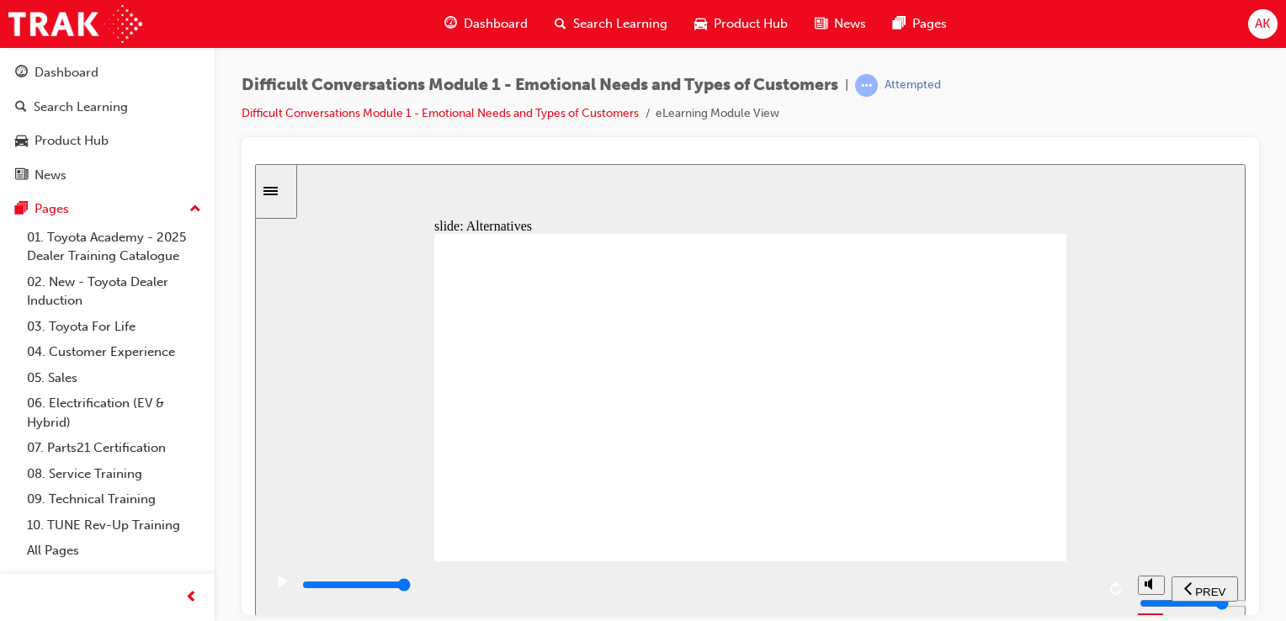
click at [1091, 589] on div "playback controls" at bounding box center [697, 585] width 795 height 19
click at [411, 587] on input "slide progress" at bounding box center [356, 583] width 109 height 13
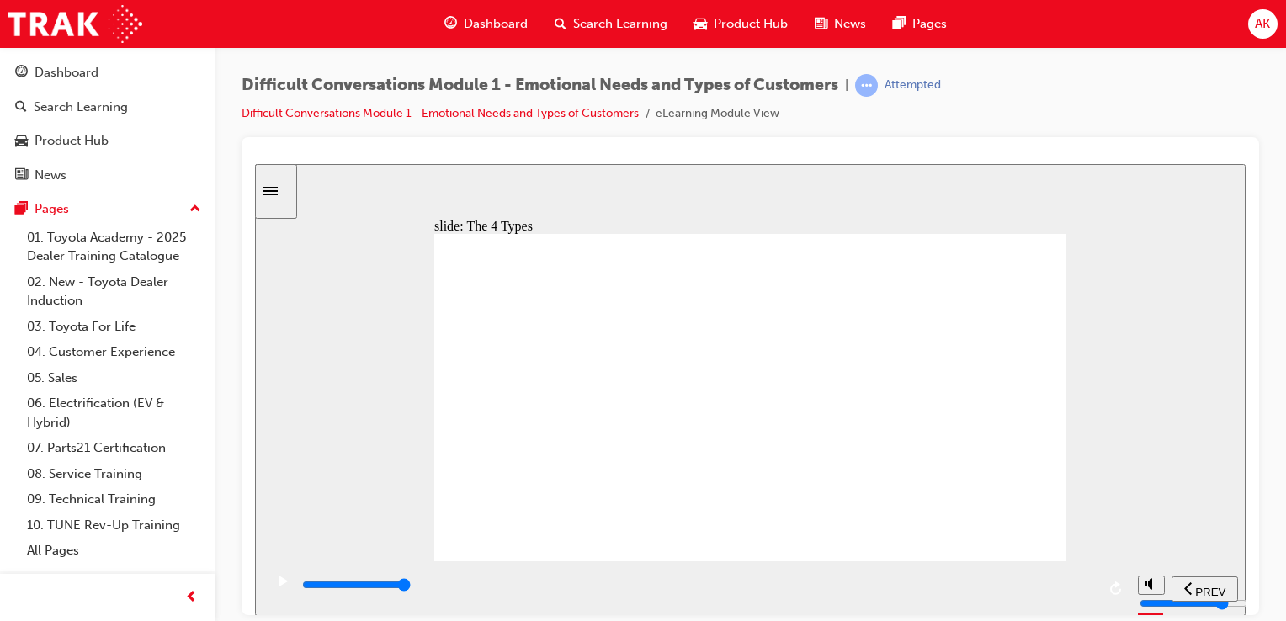
click at [1084, 591] on div "playback controls" at bounding box center [697, 585] width 795 height 19
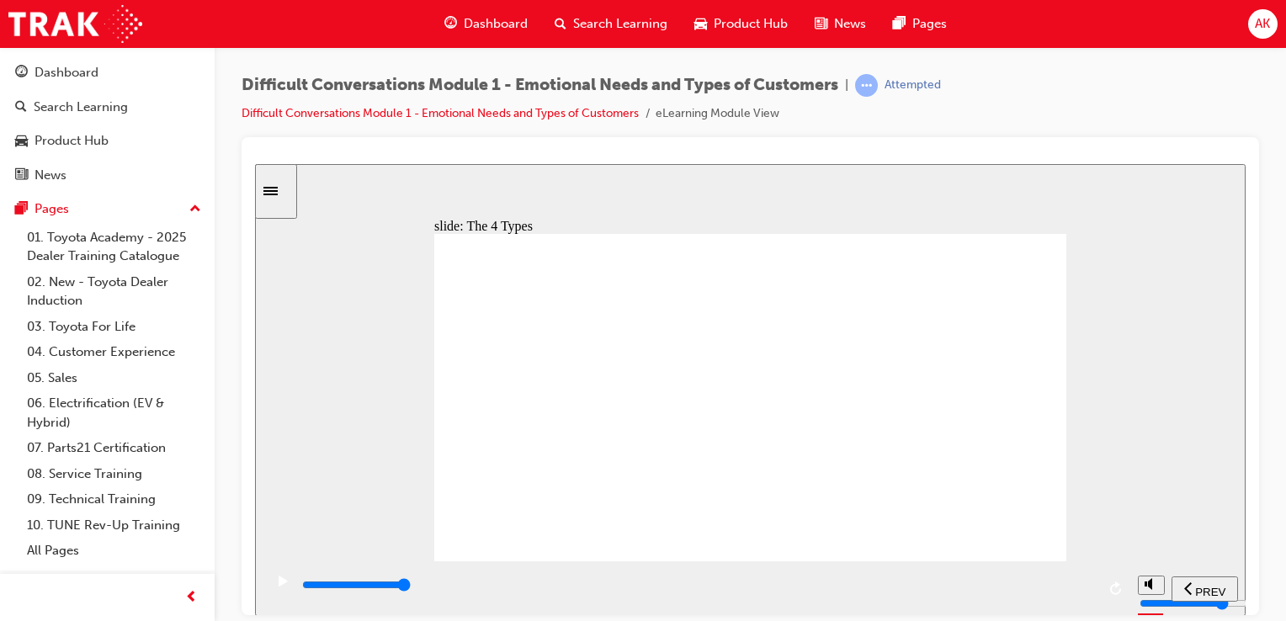
click at [1080, 585] on div "playback controls" at bounding box center [697, 585] width 795 height 19
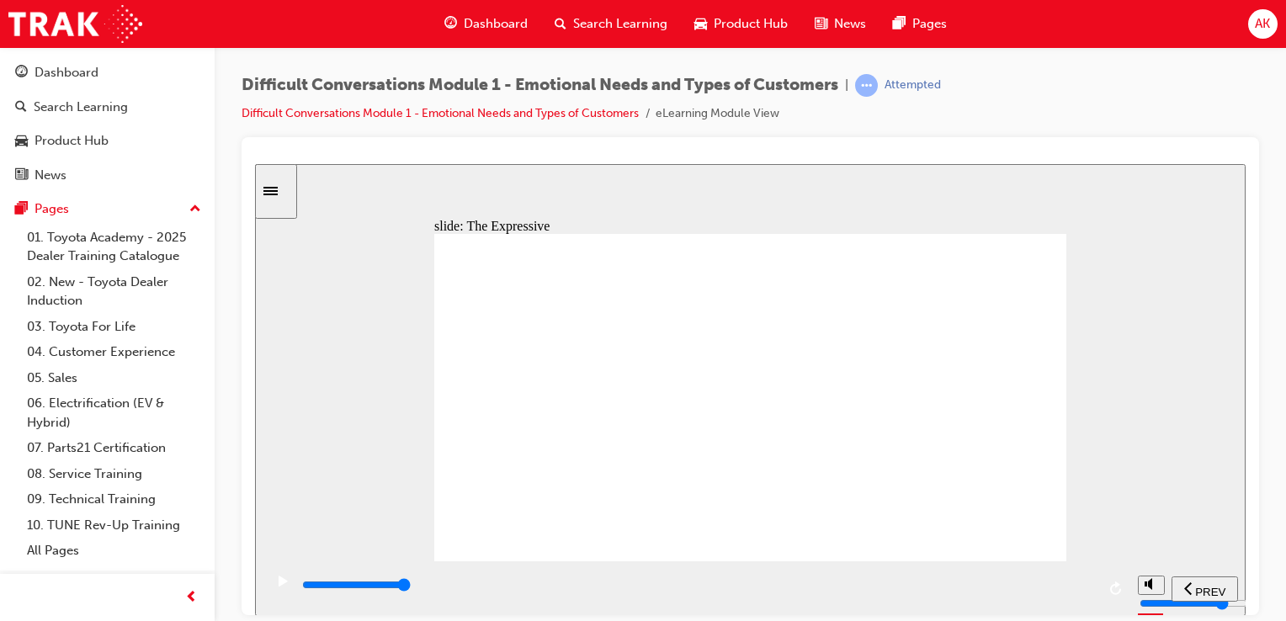
click at [1084, 590] on div "playback controls" at bounding box center [697, 585] width 795 height 19
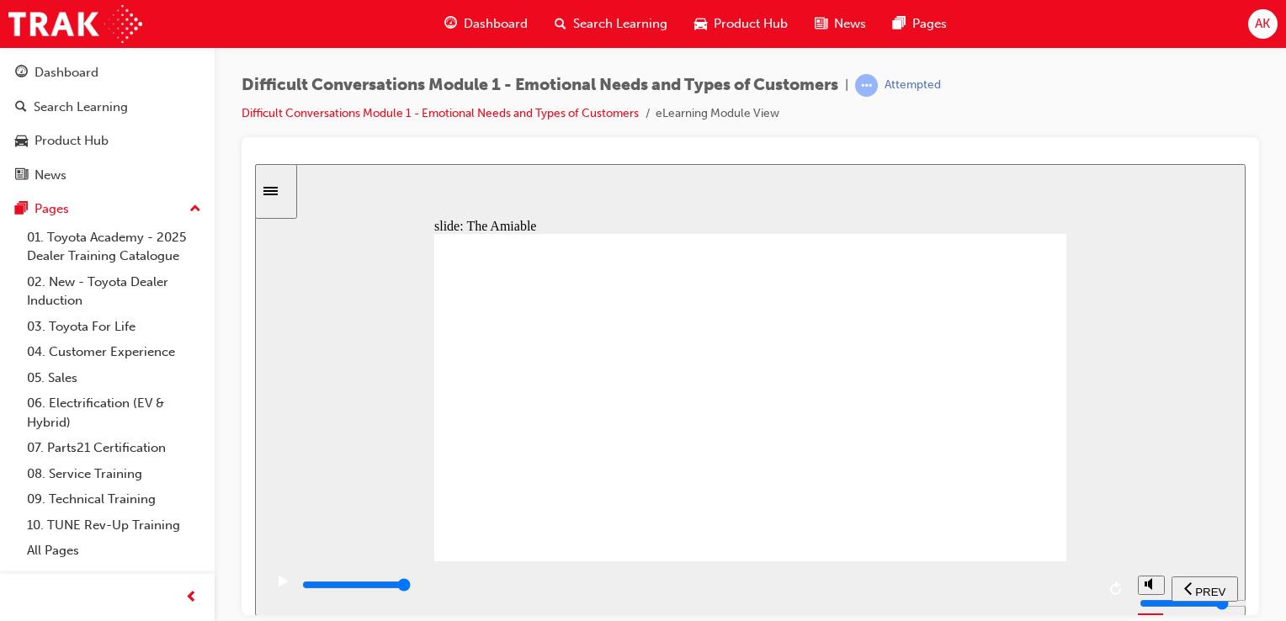
click at [1081, 592] on div "playback controls" at bounding box center [697, 585] width 795 height 19
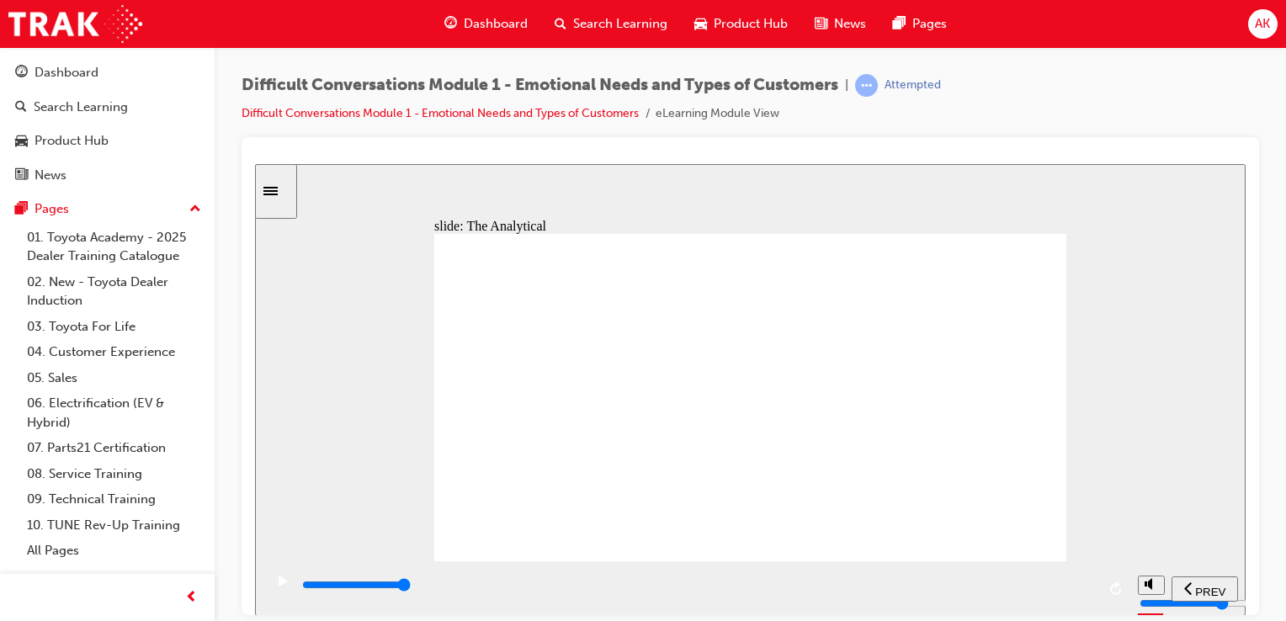
click at [1083, 592] on div "playback controls" at bounding box center [697, 585] width 795 height 19
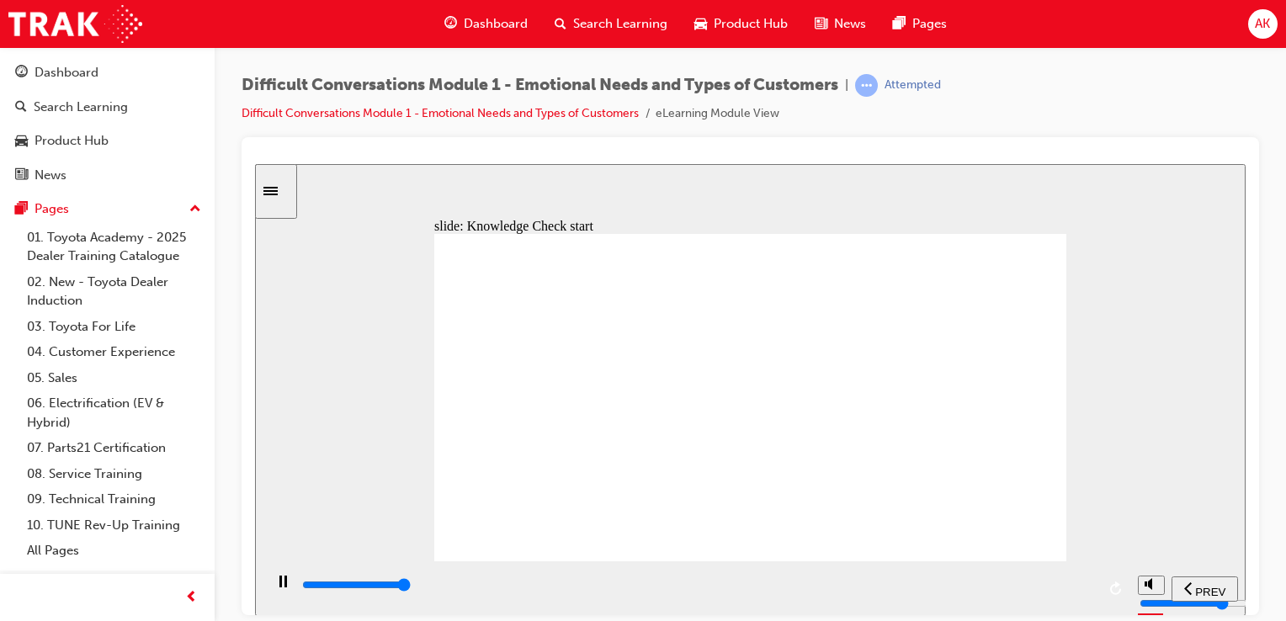
type input "11600"
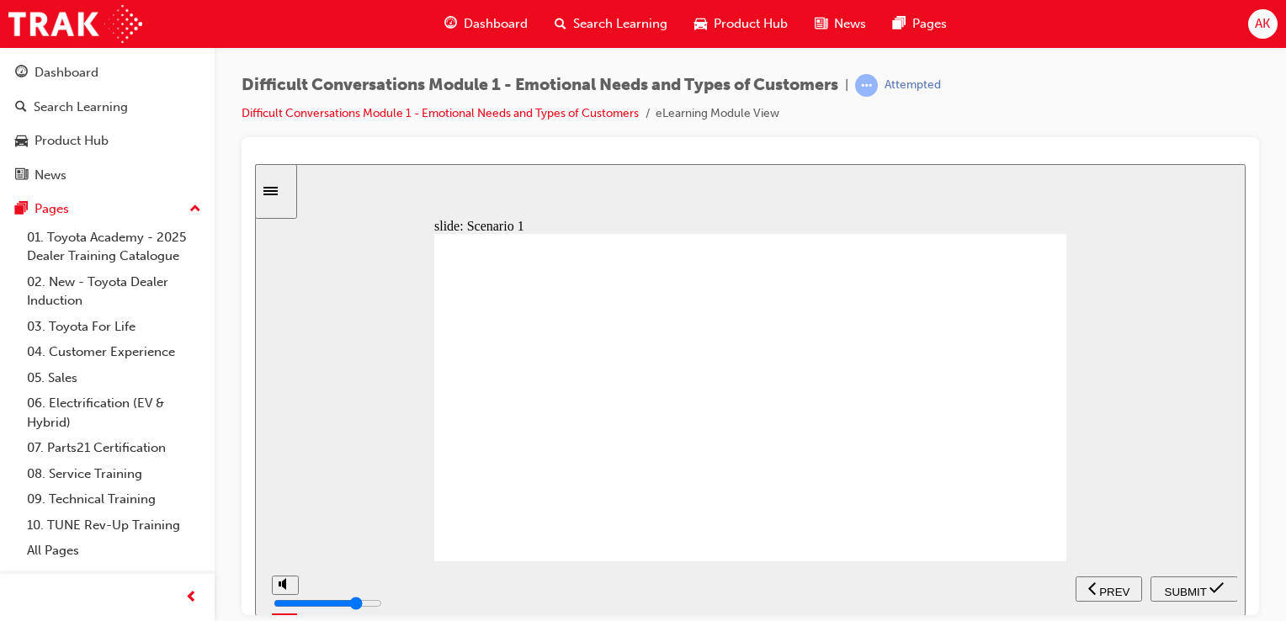
click at [1184, 587] on span "SUBMIT" at bounding box center [1186, 591] width 42 height 13
radio input "true"
click at [1181, 595] on div "SUBMIT" at bounding box center [1194, 589] width 74 height 18
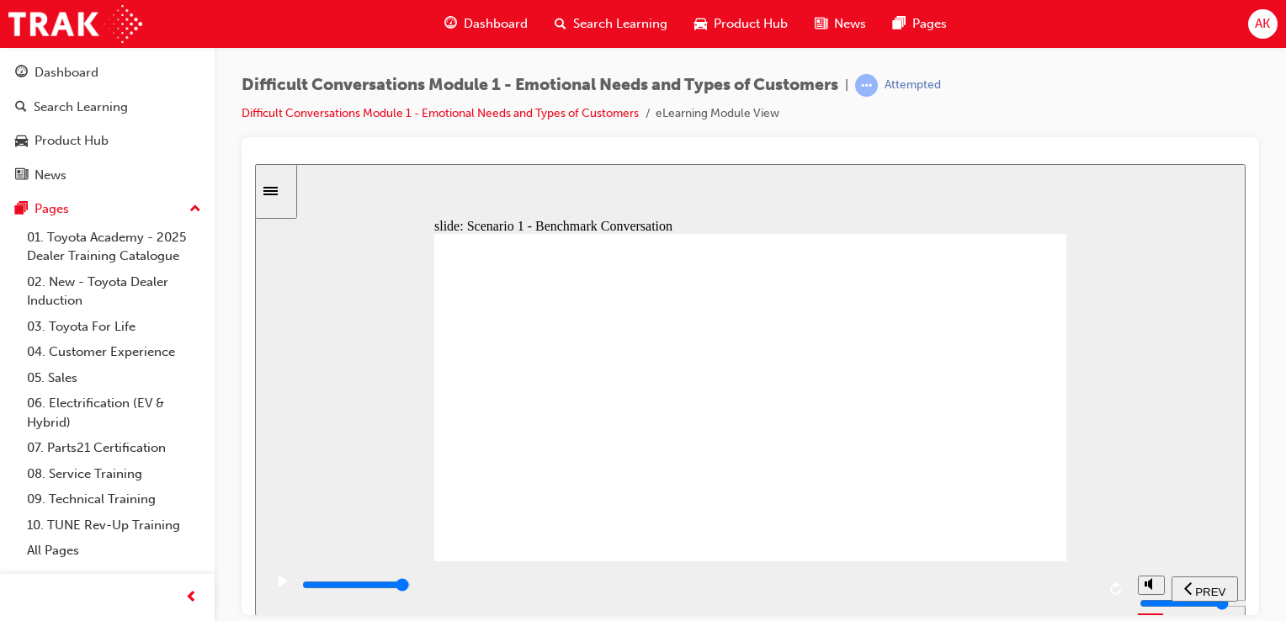
click at [411, 587] on input "slide progress" at bounding box center [356, 583] width 109 height 13
click at [1088, 589] on div "playback controls" at bounding box center [697, 585] width 795 height 19
type input "41500"
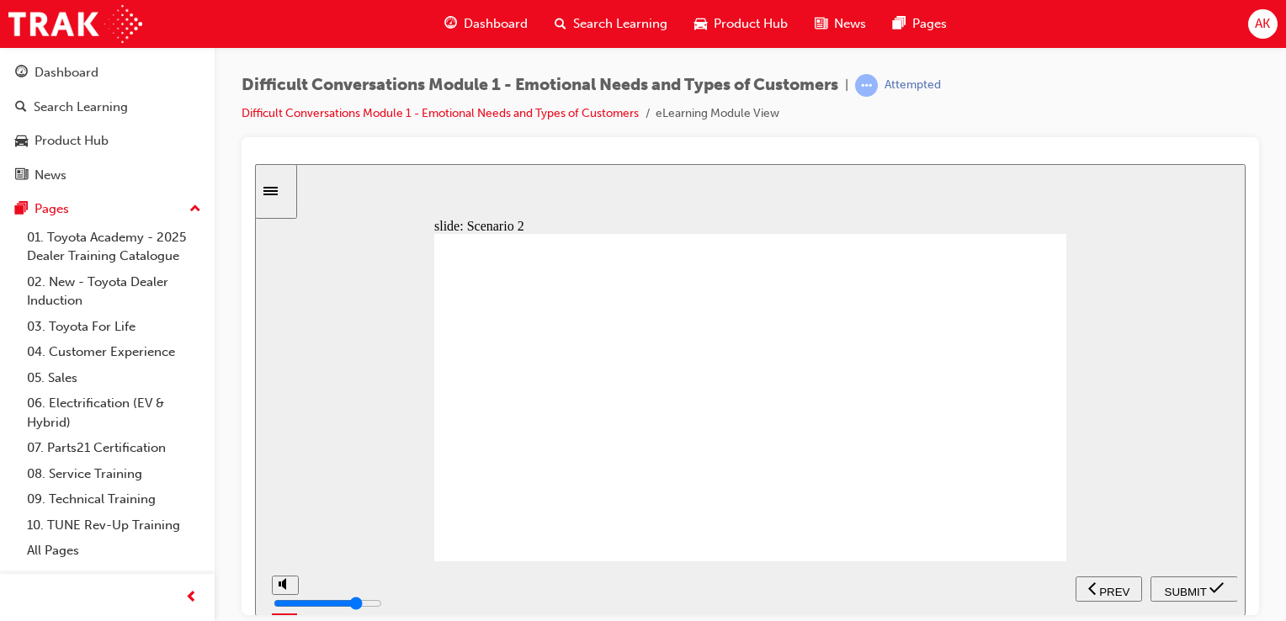
click at [1203, 591] on span "SUBMIT" at bounding box center [1186, 591] width 42 height 13
radio input "true"
radio input "false"
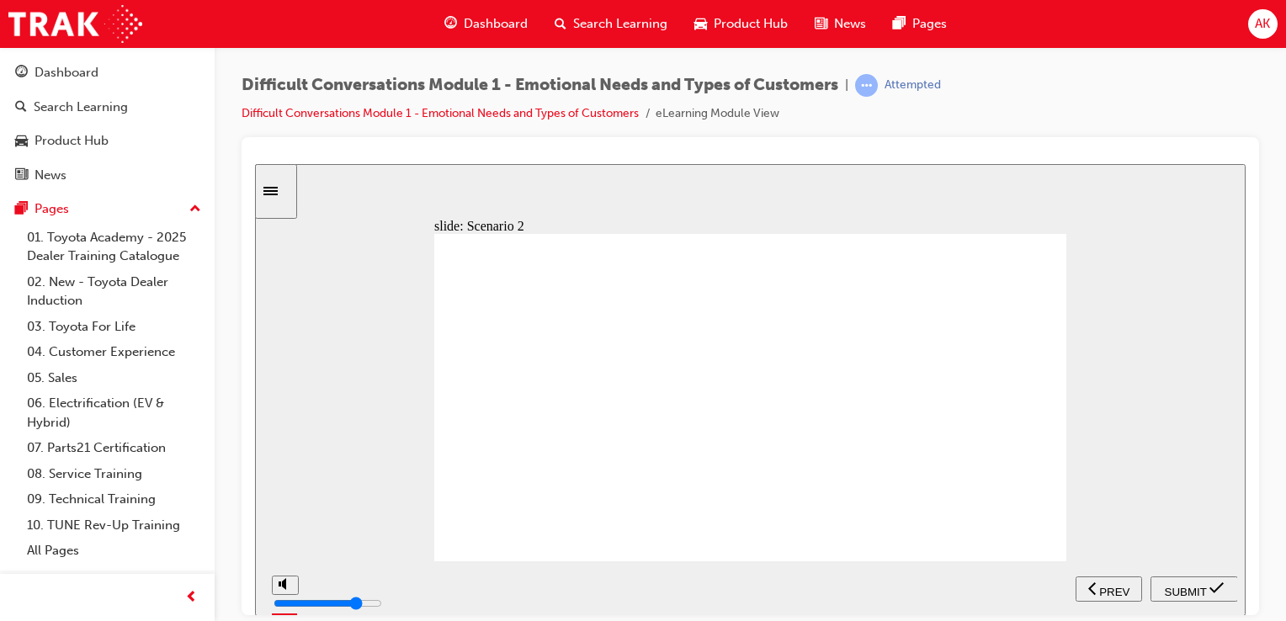
radio input "true"
click at [1201, 586] on span "SUBMIT" at bounding box center [1186, 591] width 42 height 13
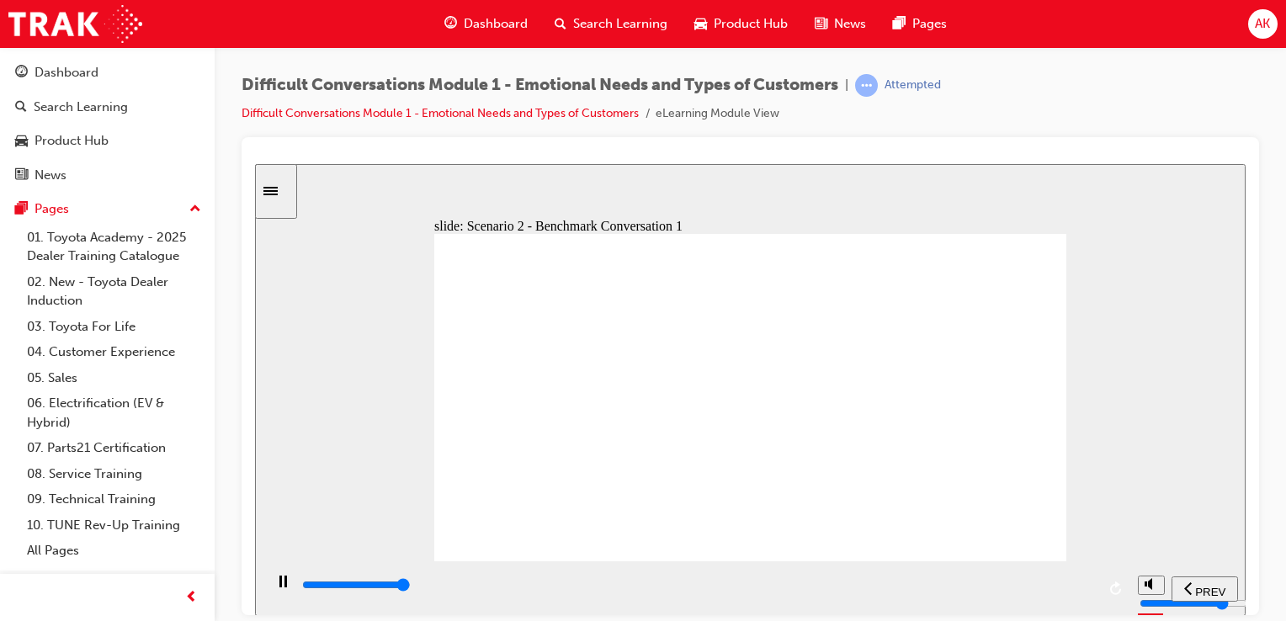
click at [411, 588] on input "slide progress" at bounding box center [356, 583] width 109 height 13
click at [411, 587] on input "slide progress" at bounding box center [356, 583] width 109 height 13
click at [1087, 592] on div "playback controls" at bounding box center [697, 585] width 795 height 19
type input "56000"
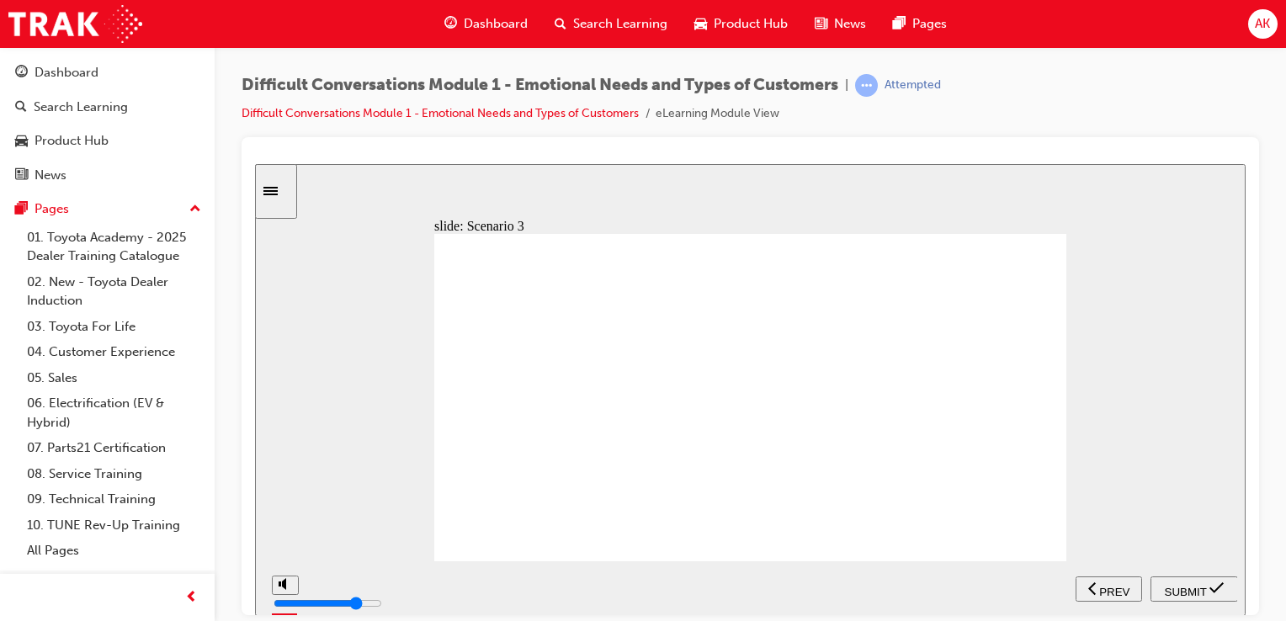
click at [1188, 585] on span "SUBMIT" at bounding box center [1186, 591] width 42 height 13
radio input "false"
radio input "true"
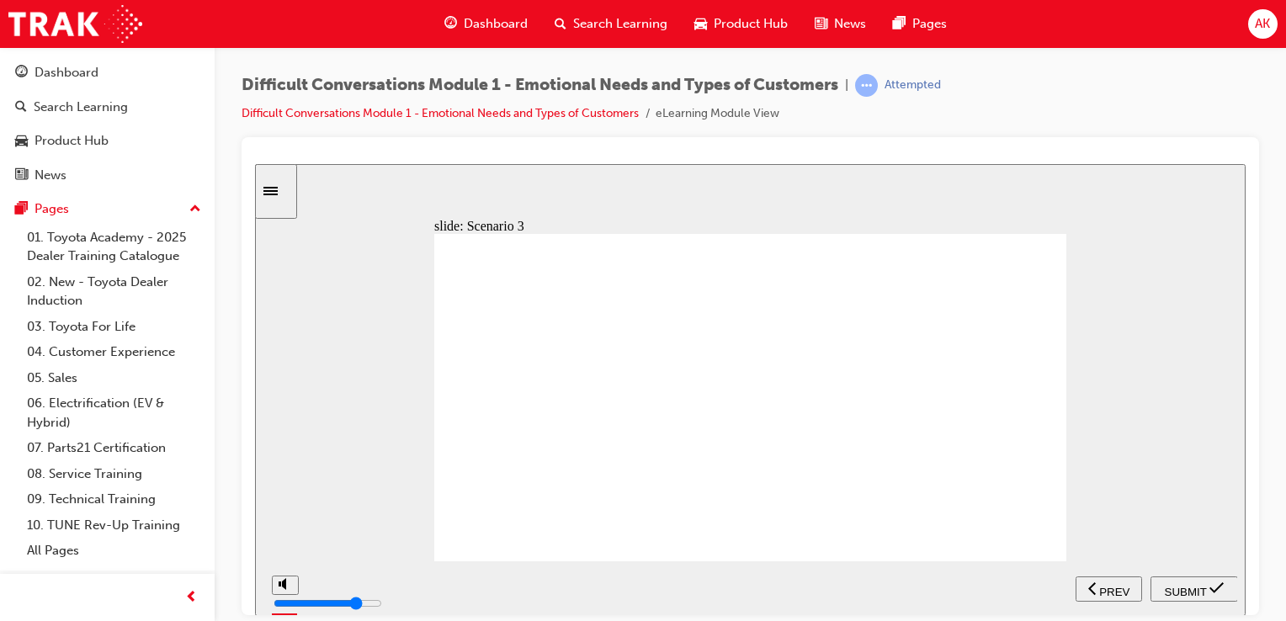
click at [1187, 585] on span "SUBMIT" at bounding box center [1186, 591] width 42 height 13
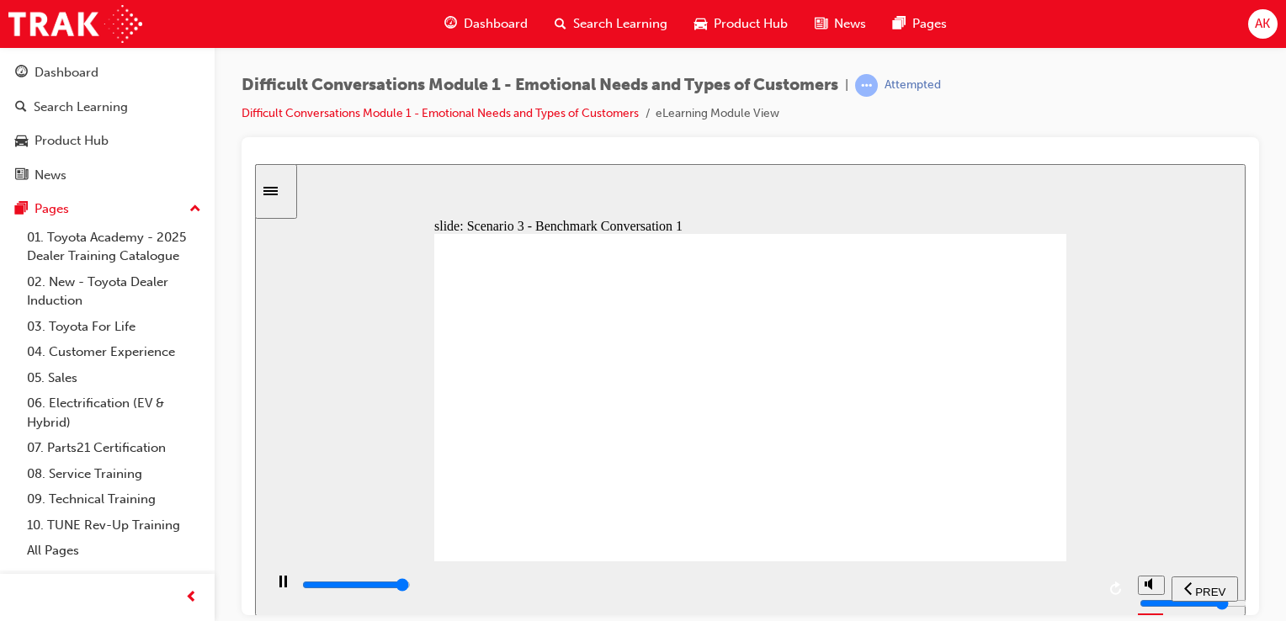
click at [411, 587] on input "slide progress" at bounding box center [356, 583] width 109 height 13
click at [1081, 584] on div "playback controls" at bounding box center [697, 585] width 795 height 19
click at [1086, 586] on div "playback controls" at bounding box center [697, 585] width 795 height 19
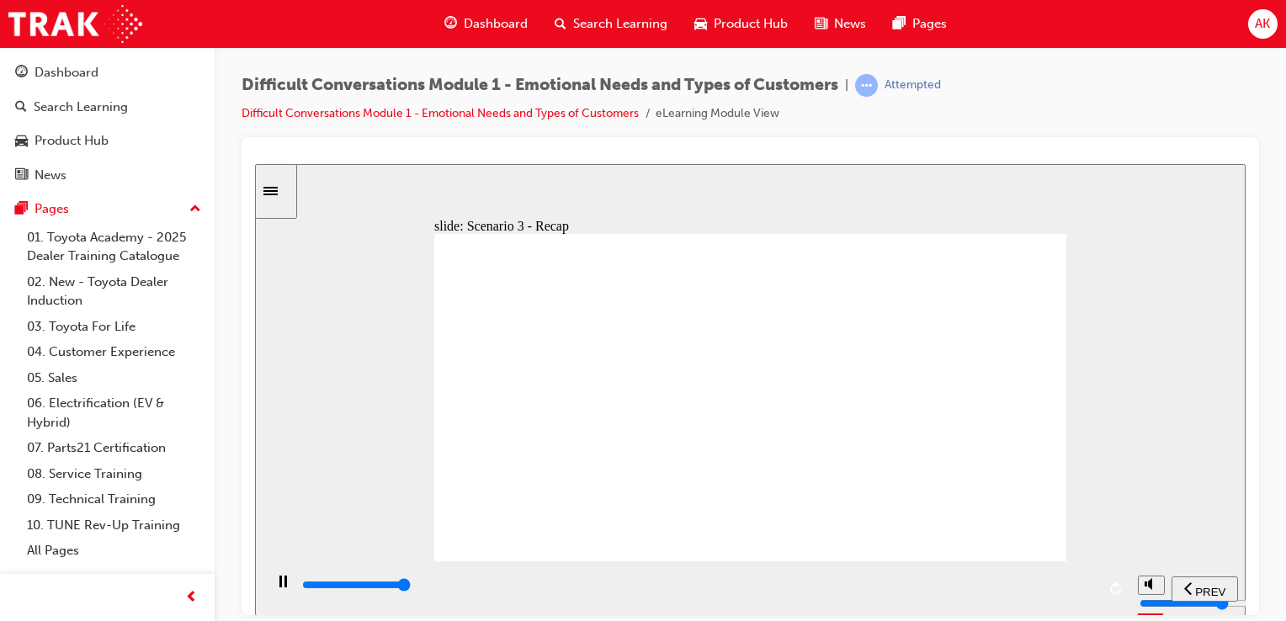
type input "44000"
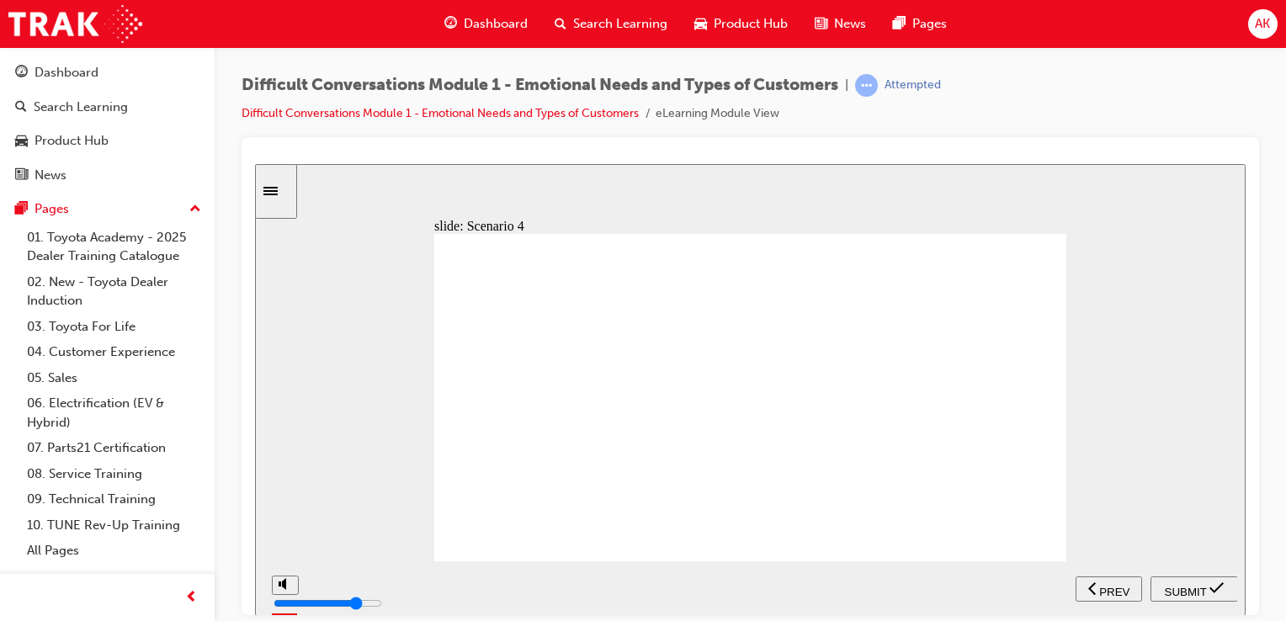
radio input "true"
click at [1196, 592] on span "SUBMIT" at bounding box center [1186, 591] width 42 height 13
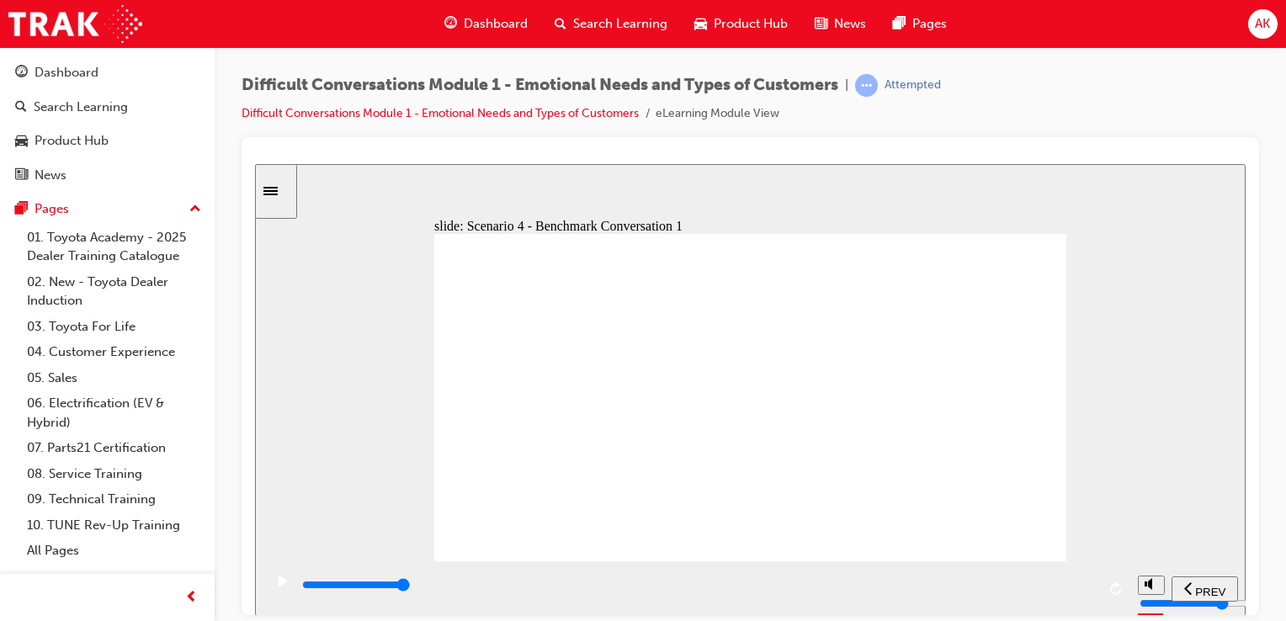
click at [1089, 594] on div "playback controls" at bounding box center [697, 585] width 795 height 19
click at [411, 587] on input "slide progress" at bounding box center [356, 583] width 109 height 13
click at [411, 588] on input "slide progress" at bounding box center [356, 583] width 109 height 13
click at [1088, 589] on div "playback controls" at bounding box center [697, 585] width 795 height 19
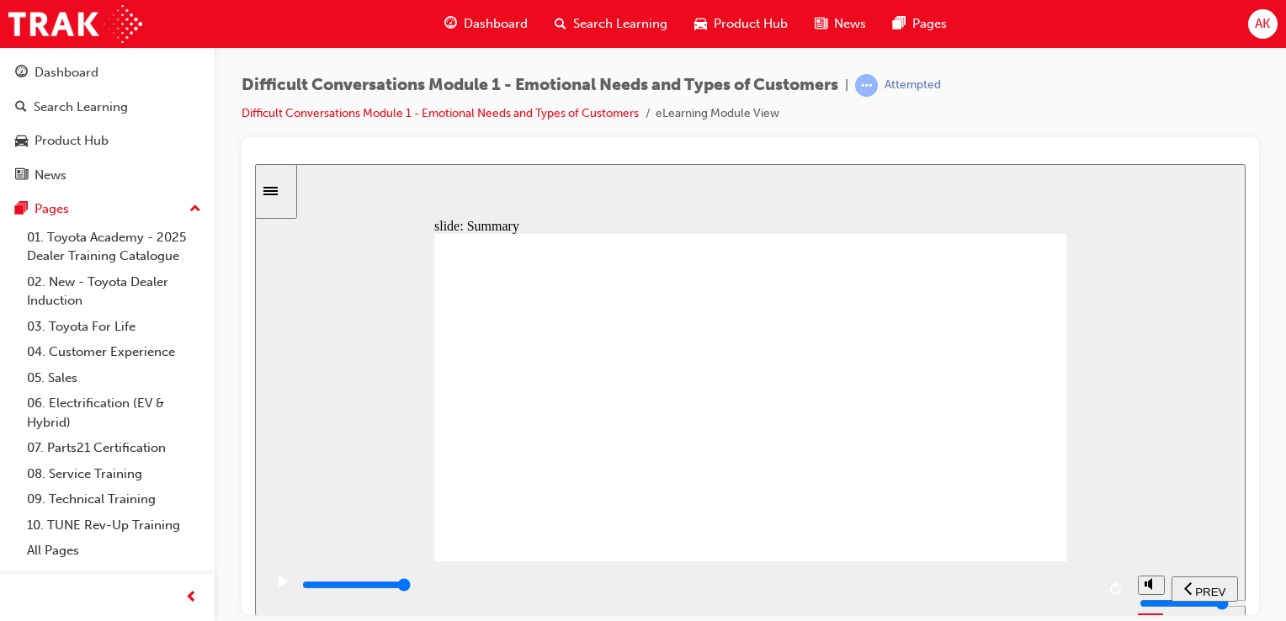
click at [411, 587] on input "slide progress" at bounding box center [356, 583] width 109 height 13
click at [411, 588] on input "slide progress" at bounding box center [356, 583] width 109 height 13
type input "9900"
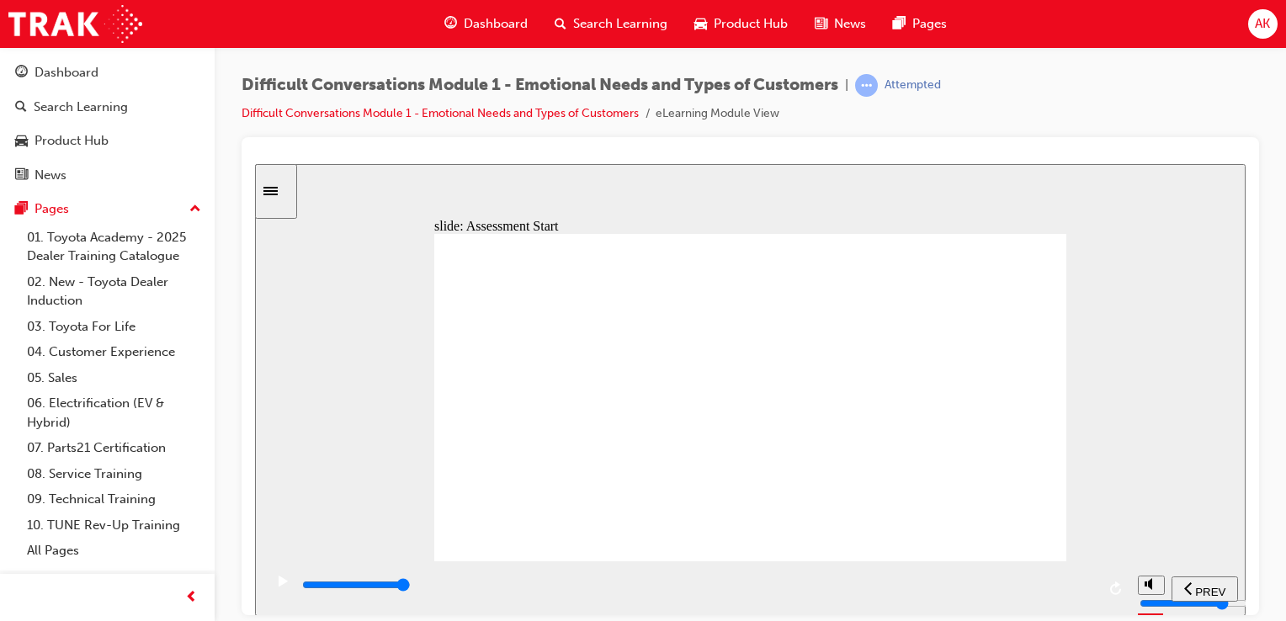
drag, startPoint x: 451, startPoint y: 274, endPoint x: 608, endPoint y: 496, distance: 271.6
drag, startPoint x: 983, startPoint y: 529, endPoint x: 952, endPoint y: 322, distance: 208.5
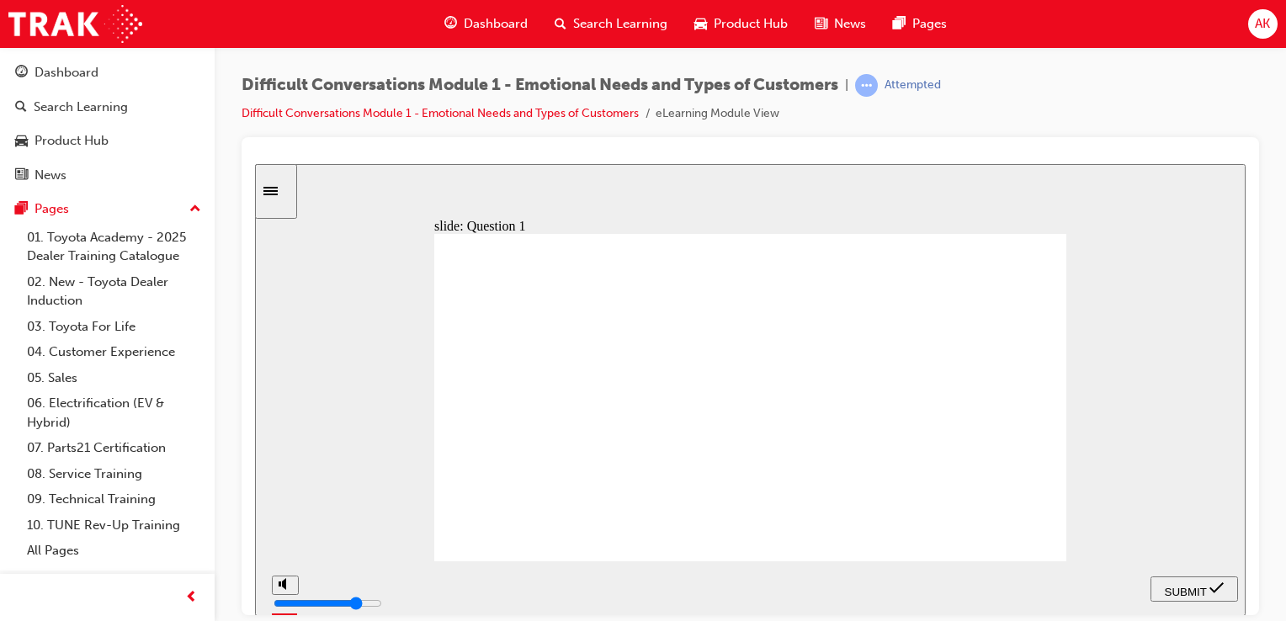
click at [1188, 591] on span "SUBMIT" at bounding box center [1186, 591] width 42 height 13
checkbox input "true"
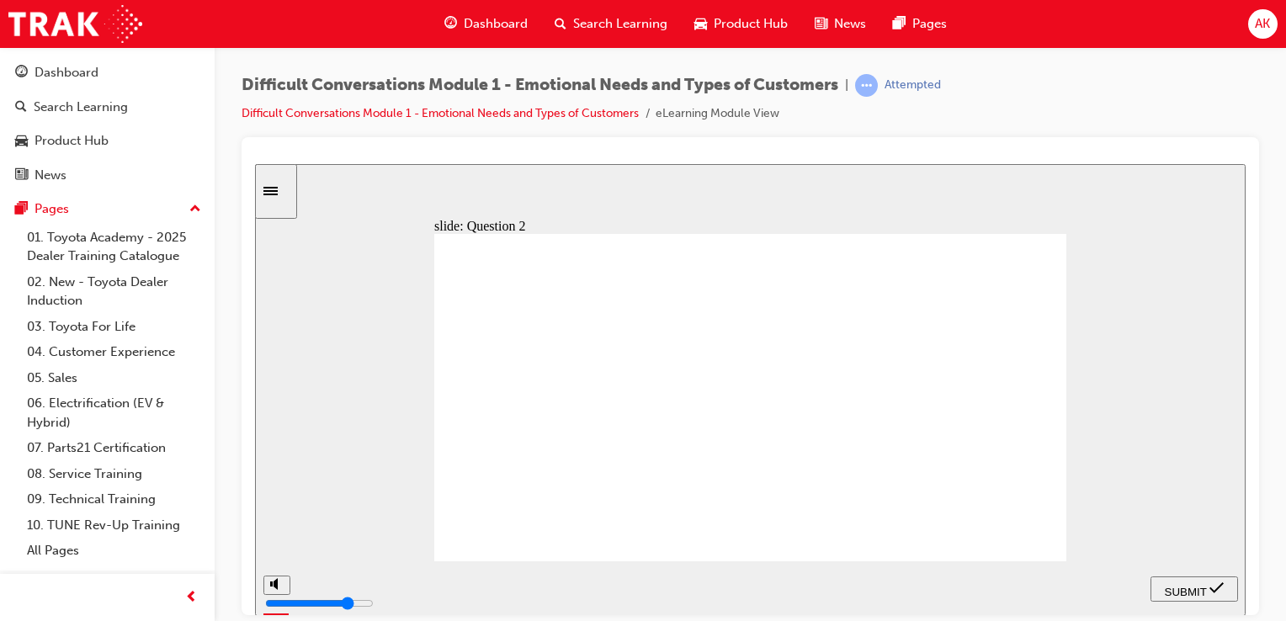
checkbox input "true"
click at [1176, 592] on span "SUBMIT" at bounding box center [1186, 591] width 42 height 13
checkbox input "true"
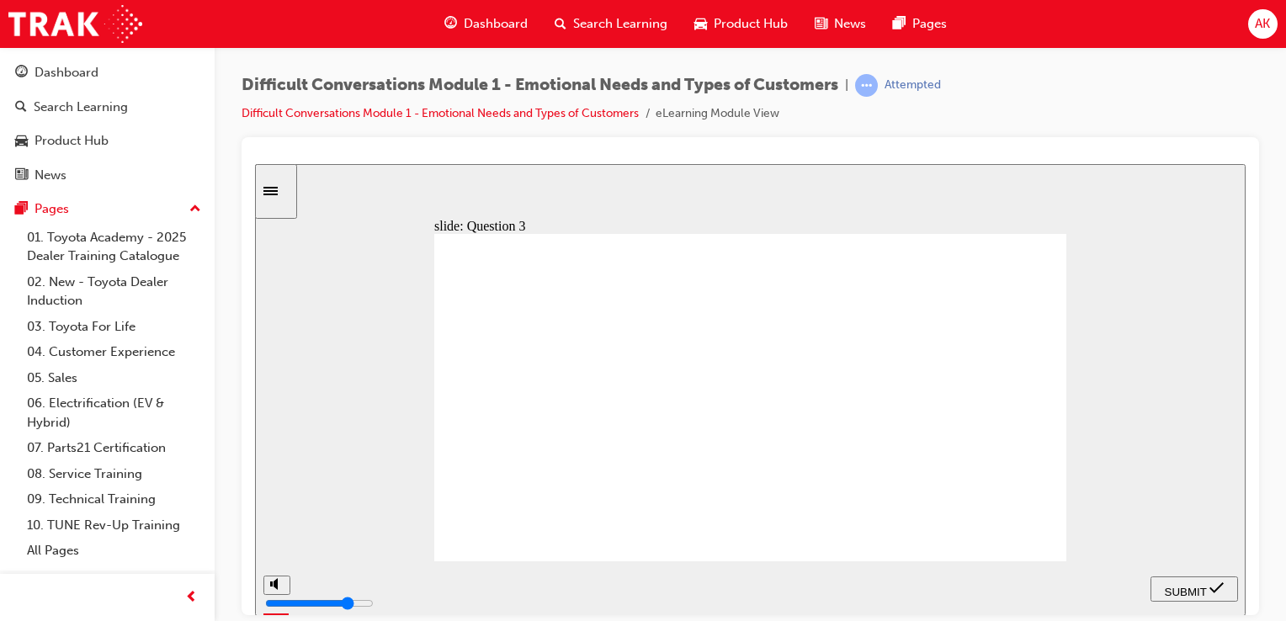
checkbox input "true"
click at [1195, 586] on span "SUBMIT" at bounding box center [1186, 591] width 42 height 13
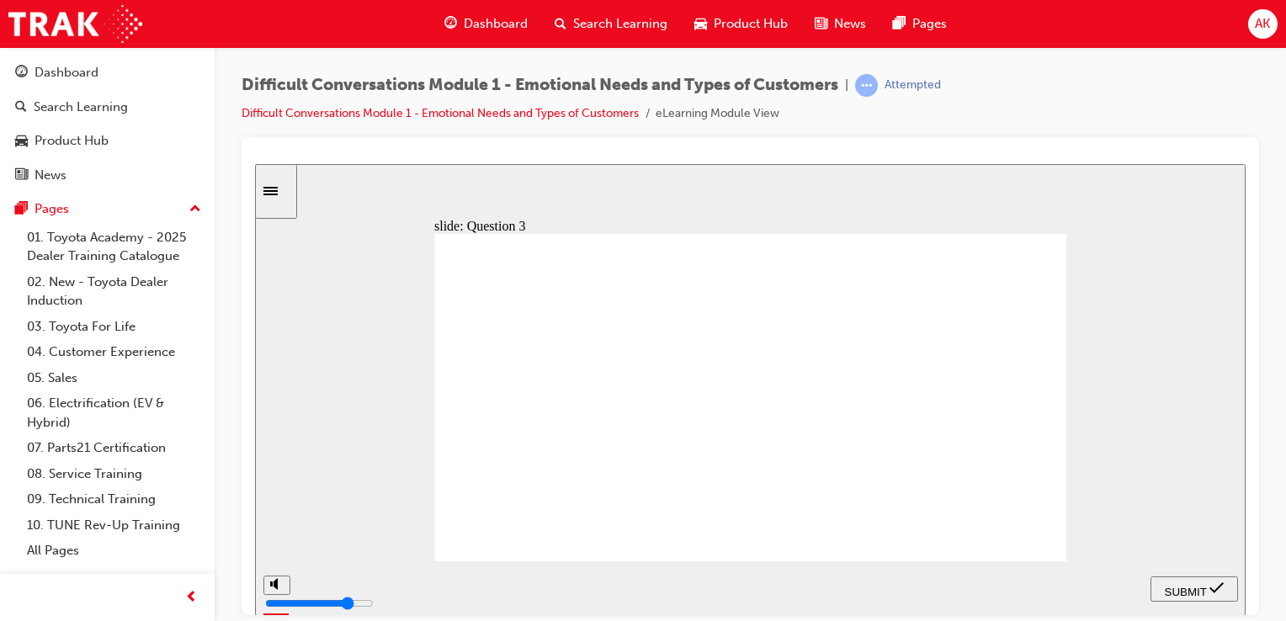
checkbox input "true"
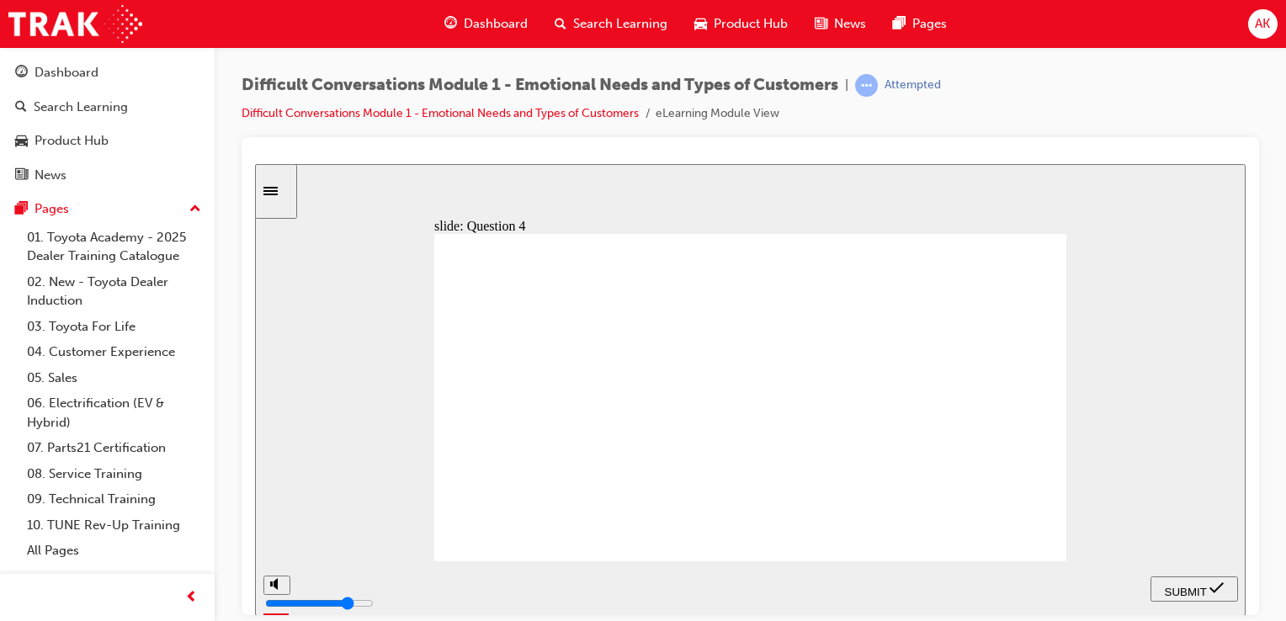
checkbox input "true"
click at [1191, 586] on span "SUBMIT" at bounding box center [1186, 591] width 42 height 13
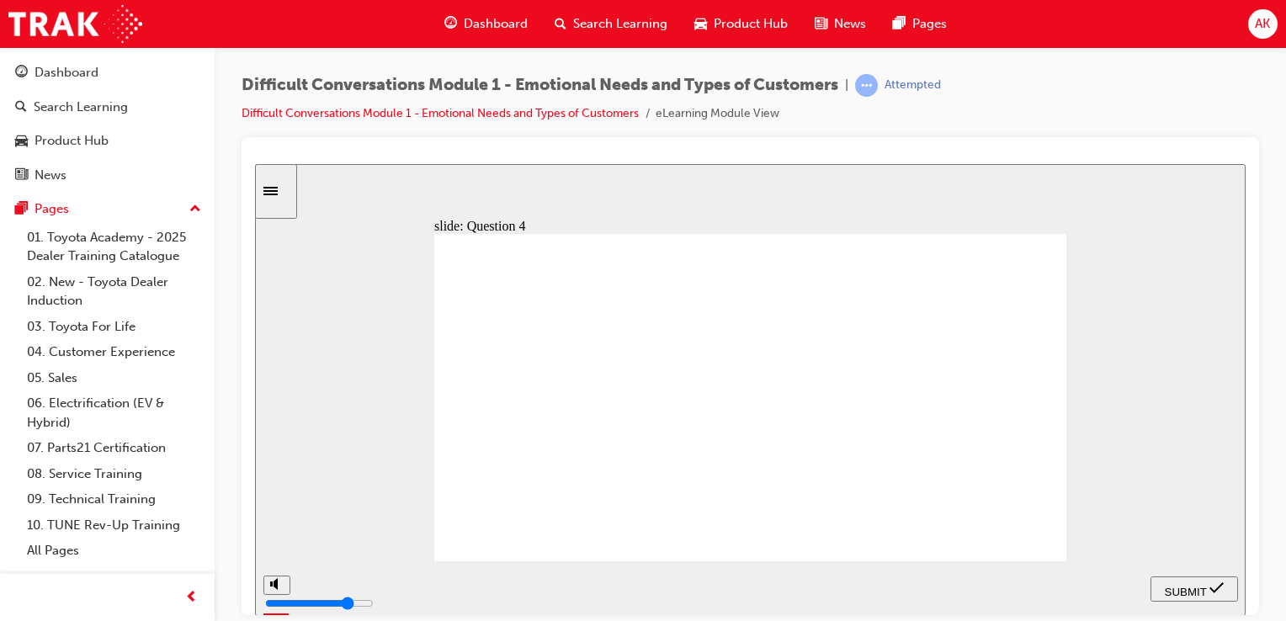
checkbox input "true"
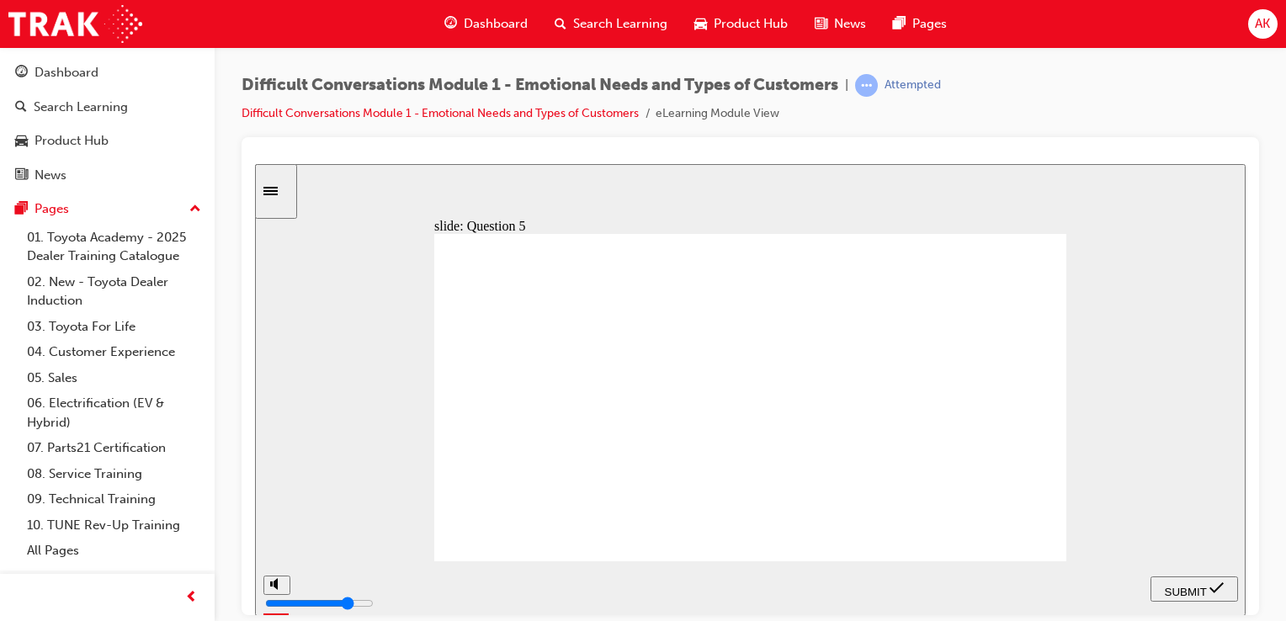
checkbox input "true"
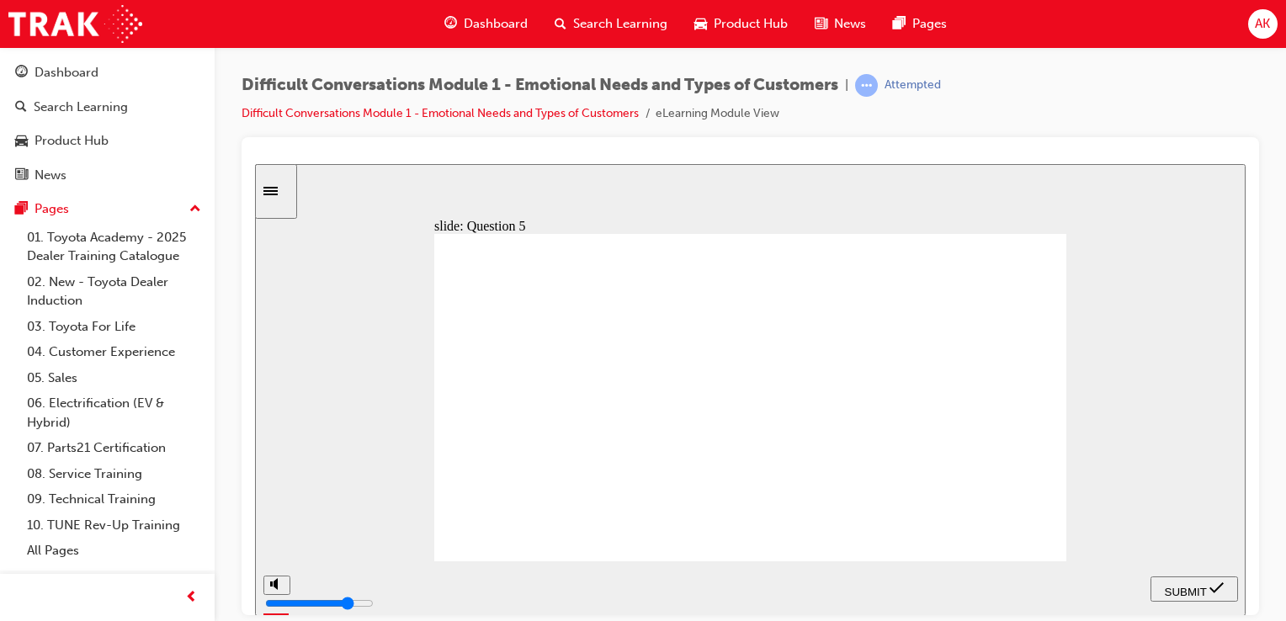
checkbox input "true"
click at [1191, 592] on span "SUBMIT" at bounding box center [1186, 591] width 42 height 13
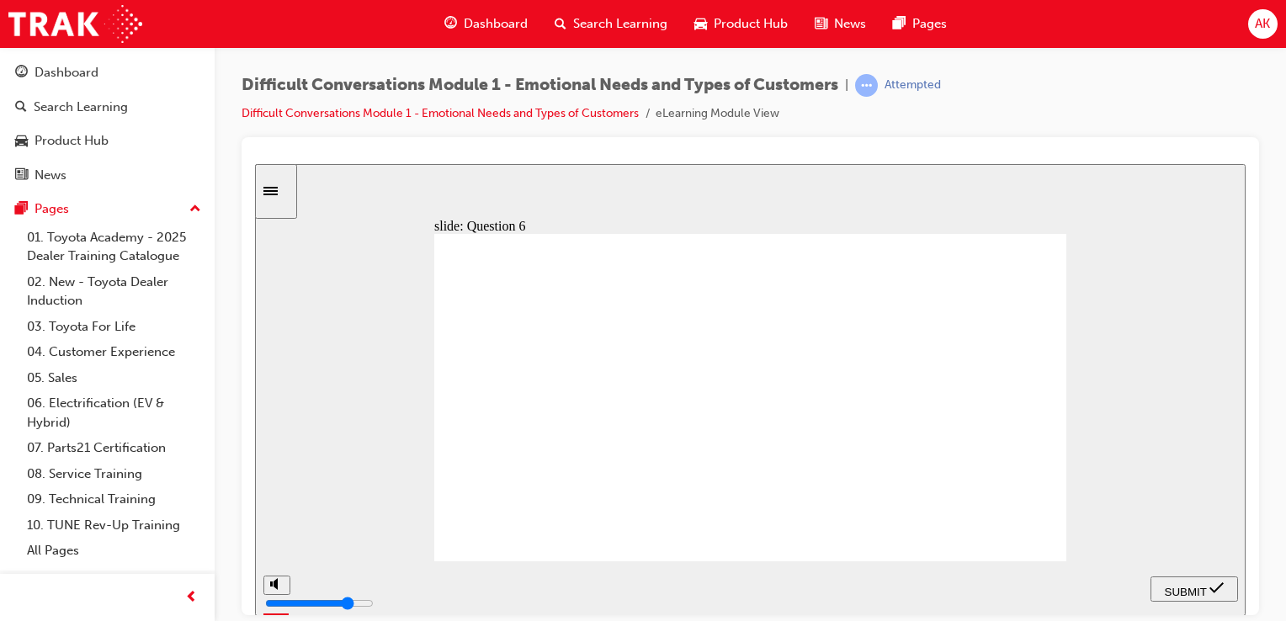
checkbox input "true"
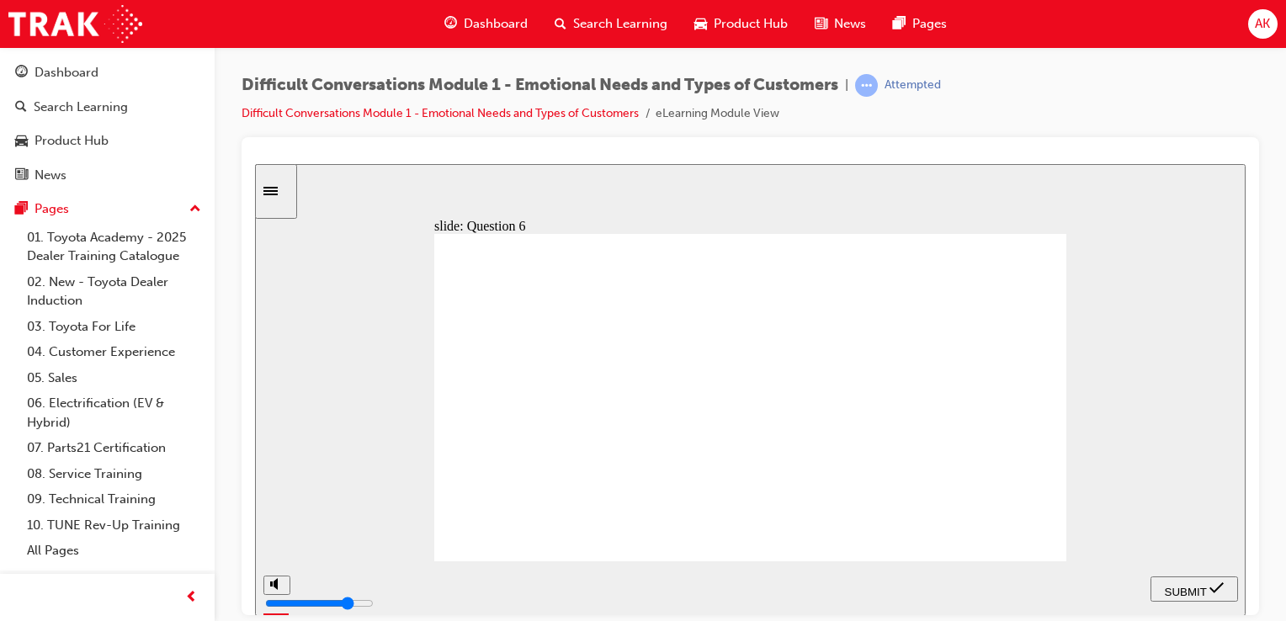
checkbox input "true"
click at [1177, 592] on span "SUBMIT" at bounding box center [1186, 591] width 42 height 13
checkbox input "true"
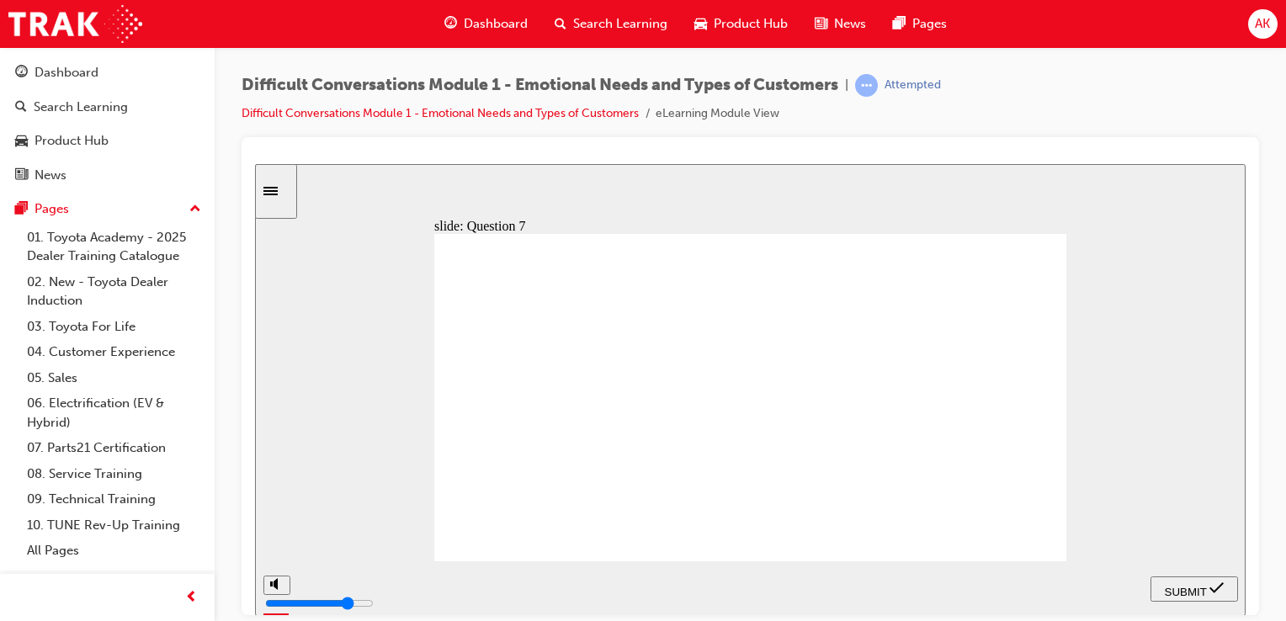
checkbox input "true"
click at [1178, 587] on span "SUBMIT" at bounding box center [1186, 591] width 42 height 13
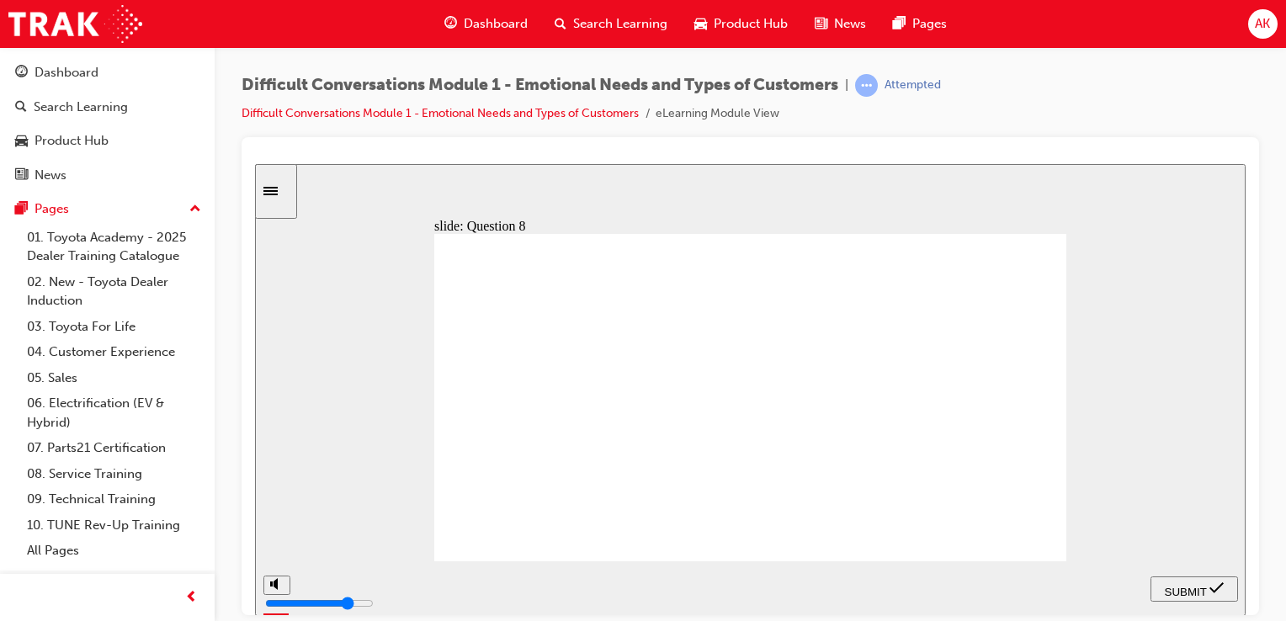
checkbox input "true"
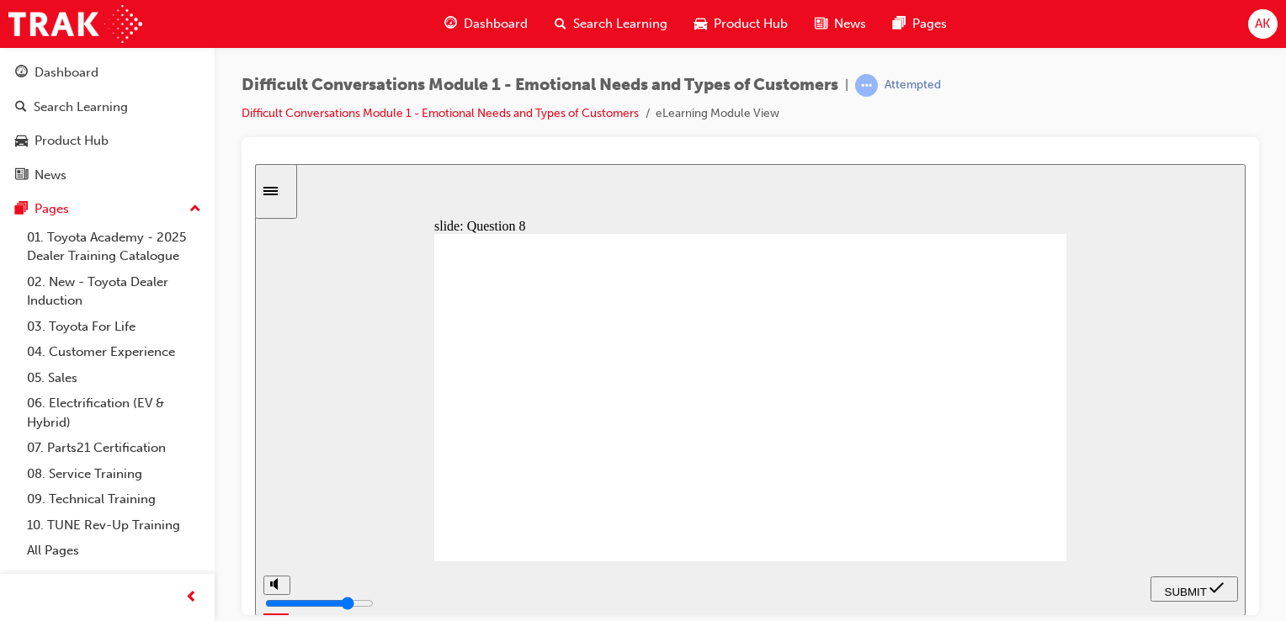
checkbox input "true"
click at [1187, 592] on span "SUBMIT" at bounding box center [1186, 591] width 42 height 13
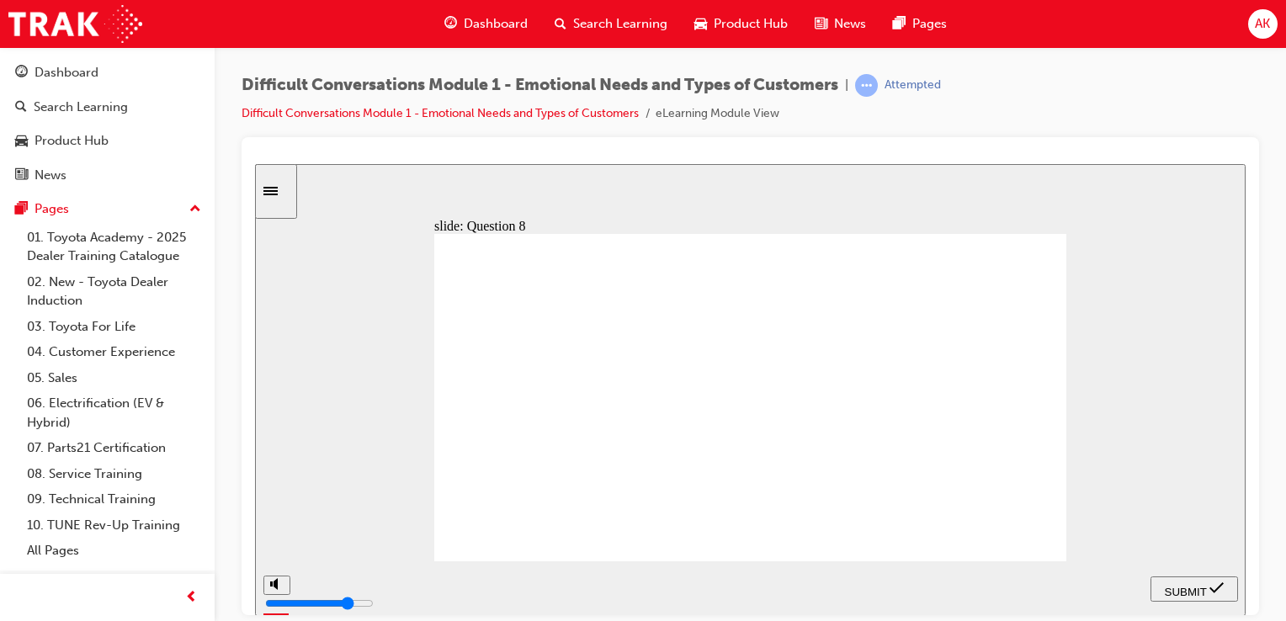
radio input "false"
radio input "true"
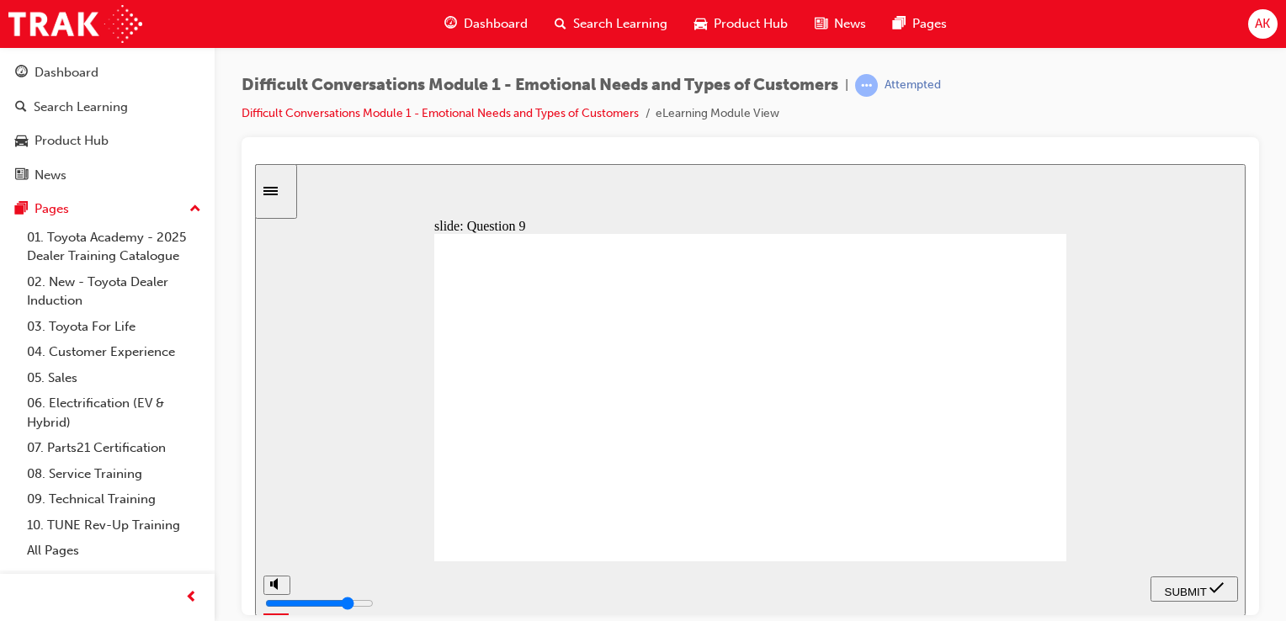
click at [1182, 586] on span "SUBMIT" at bounding box center [1186, 591] width 42 height 13
radio input "true"
click at [1193, 598] on div "SUBMIT" at bounding box center [1194, 589] width 74 height 18
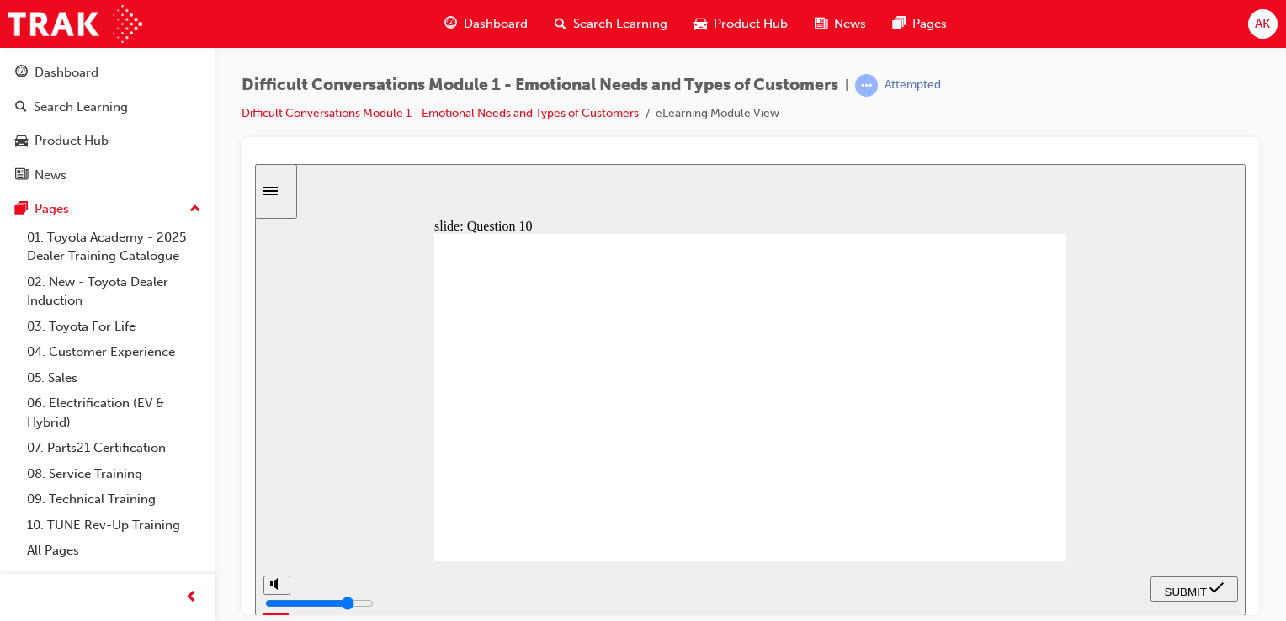
radio input "true"
click at [1198, 588] on span "SUBMIT" at bounding box center [1186, 591] width 42 height 13
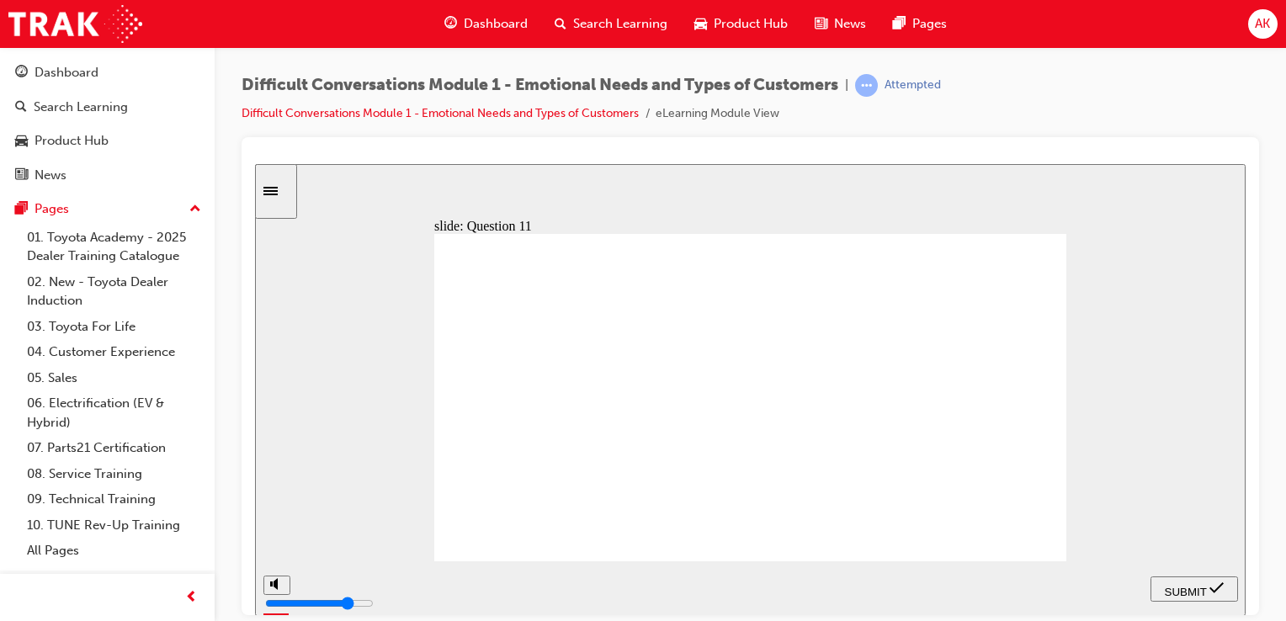
radio input "true"
click at [1158, 587] on div "SUBMIT" at bounding box center [1194, 589] width 74 height 18
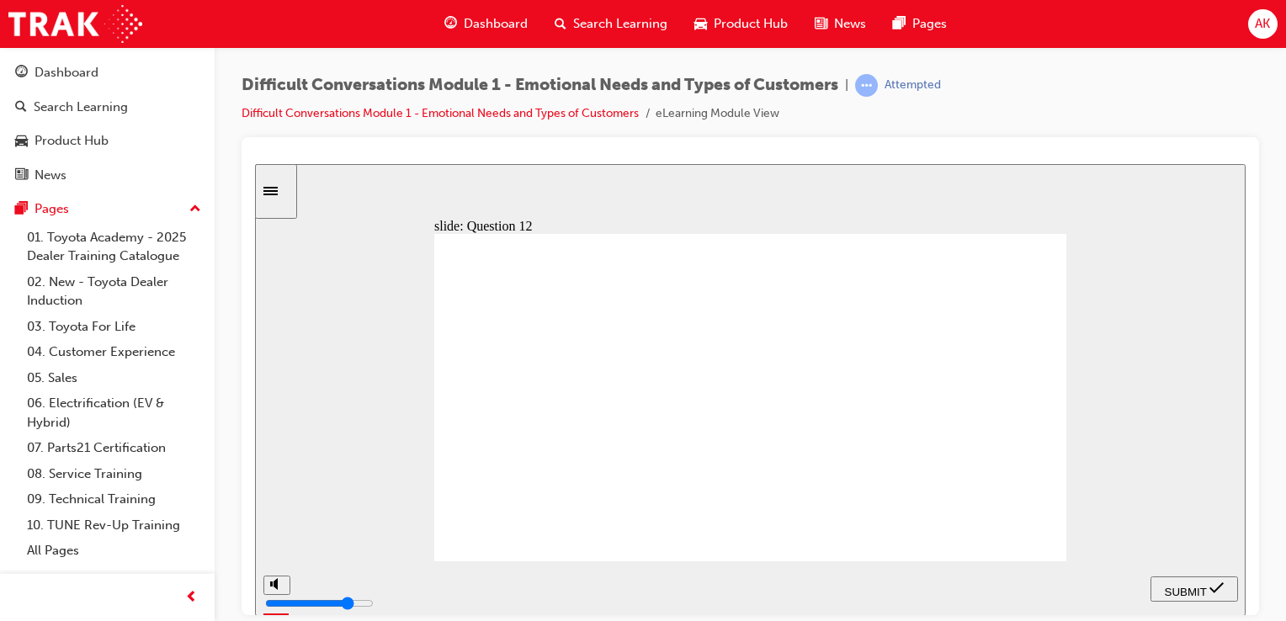
type input "4000"
click at [629, 33] on div "Search Learning" at bounding box center [611, 24] width 140 height 35
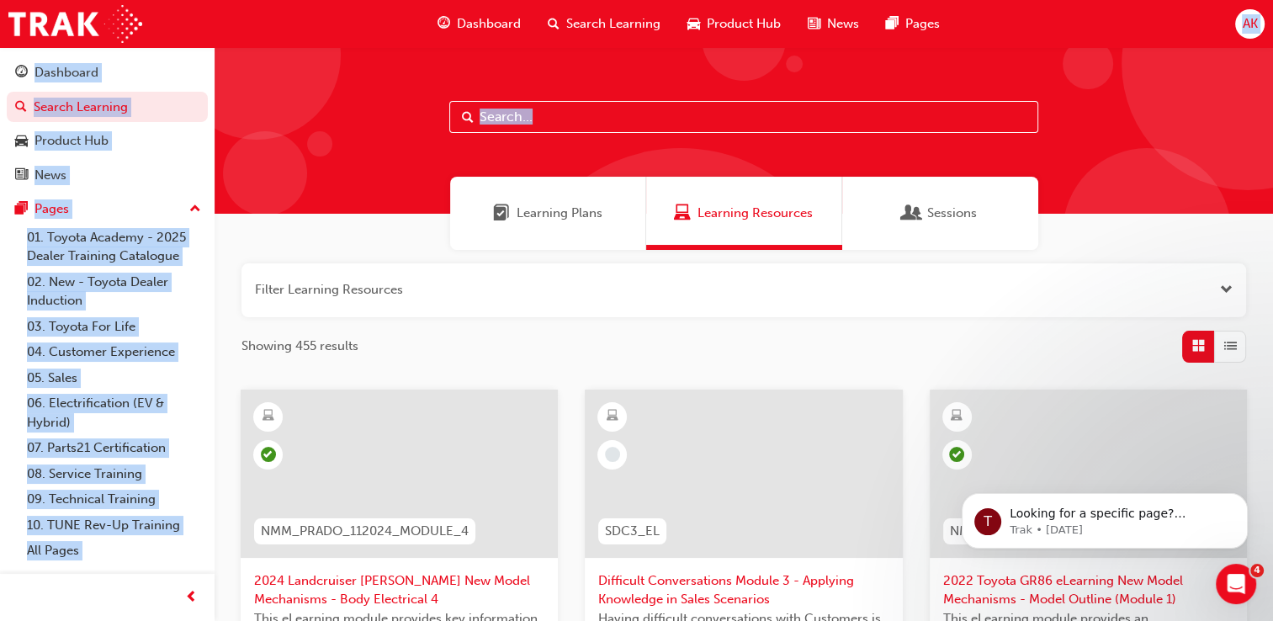
drag, startPoint x: 1235, startPoint y: 59, endPoint x: 1233, endPoint y: 29, distance: 30.4
click at [1233, 29] on div "Dashboard Search Learning Product Hub News Pages AK Dashboard Search Learning P…" at bounding box center [636, 310] width 1273 height 621
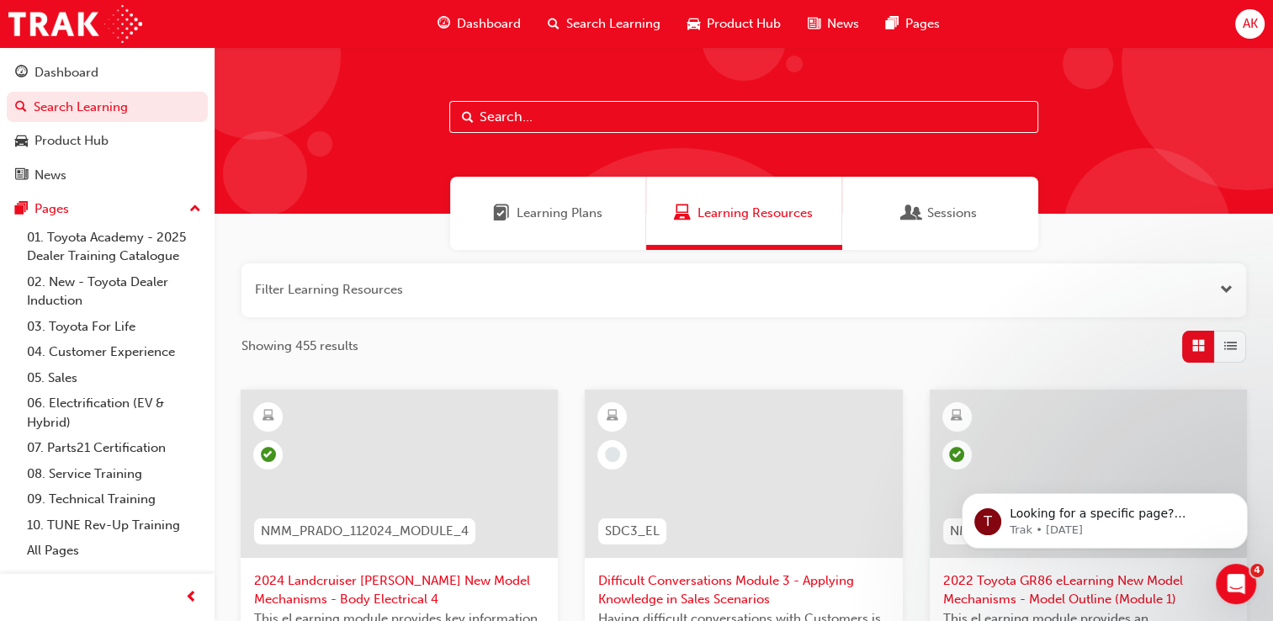
click at [1233, 29] on div "Dashboard Search Learning Product Hub News Pages AK" at bounding box center [636, 24] width 1273 height 48
click at [1262, 29] on div "AK" at bounding box center [1249, 23] width 29 height 29
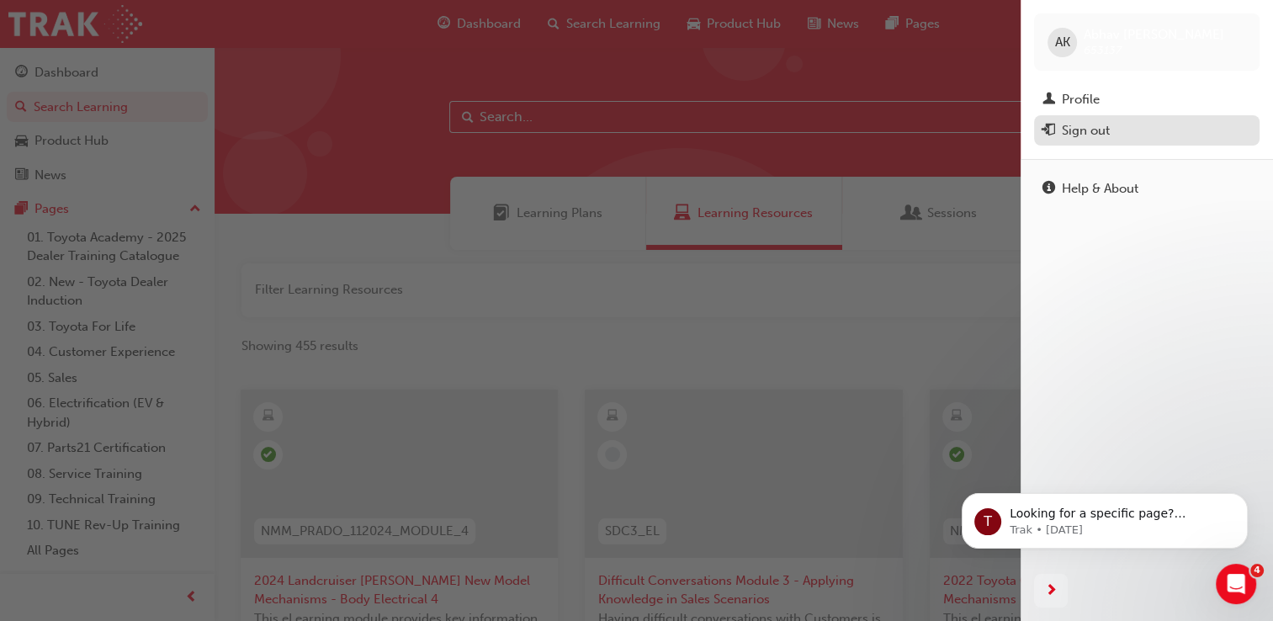
click at [1081, 137] on div "Sign out" at bounding box center [1086, 130] width 48 height 19
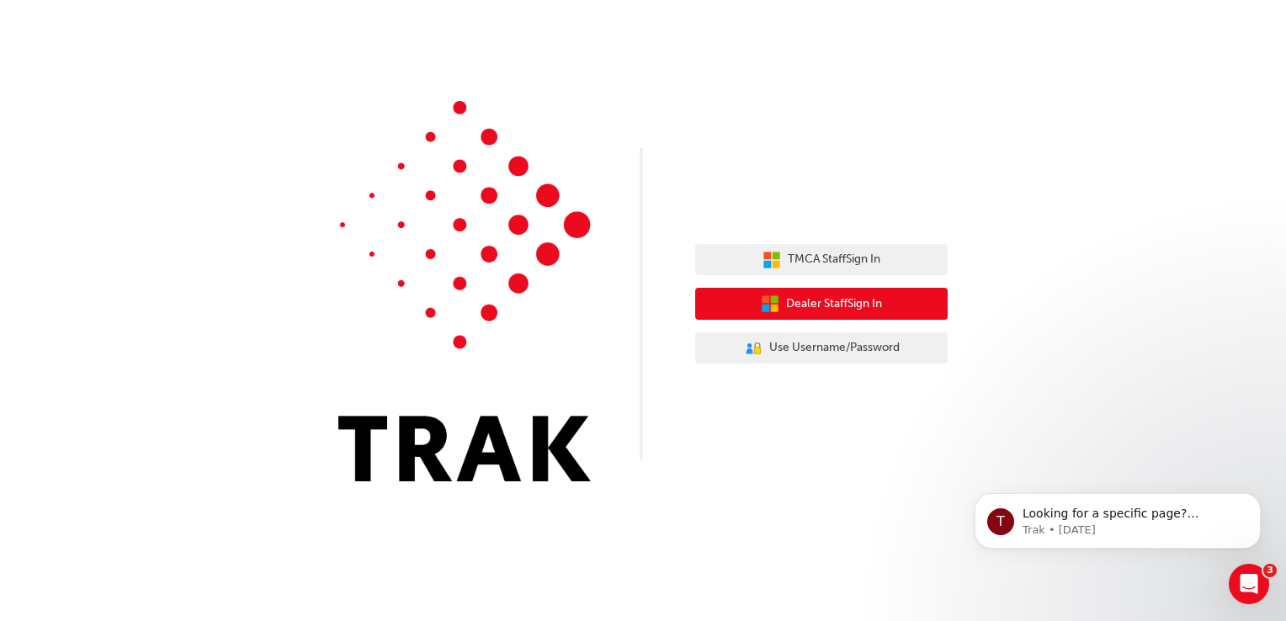
click at [848, 294] on button "Dealer Staff Sign In" at bounding box center [821, 304] width 252 height 32
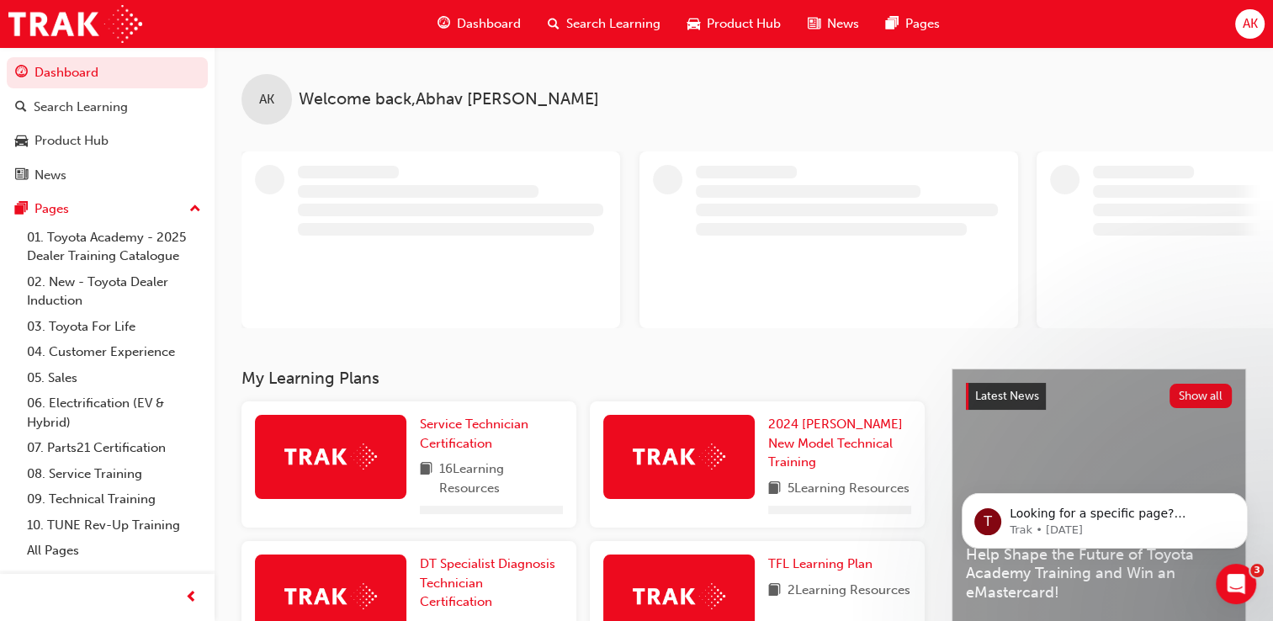
click at [1244, 25] on span "AK" at bounding box center [1249, 23] width 15 height 19
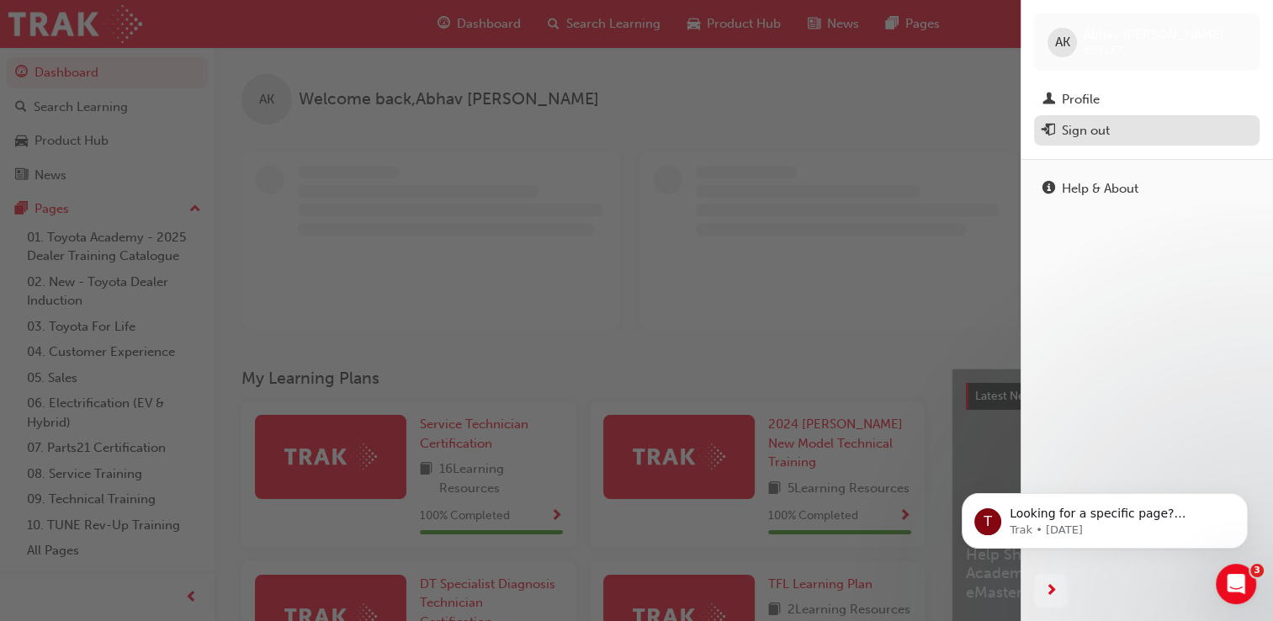
click at [1113, 134] on div "Sign out" at bounding box center [1147, 130] width 209 height 21
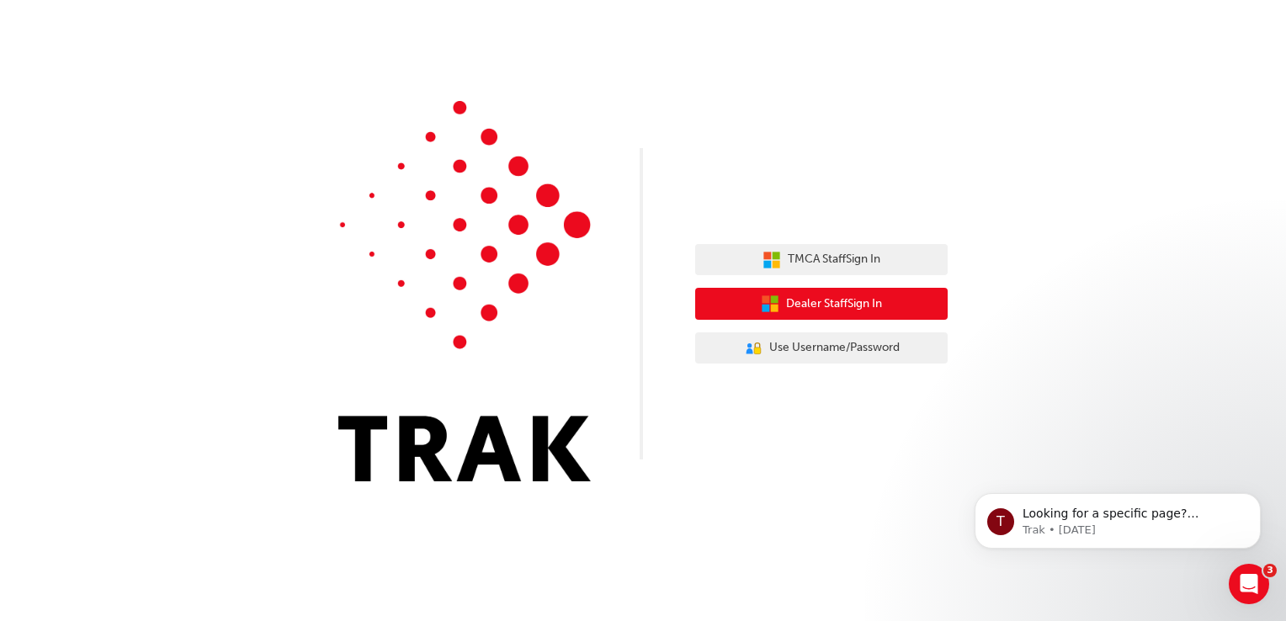
click at [819, 302] on span "Dealer Staff Sign In" at bounding box center [834, 304] width 96 height 19
